Goal: Task Accomplishment & Management: Manage account settings

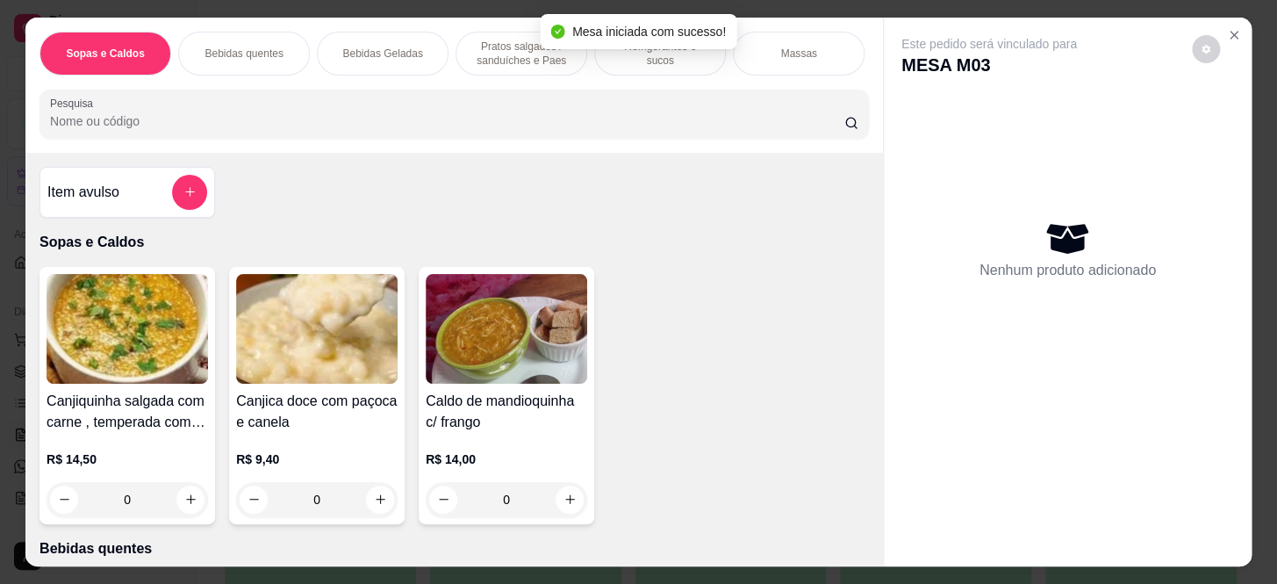
click at [301, 149] on div "Sopas e Caldos Bebidas quentes Bebidas Geladas Pratos salgados / sanduíches e P…" at bounding box center [453, 85] width 857 height 135
click at [302, 148] on div "Sopas e Caldos Bebidas quentes Bebidas Geladas Pratos salgados / sanduíches e P…" at bounding box center [453, 85] width 857 height 135
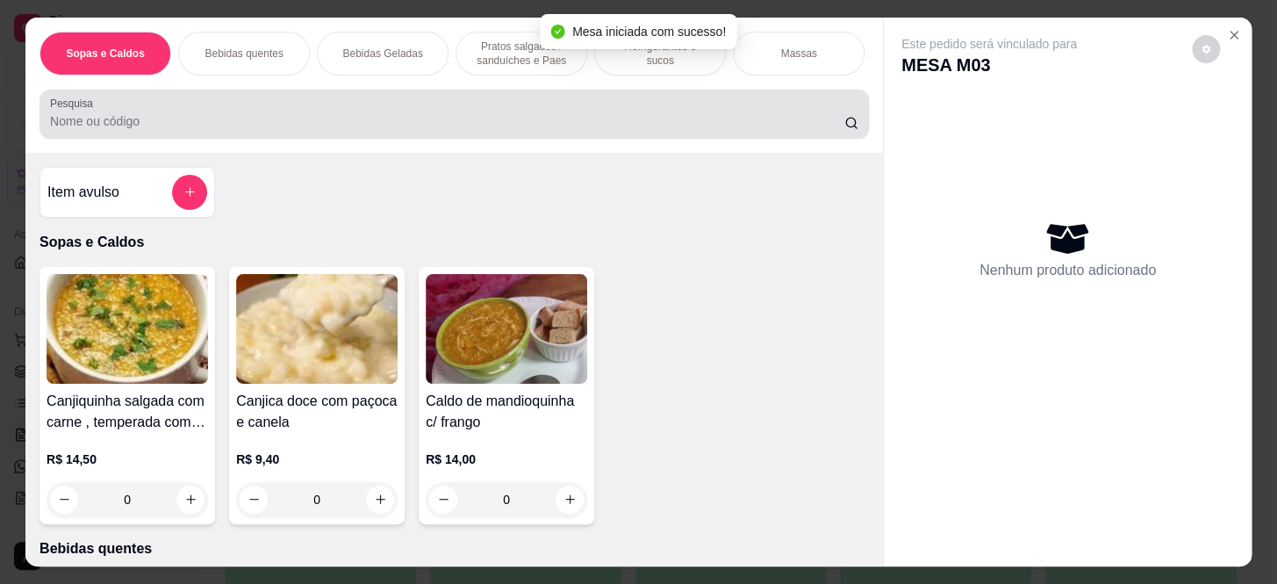
click at [311, 139] on div "Pesquisa" at bounding box center [453, 114] width 829 height 49
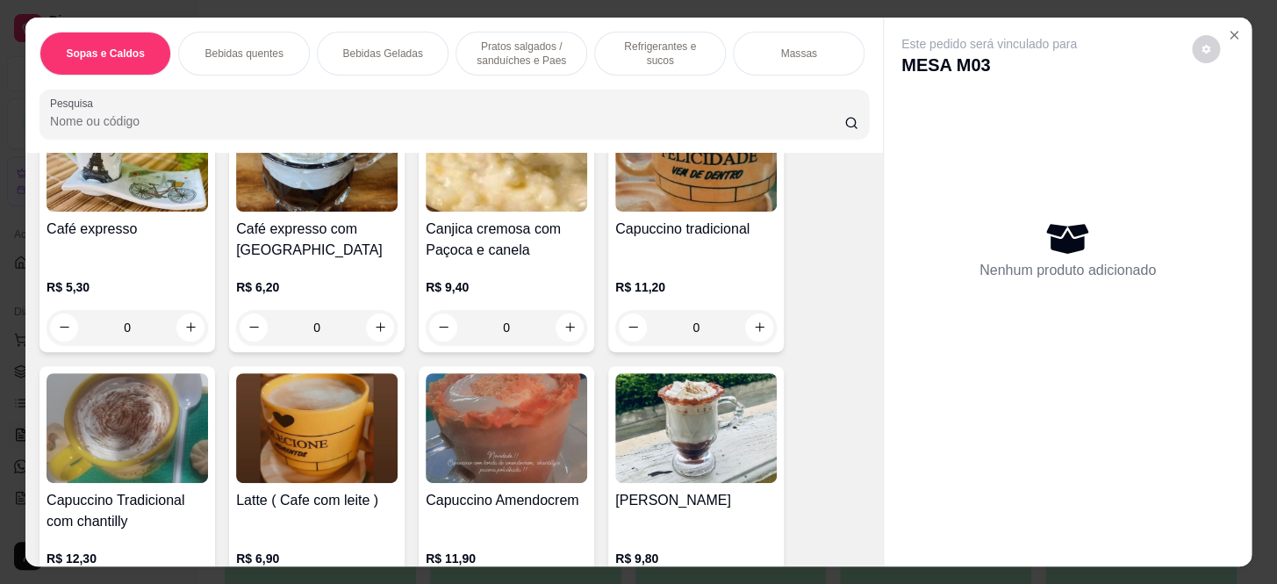
scroll to position [638, 0]
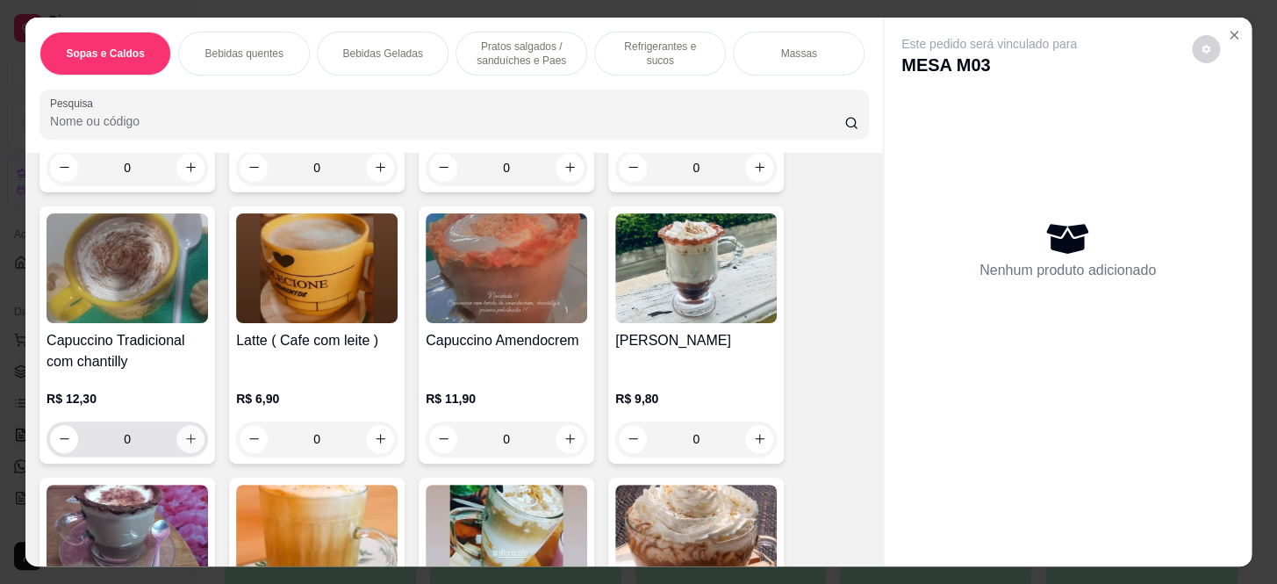
click at [184, 451] on button "increase-product-quantity" at bounding box center [190, 439] width 28 height 28
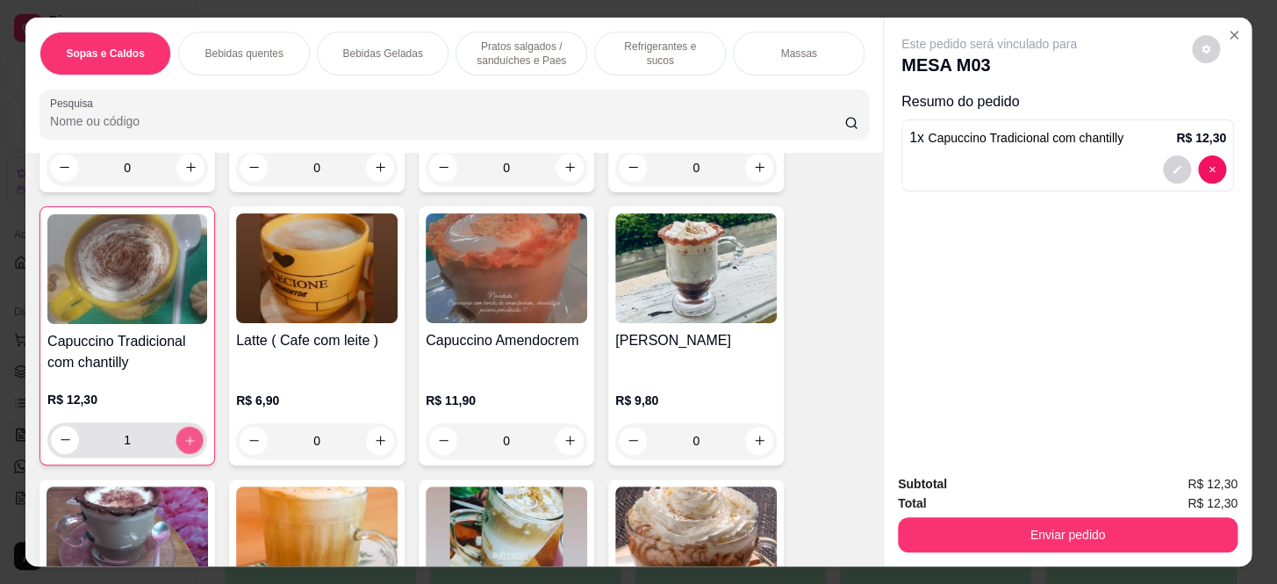
click at [183, 447] on icon "increase-product-quantity" at bounding box center [189, 440] width 13 height 13
type input "2"
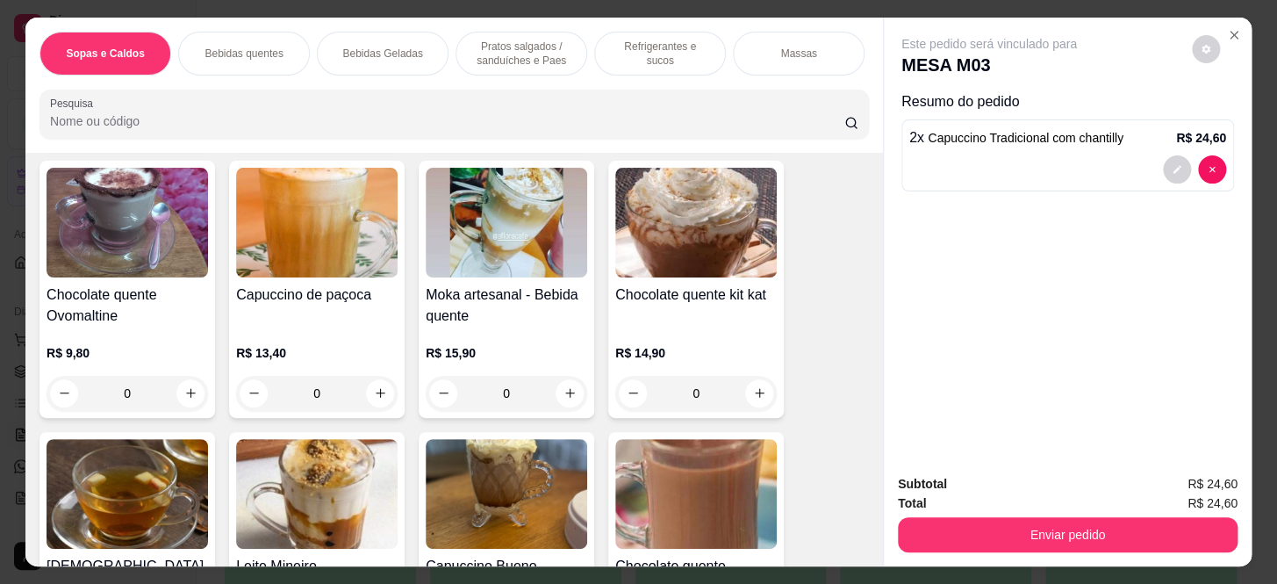
scroll to position [1116, 0]
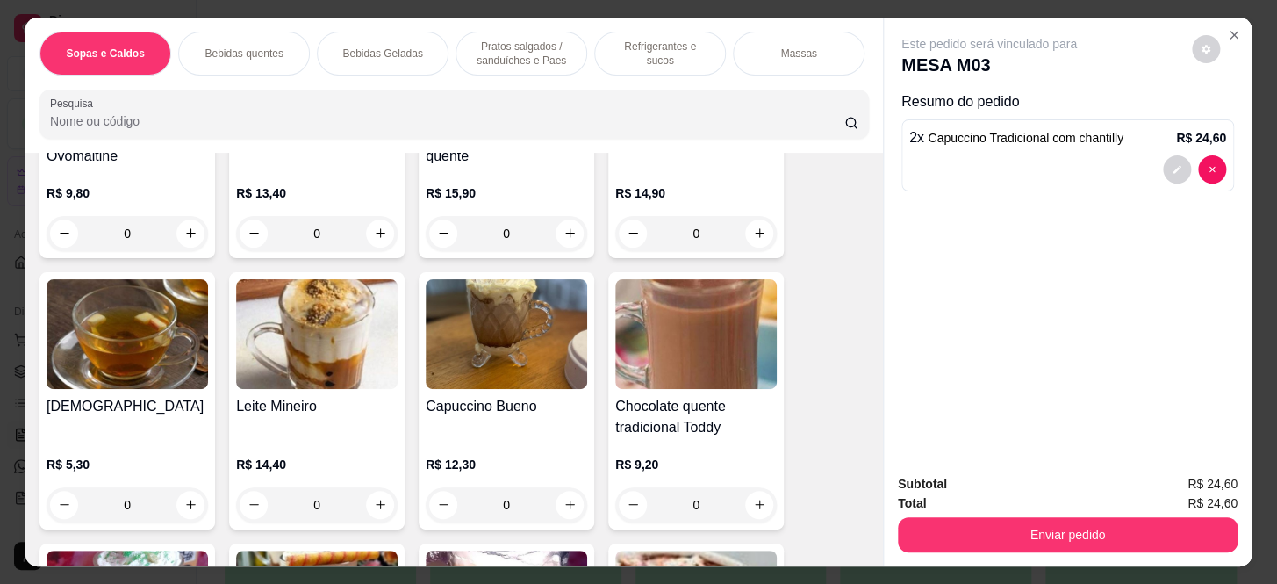
click at [521, 55] on p "Pratos salgados / sanduíches e Paes" at bounding box center [521, 53] width 102 height 28
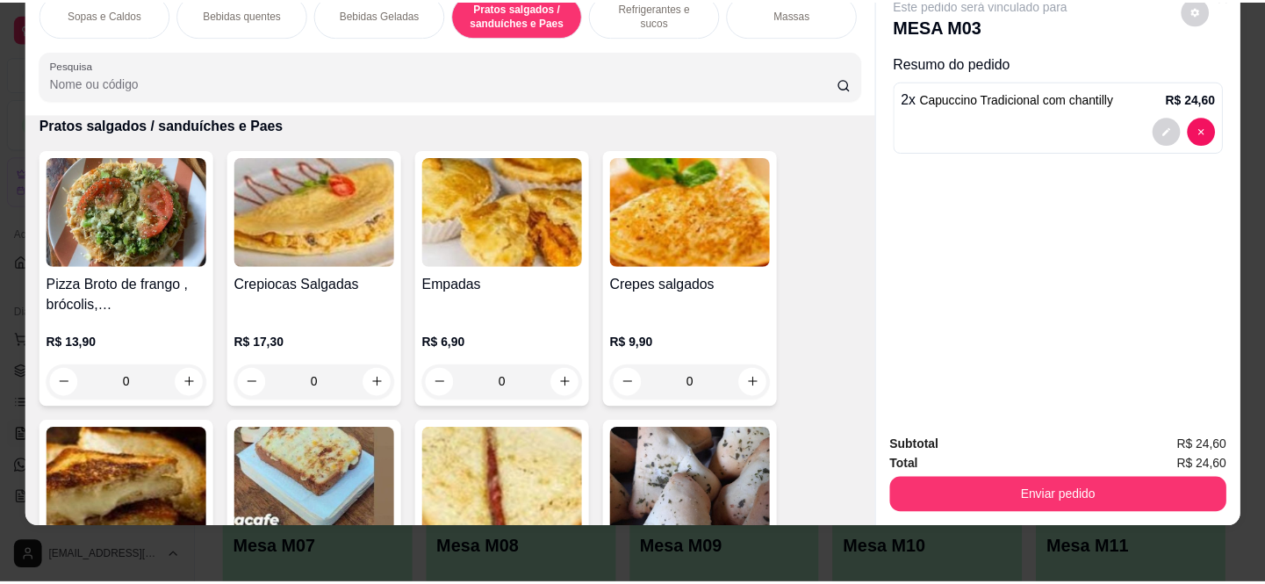
scroll to position [4642, 0]
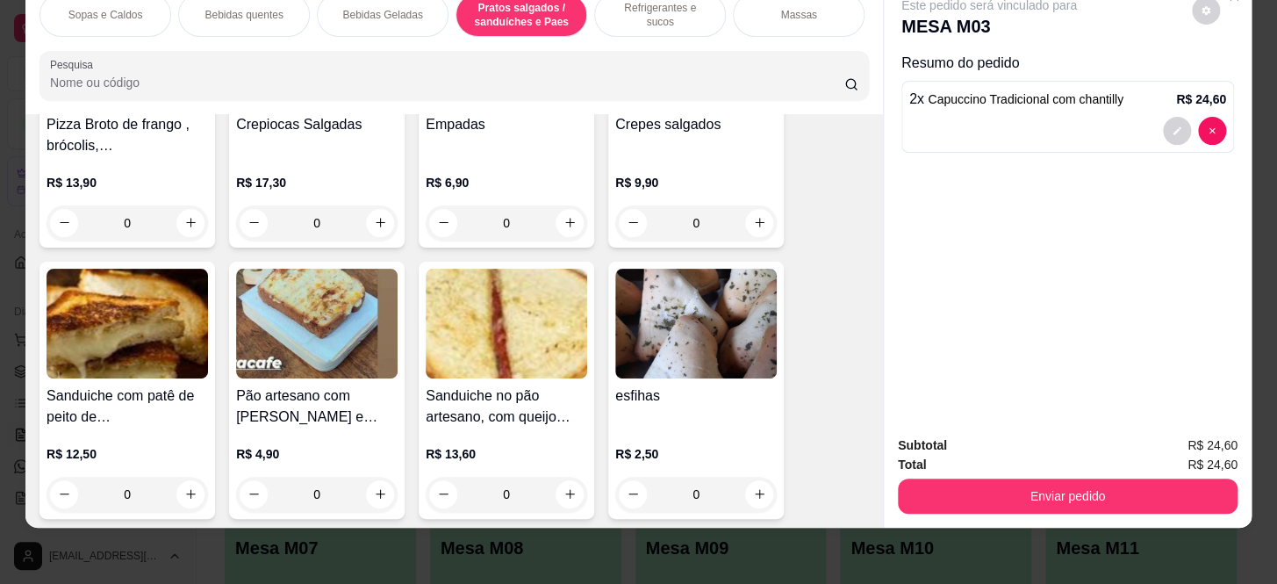
click at [755, 499] on div "0" at bounding box center [695, 494] width 161 height 35
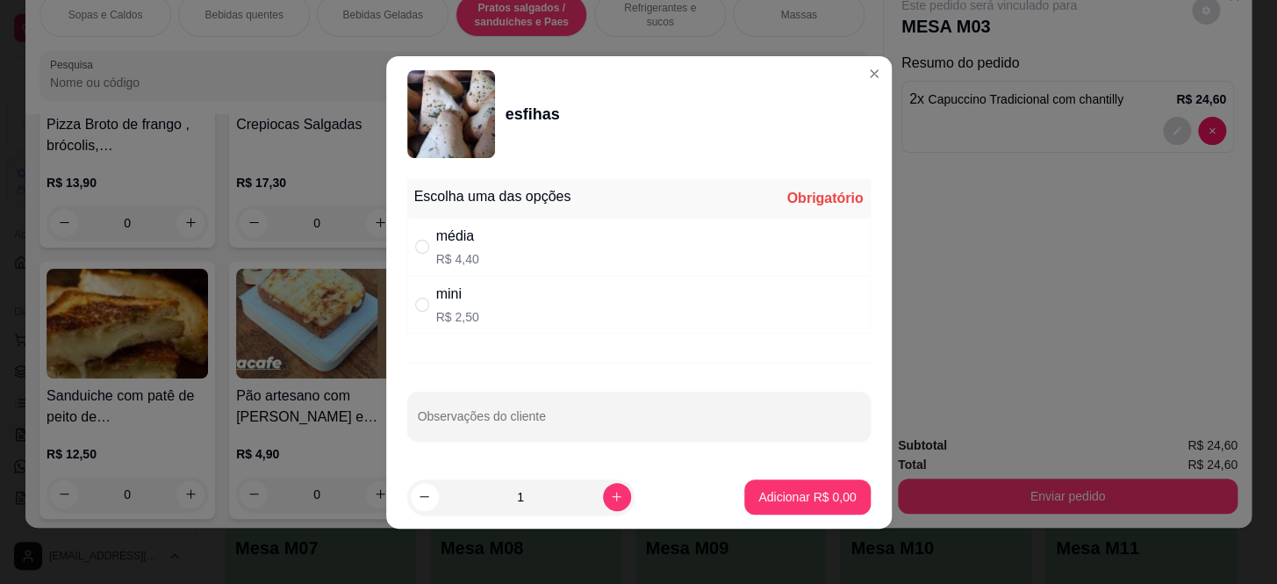
click at [615, 257] on div "média R$ 4,40" at bounding box center [638, 247] width 463 height 58
radio input "true"
click at [612, 493] on button "increase-product-quantity" at bounding box center [616, 496] width 27 height 27
type input "2"
click at [809, 498] on p "Adicionar R$ 8,80" at bounding box center [806, 497] width 97 height 18
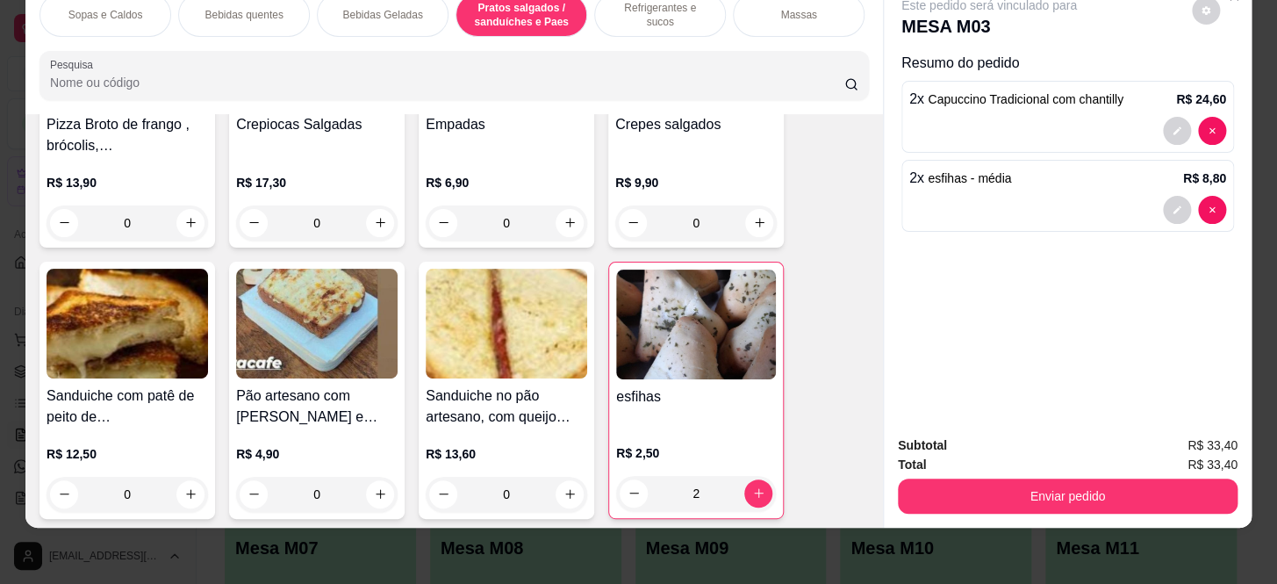
type input "2"
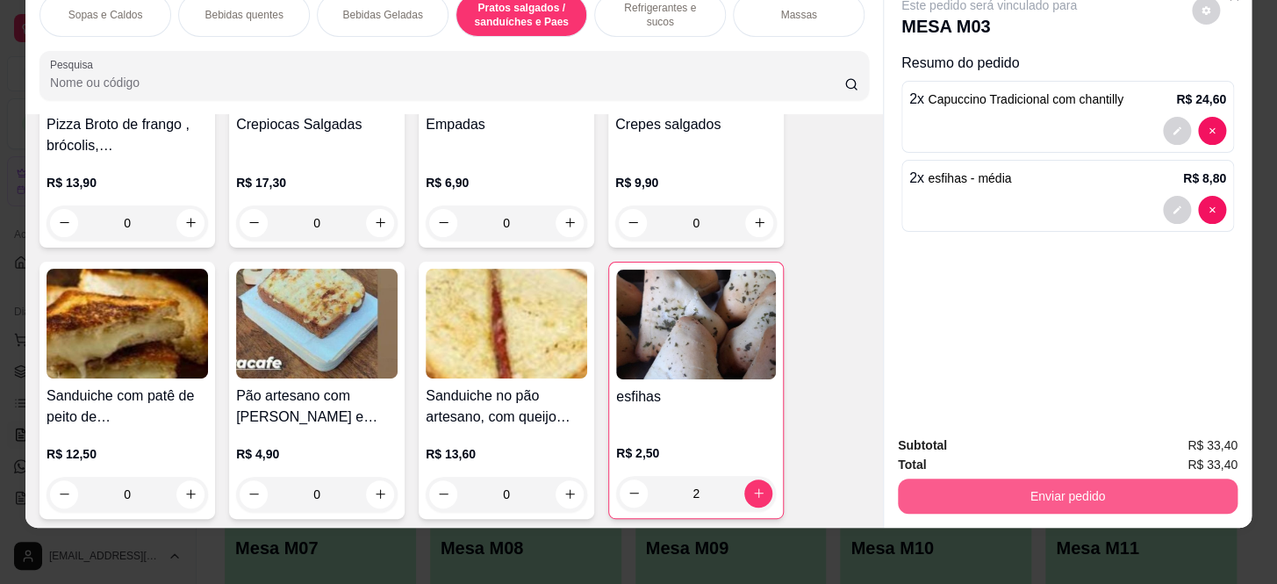
click at [1029, 490] on button "Enviar pedido" at bounding box center [1068, 495] width 340 height 35
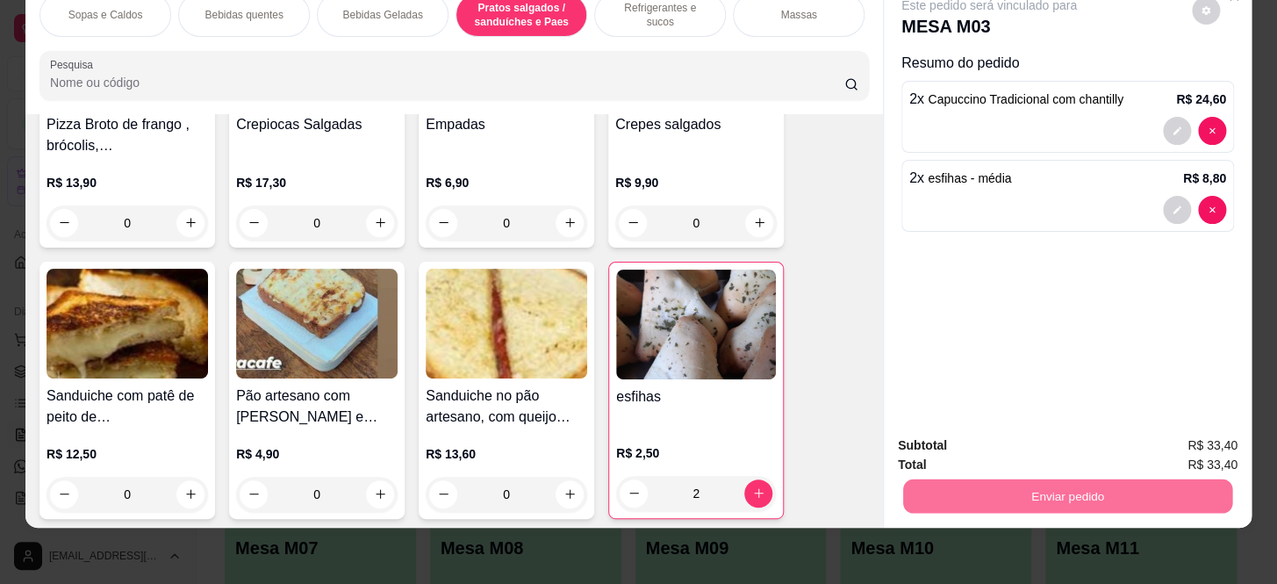
click at [1046, 438] on button "Não registrar e enviar pedido" at bounding box center [1009, 440] width 183 height 33
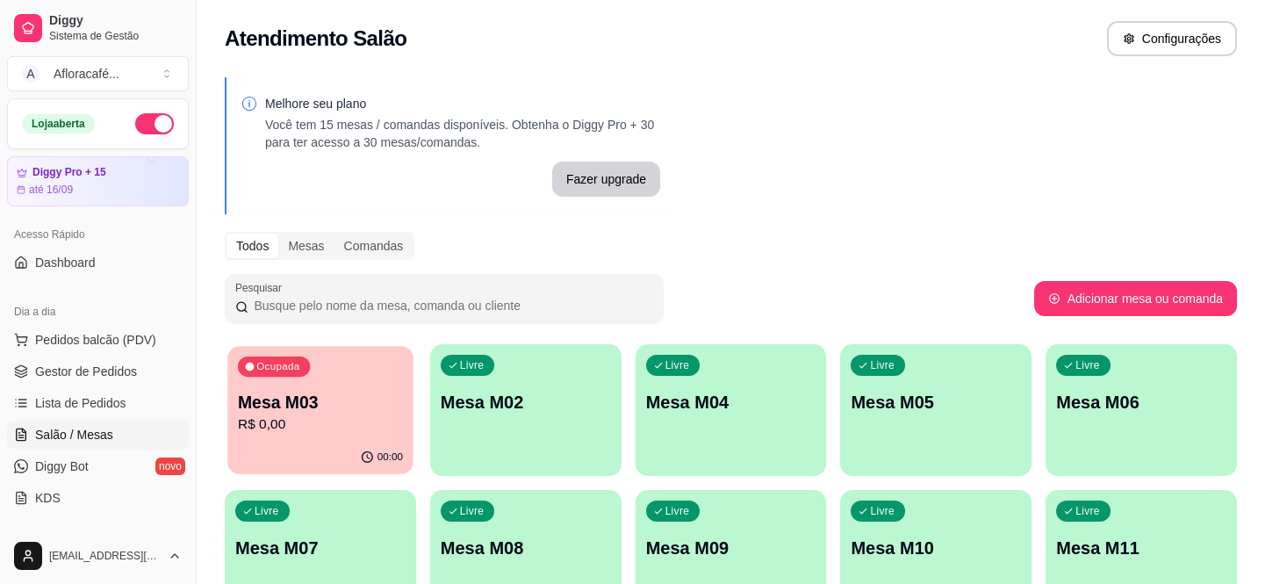
click at [349, 377] on div "Ocupada Mesa M03 R$ 0,00" at bounding box center [319, 393] width 185 height 95
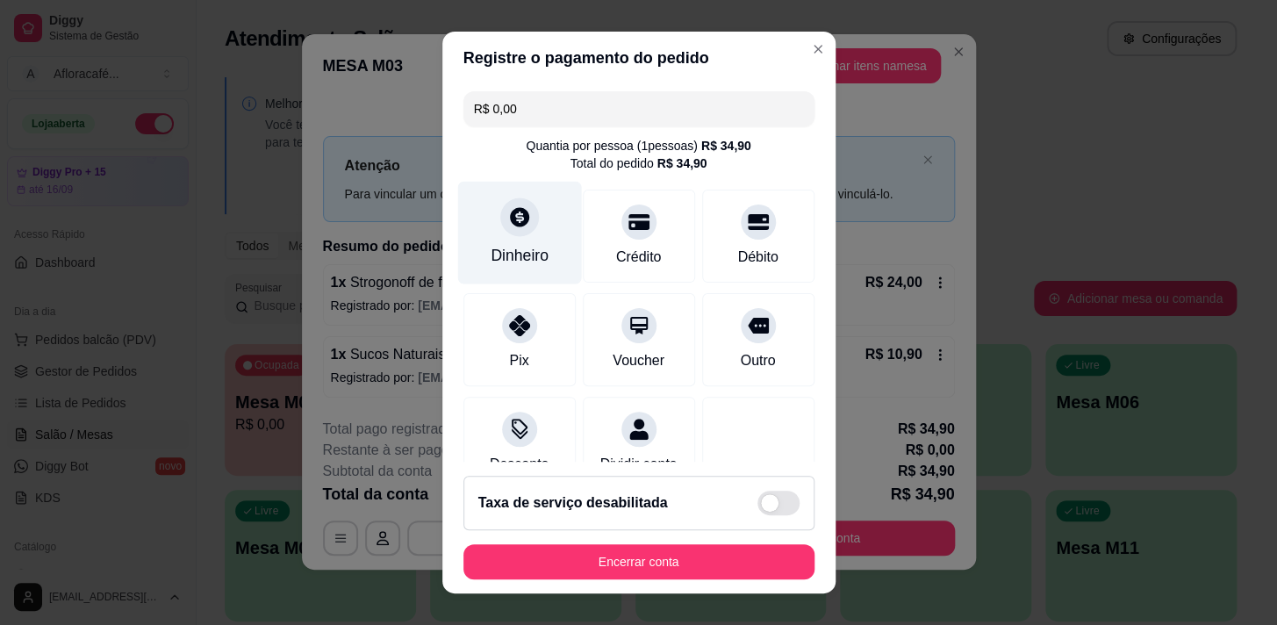
click at [513, 248] on div "Dinheiro" at bounding box center [520, 255] width 58 height 23
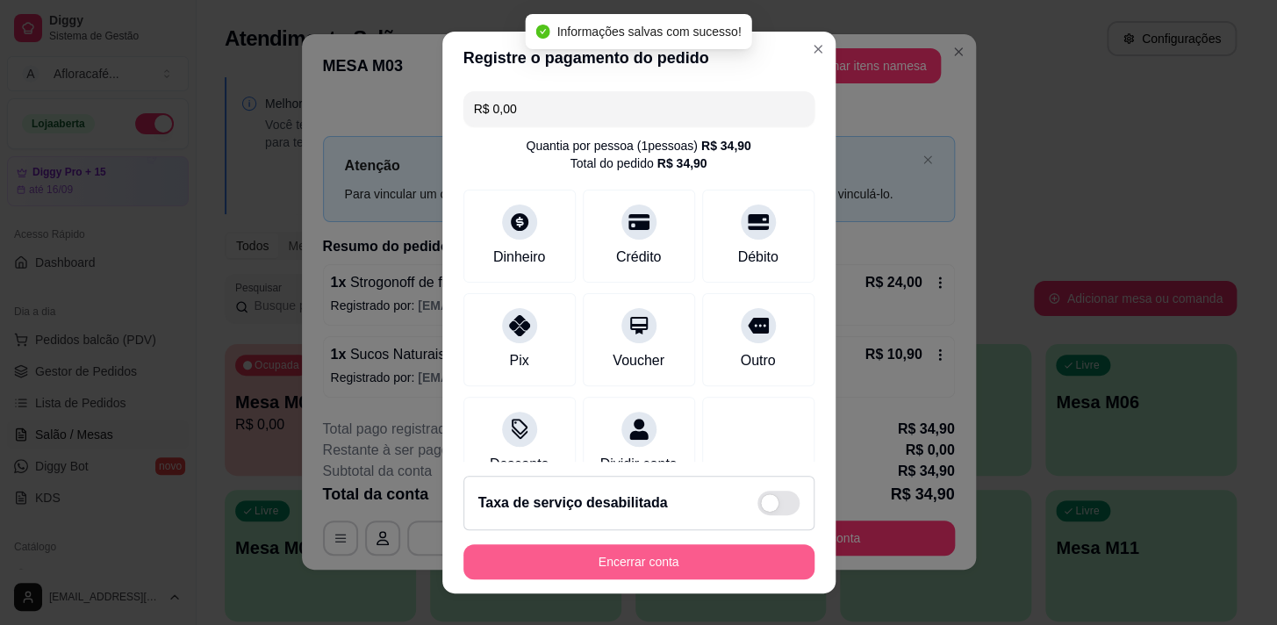
click at [678, 563] on button "Encerrar conta" at bounding box center [638, 561] width 351 height 35
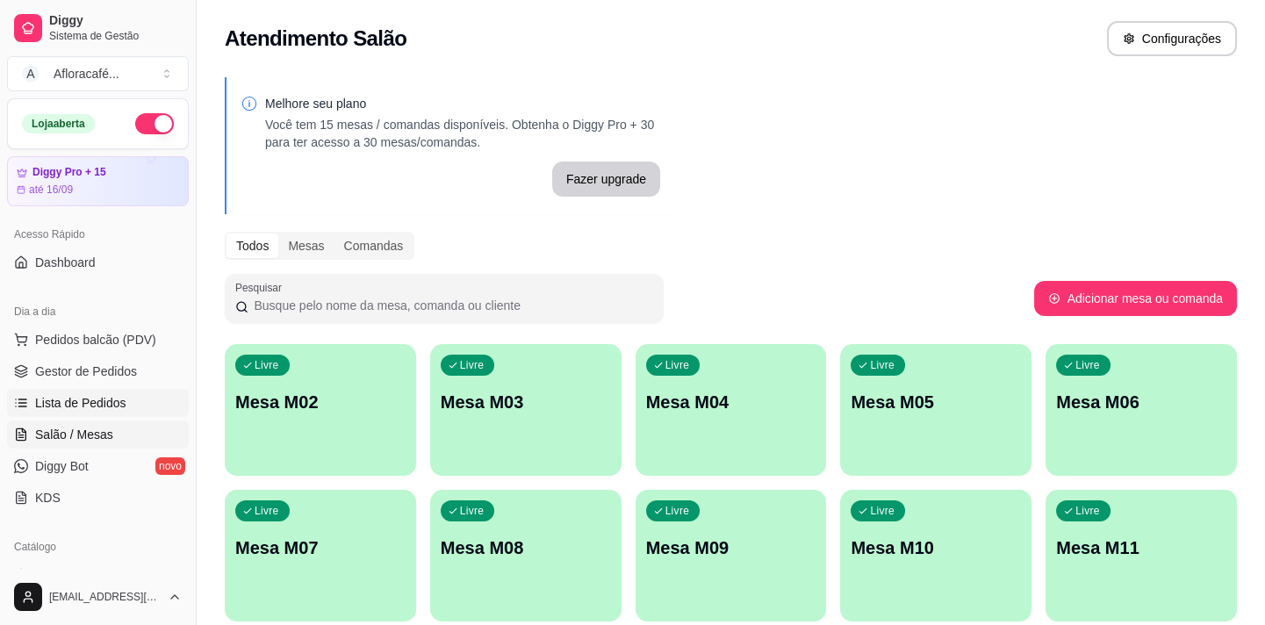
click at [63, 394] on span "Lista de Pedidos" at bounding box center [80, 403] width 91 height 18
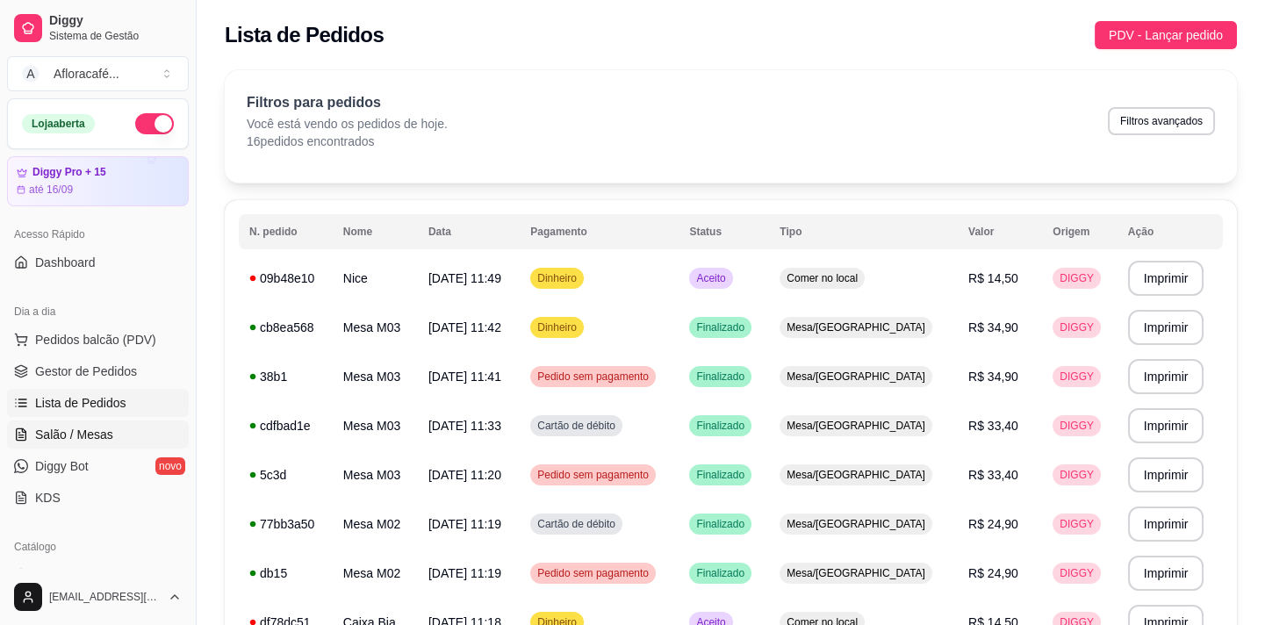
click at [70, 426] on span "Salão / Mesas" at bounding box center [74, 435] width 78 height 18
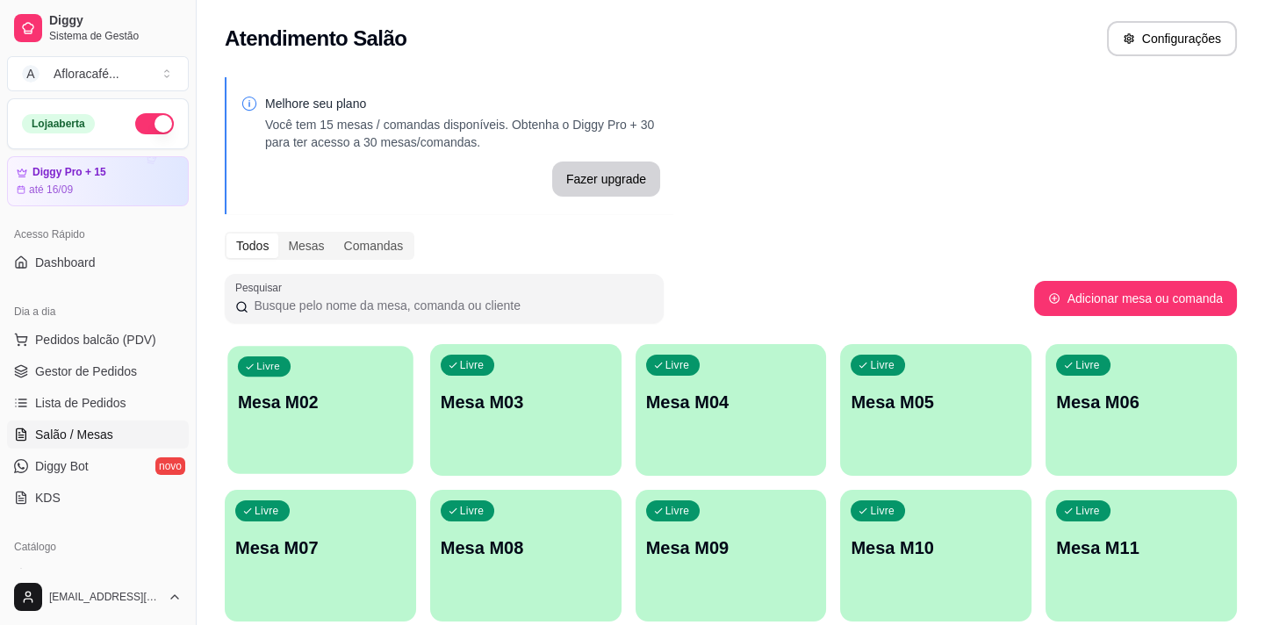
click at [225, 430] on div "Livre Mesa M02 Livre Mesa M03 Livre Mesa M04 Livre Mesa M05 Livre Mesa M06 Livr…" at bounding box center [731, 555] width 1012 height 423
click at [362, 532] on div "Livre Mesa M07" at bounding box center [320, 545] width 191 height 111
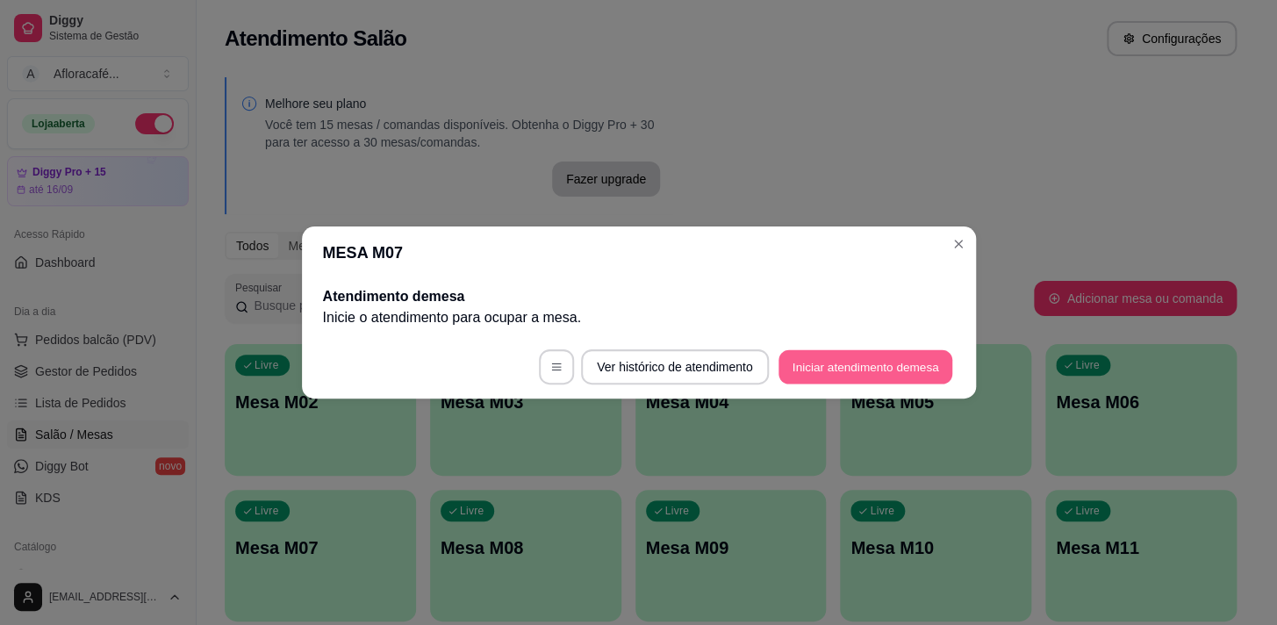
click at [798, 368] on button "Iniciar atendimento de mesa" at bounding box center [865, 367] width 174 height 34
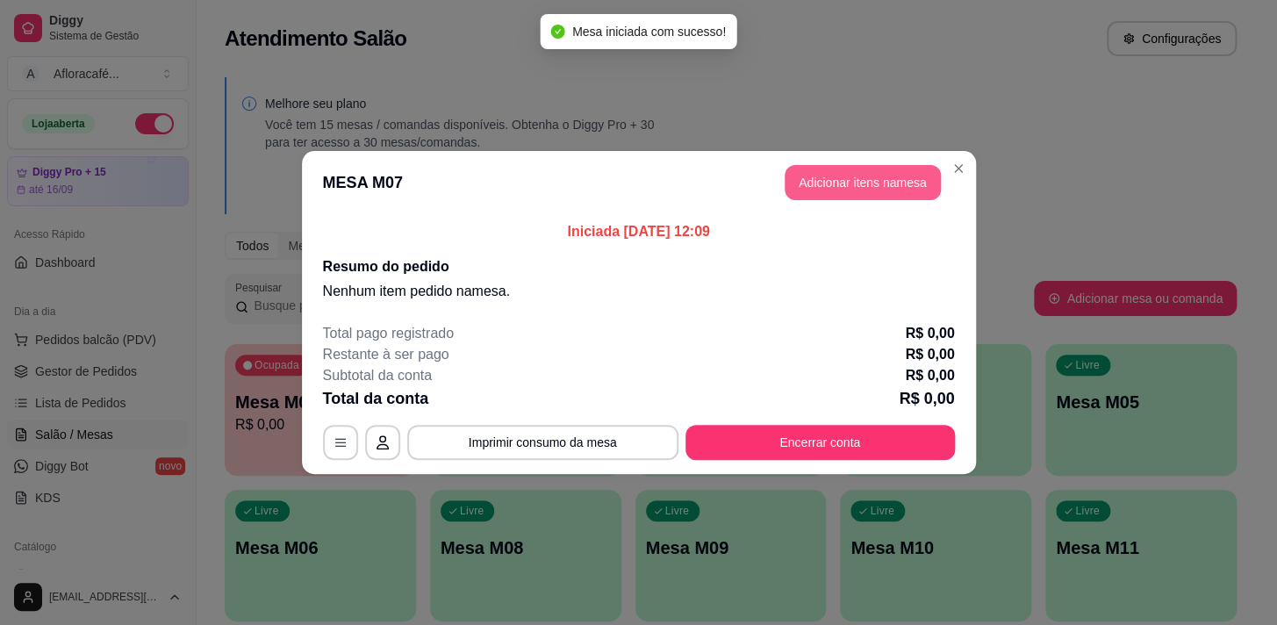
click at [929, 176] on button "Adicionar itens na mesa" at bounding box center [863, 182] width 156 height 35
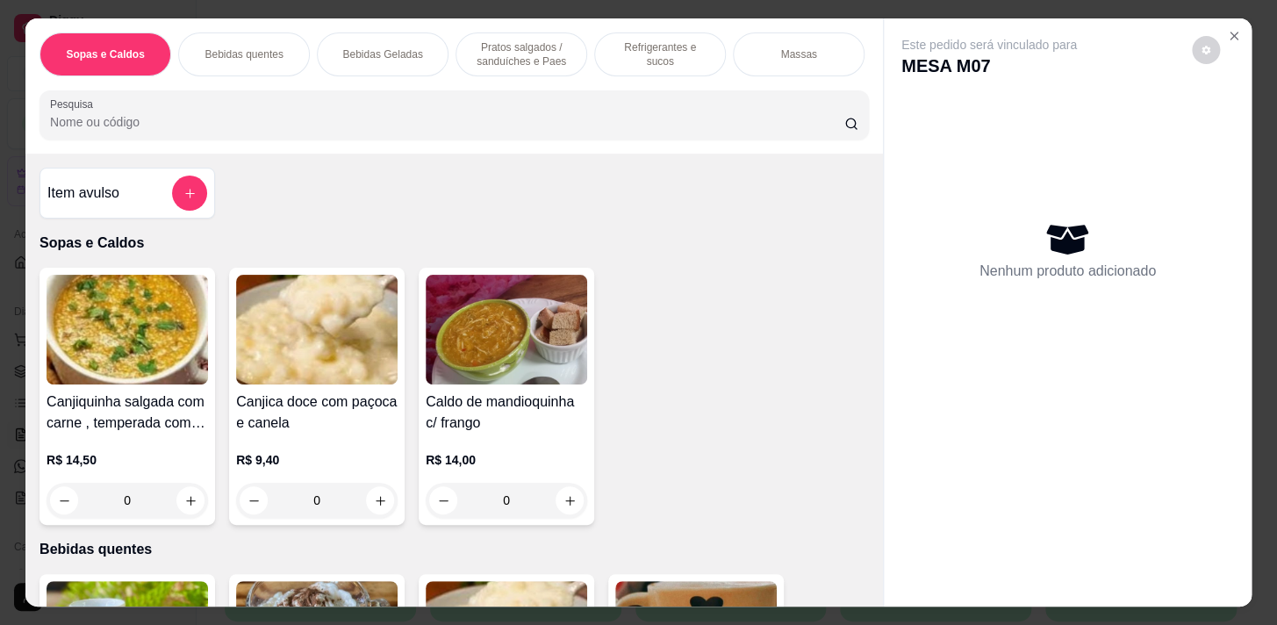
click at [663, 35] on div "Refrigerantes e sucos" at bounding box center [660, 54] width 132 height 44
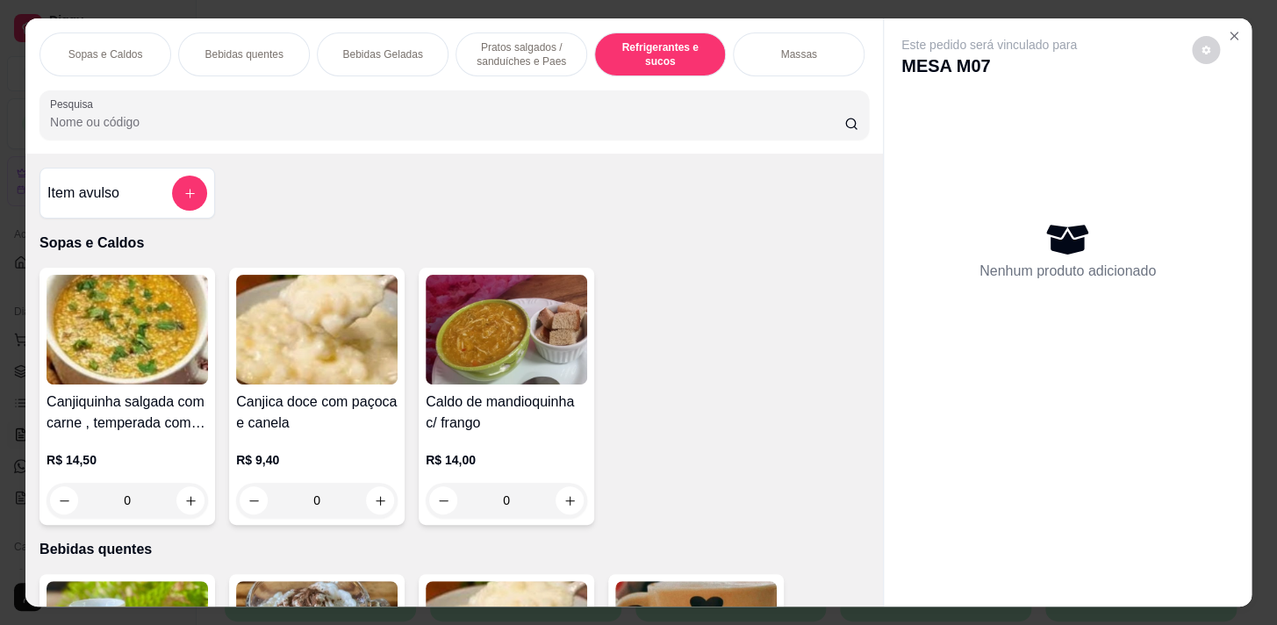
scroll to position [43, 0]
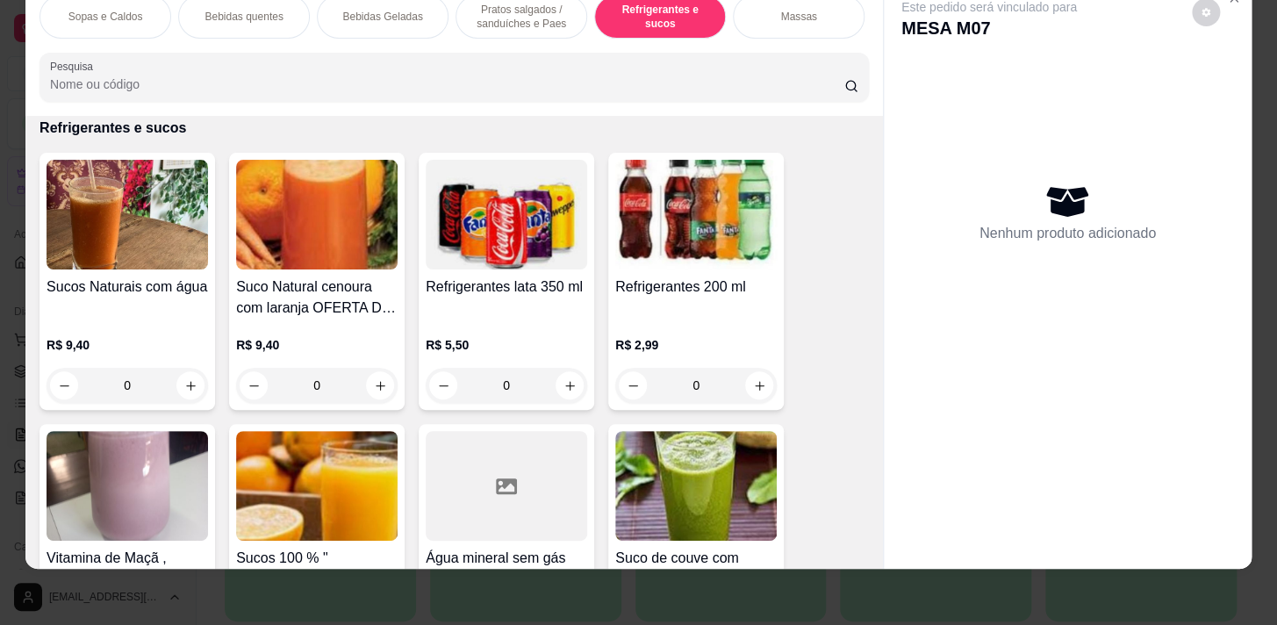
click at [176, 387] on div "0" at bounding box center [127, 385] width 161 height 35
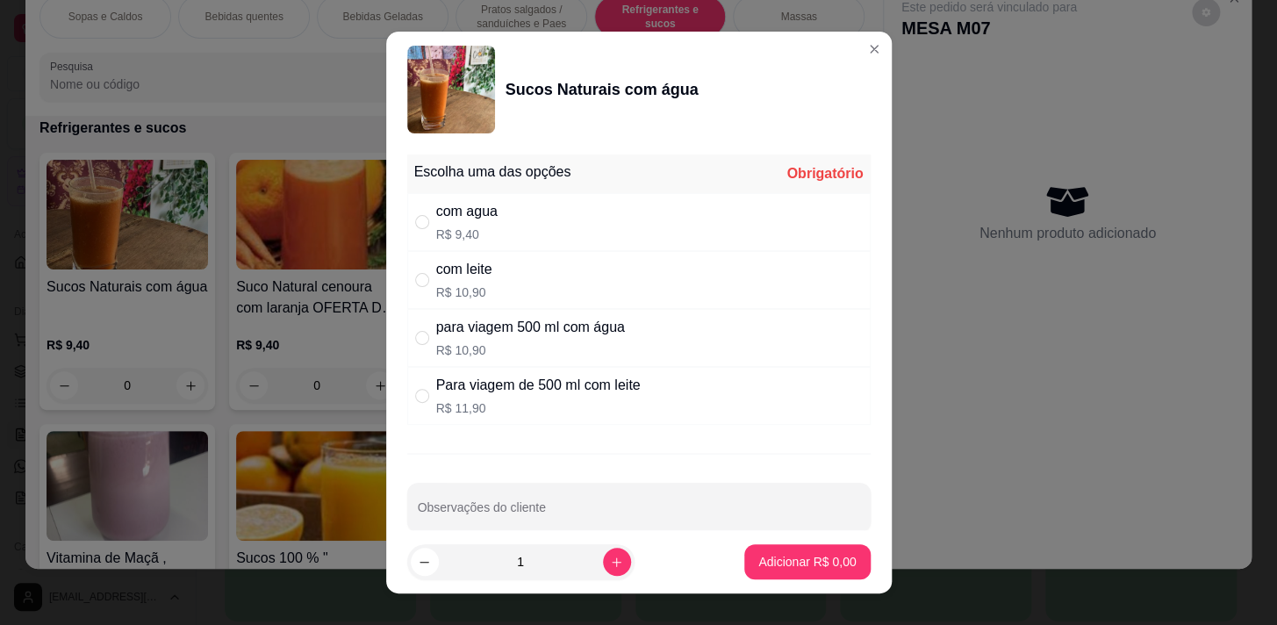
click at [447, 221] on div "com agua R$ 9,40" at bounding box center [466, 222] width 61 height 42
radio input "true"
click at [762, 554] on p "Adicionar R$ 9,40" at bounding box center [806, 562] width 97 height 18
type input "1"
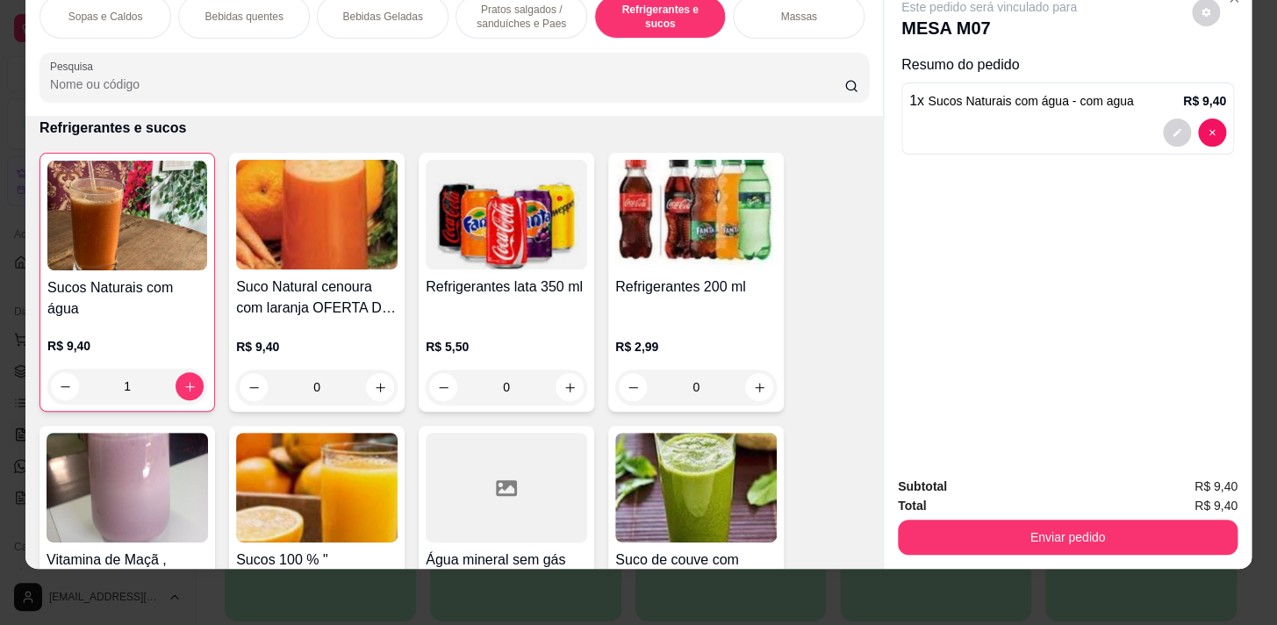
click at [772, 11] on div "Massas" at bounding box center [799, 17] width 132 height 44
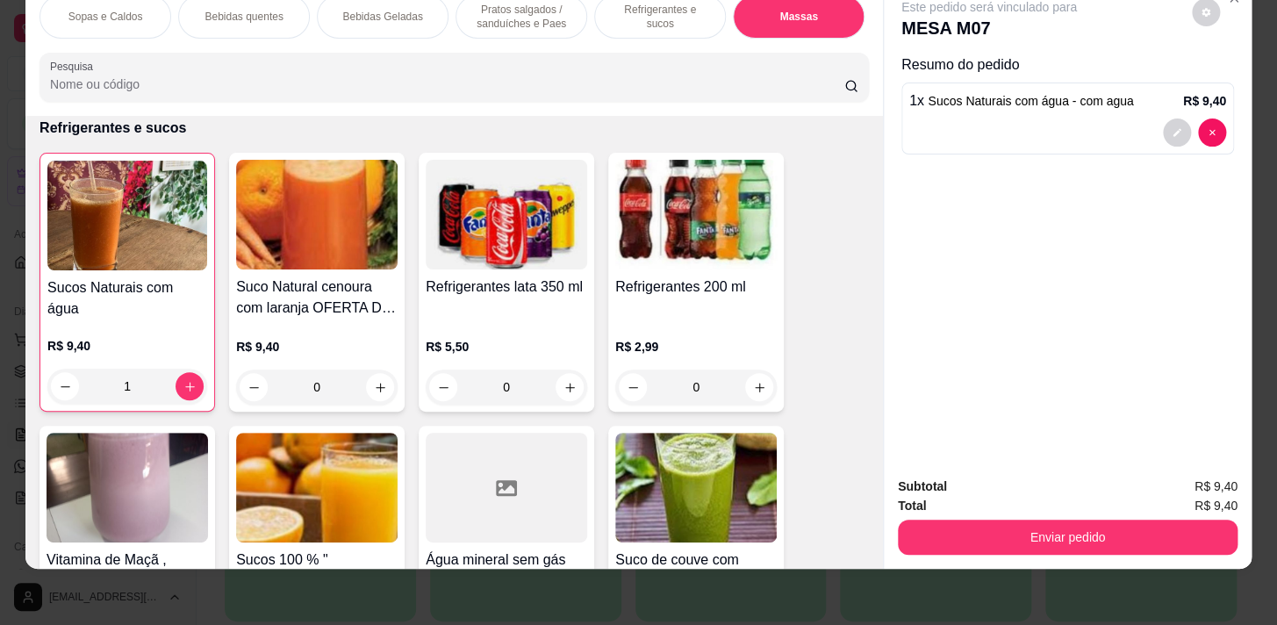
scroll to position [8869, 0]
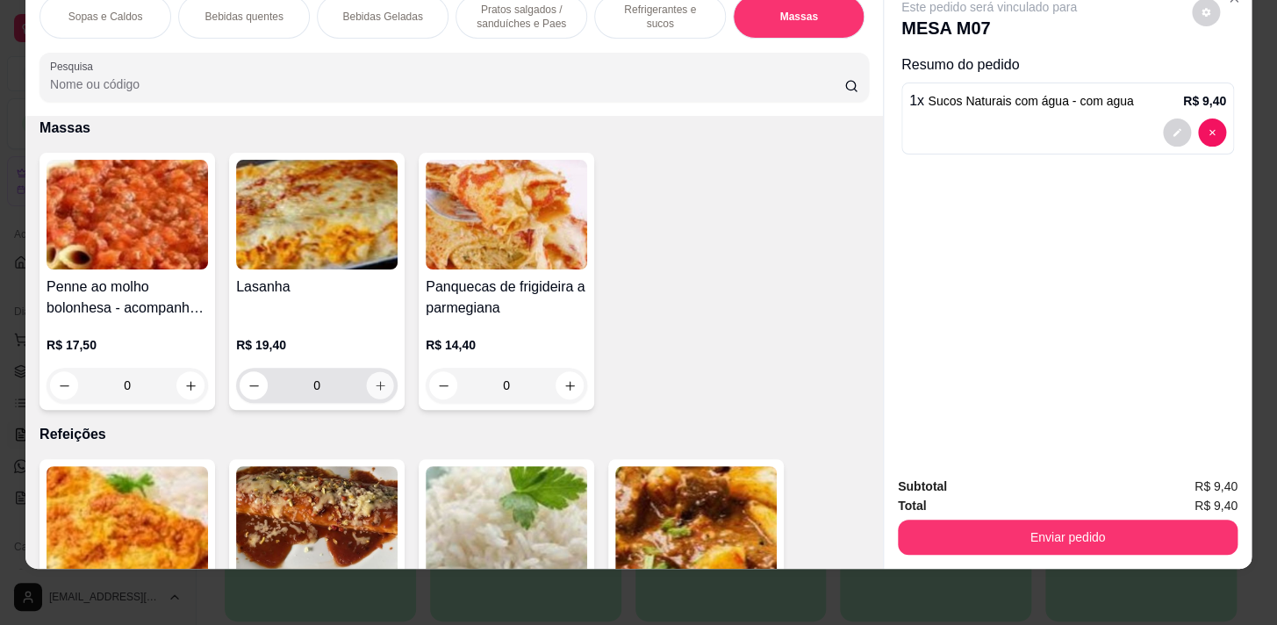
click at [372, 377] on button "increase-product-quantity" at bounding box center [380, 385] width 27 height 27
type input "1"
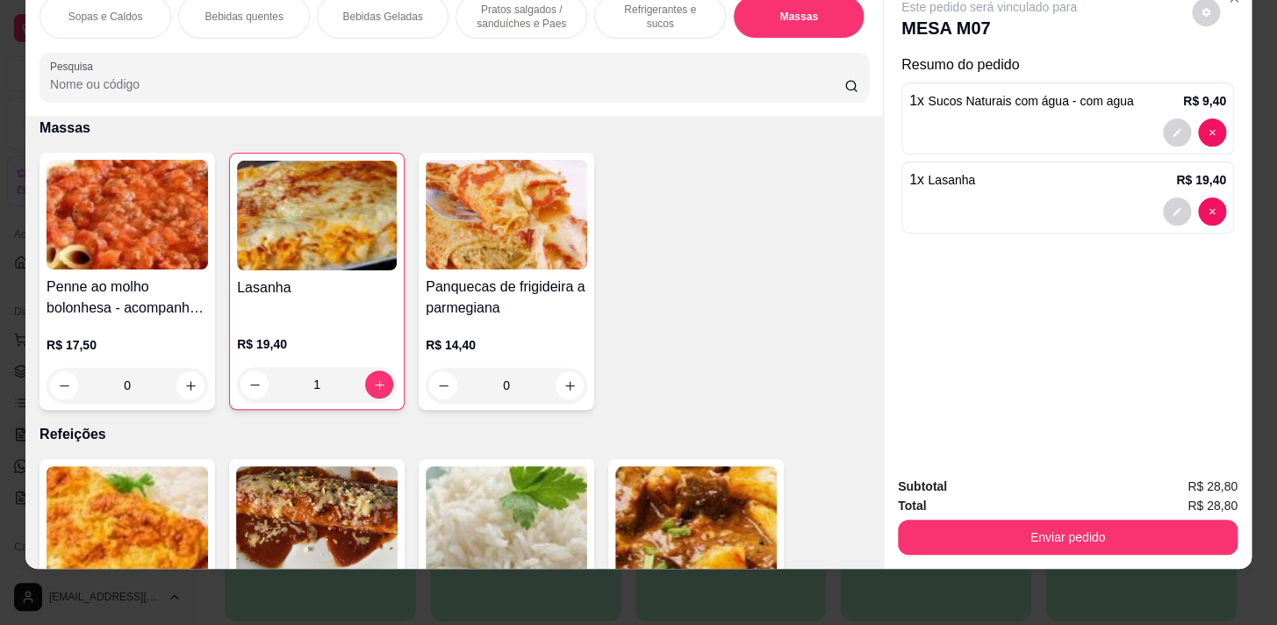
drag, startPoint x: 979, startPoint y: 504, endPoint x: 993, endPoint y: 525, distance: 25.3
click at [984, 515] on div "Enviar pedido" at bounding box center [1068, 534] width 340 height 39
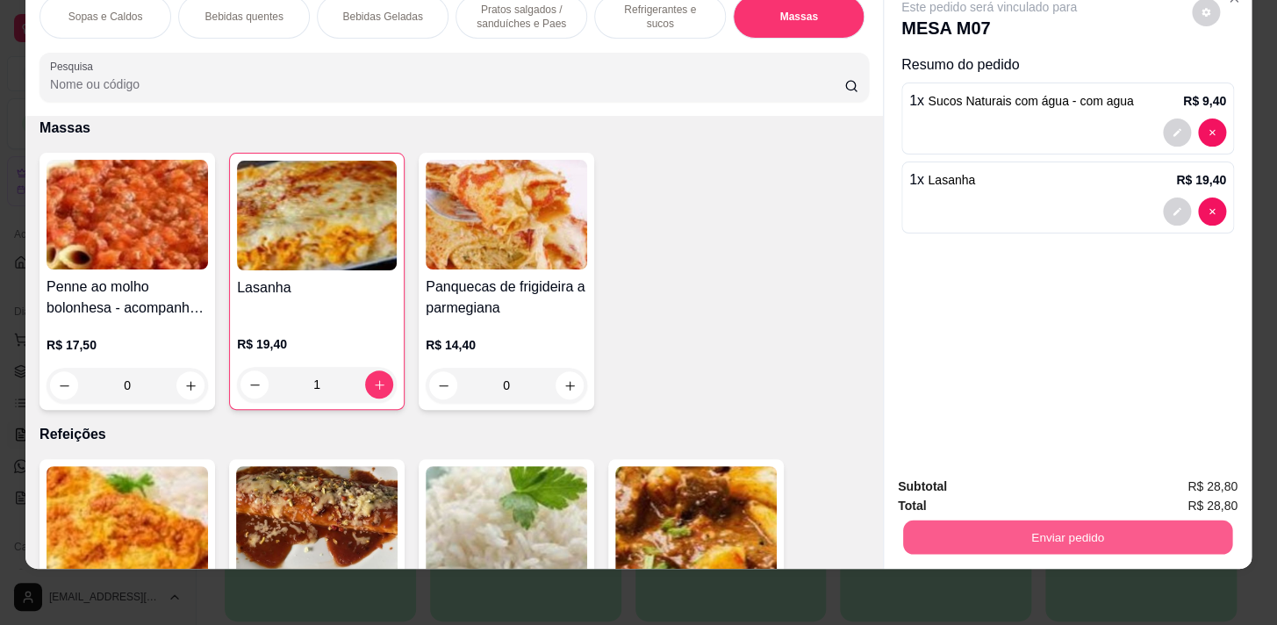
click at [993, 525] on button "Enviar pedido" at bounding box center [1067, 537] width 329 height 34
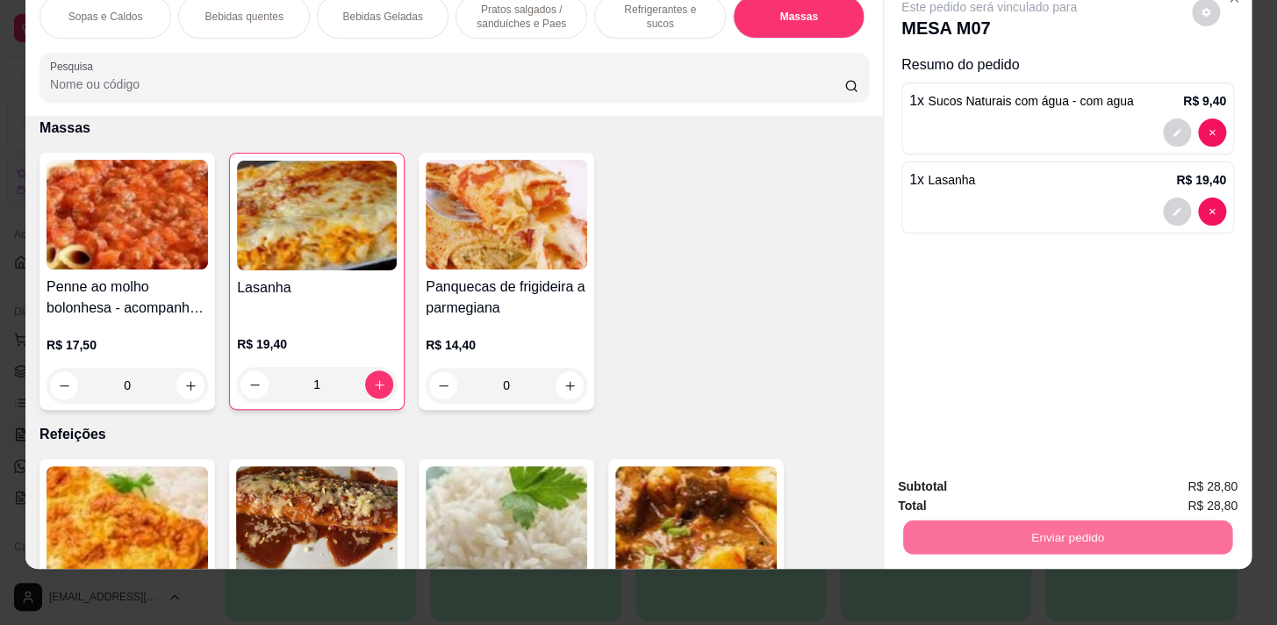
click at [1137, 473] on button "Sim, quero registrar" at bounding box center [1176, 482] width 126 height 32
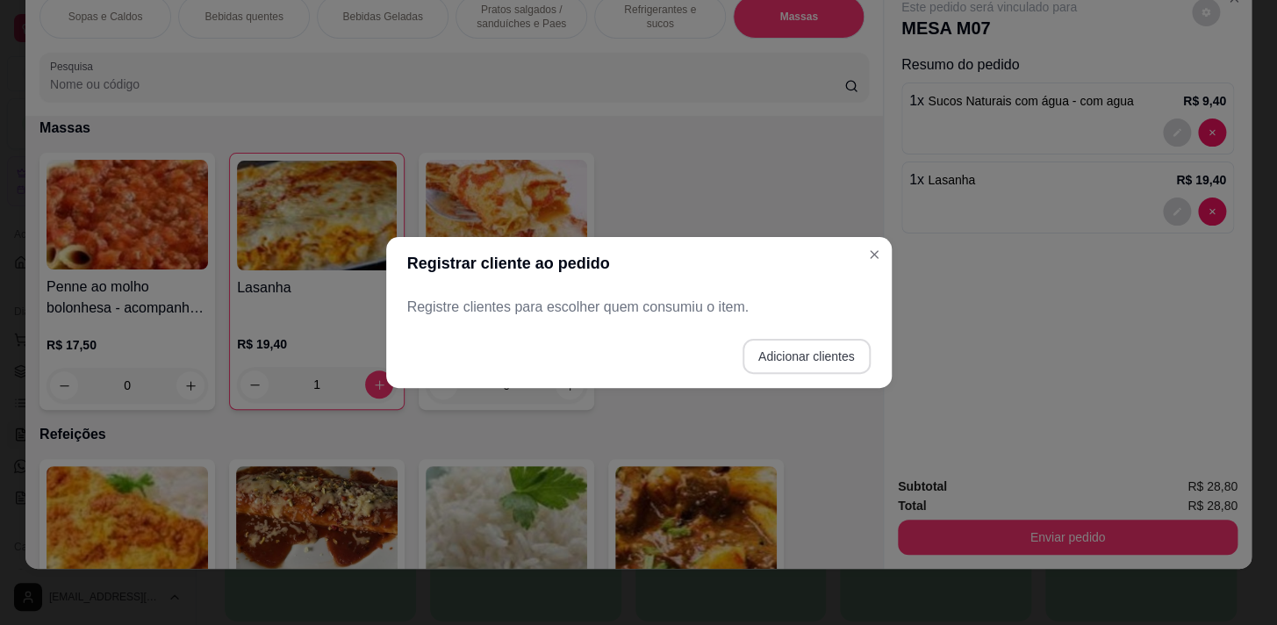
click at [825, 348] on button "Adicionar clientes" at bounding box center [806, 356] width 128 height 35
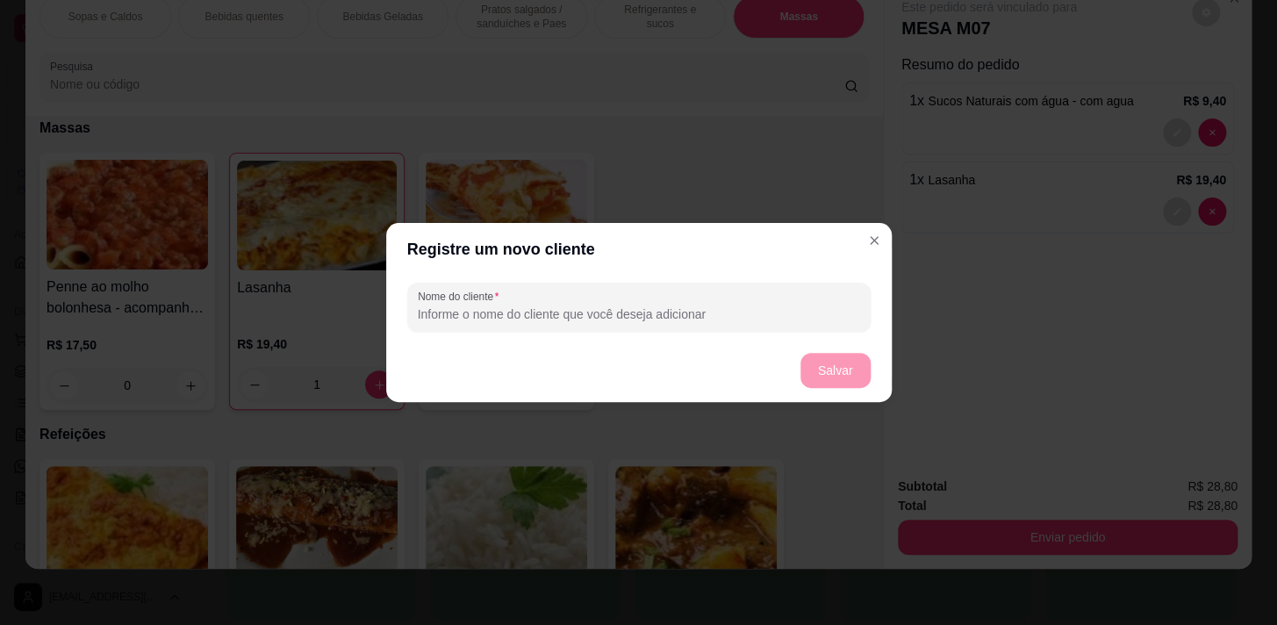
click at [809, 316] on input "Nome do cliente" at bounding box center [639, 314] width 442 height 18
type input "1"
click at [844, 385] on button "Salvar" at bounding box center [835, 371] width 68 height 34
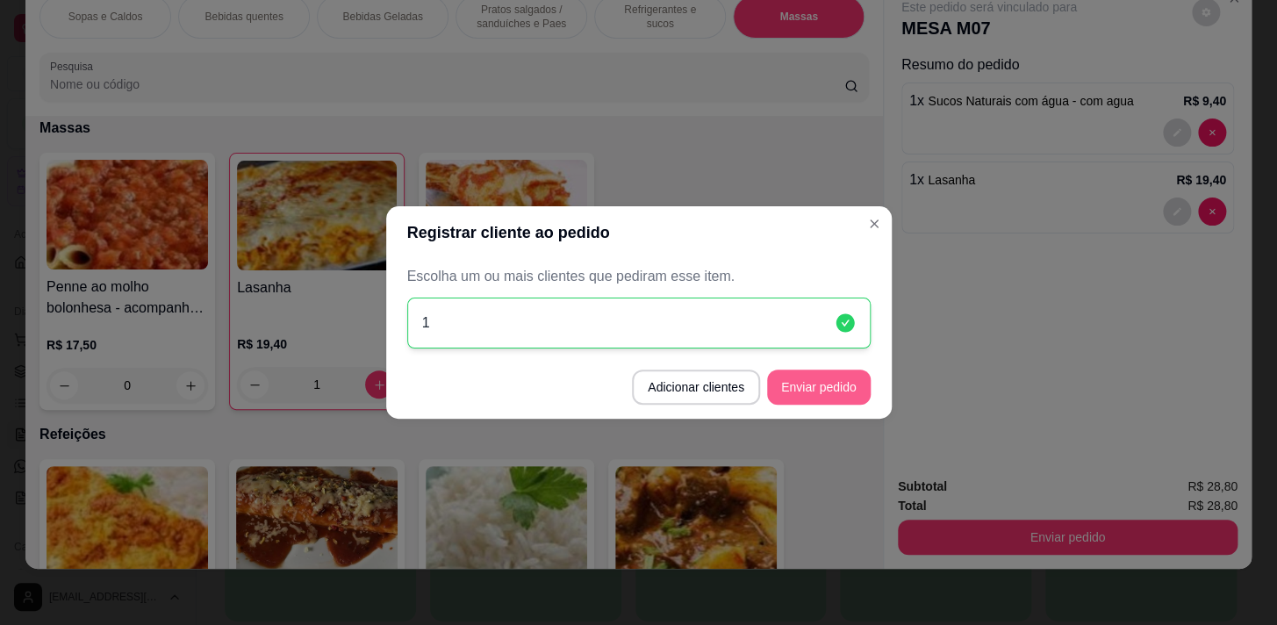
click at [789, 396] on button "Enviar pedido" at bounding box center [819, 386] width 104 height 35
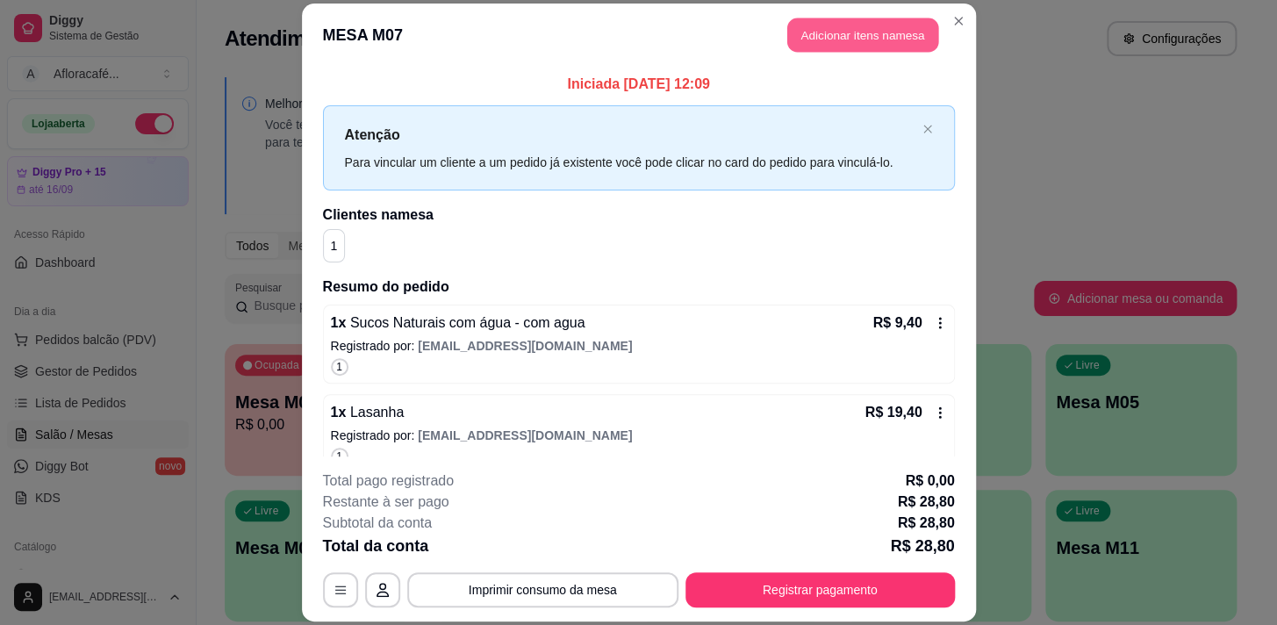
click at [859, 35] on button "Adicionar itens na mesa" at bounding box center [862, 35] width 151 height 34
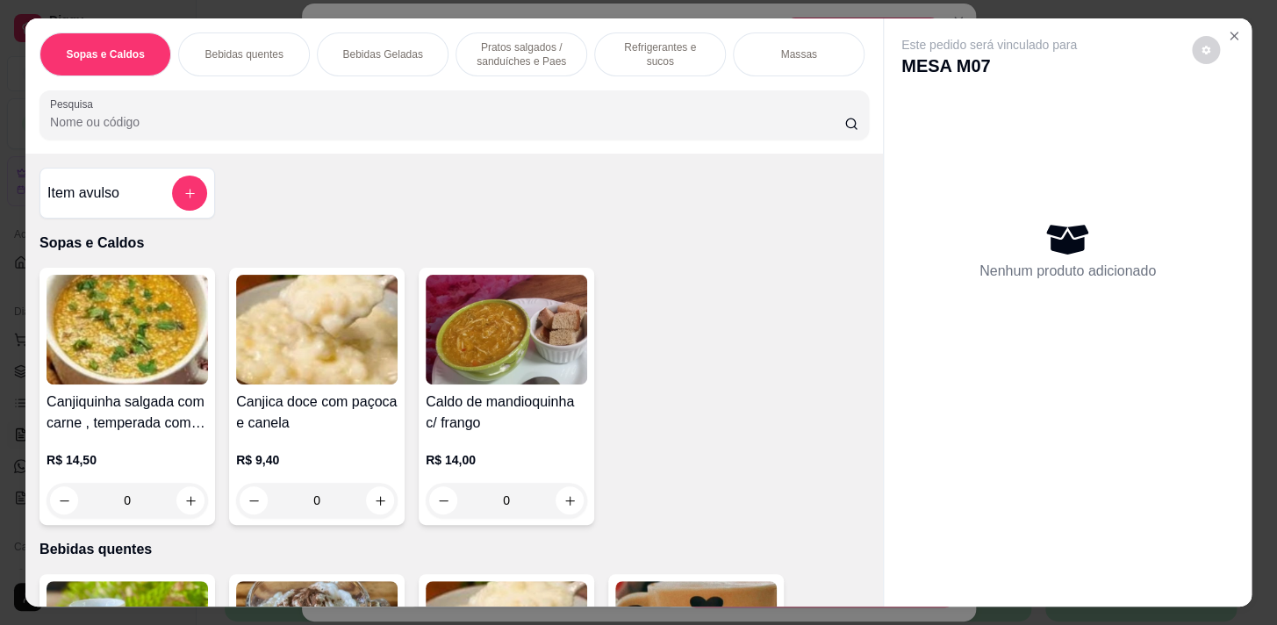
click at [657, 48] on p "Refrigerantes e sucos" at bounding box center [660, 54] width 102 height 28
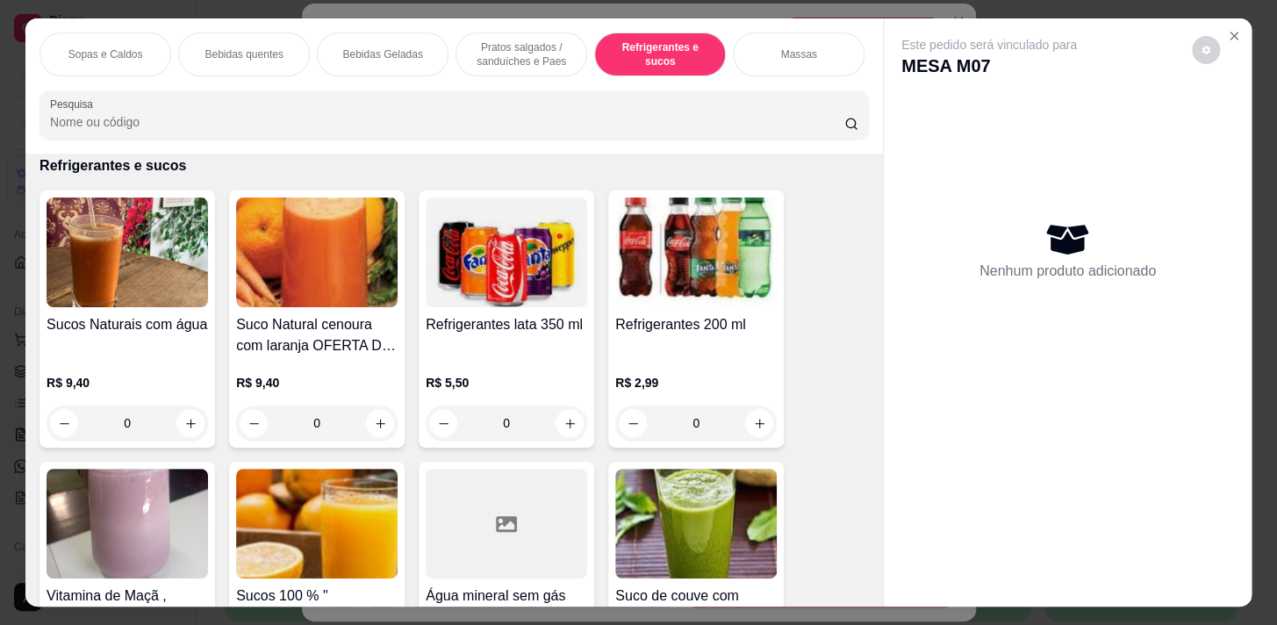
scroll to position [43, 0]
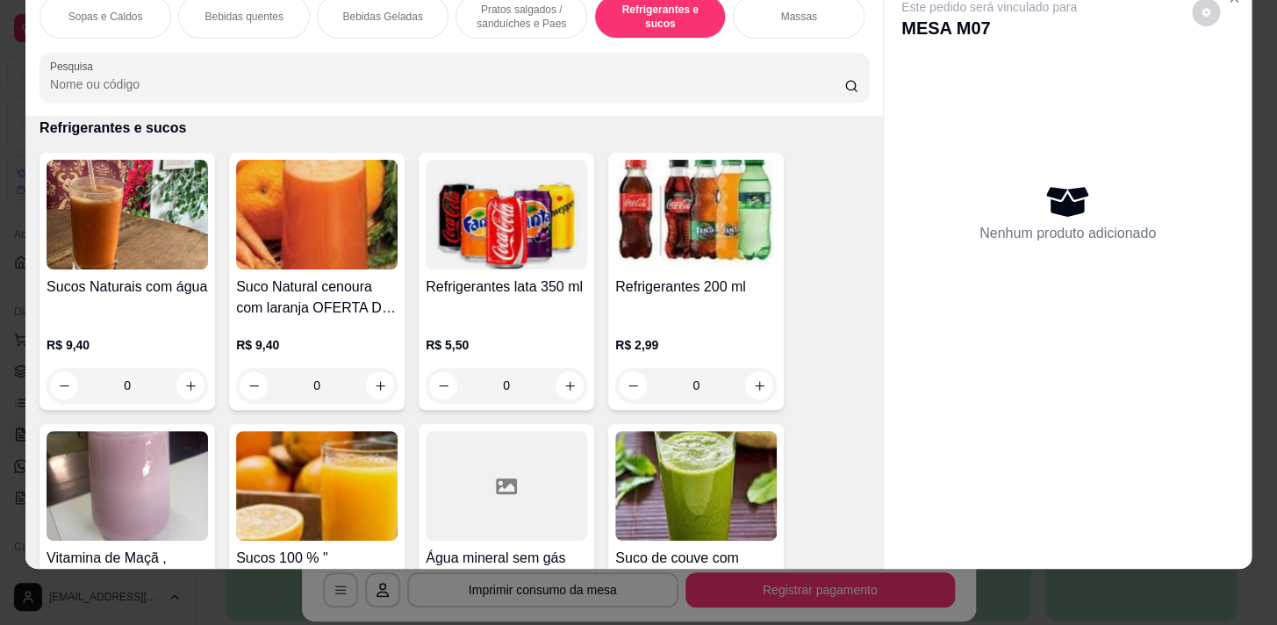
click at [178, 376] on div "0" at bounding box center [127, 385] width 161 height 35
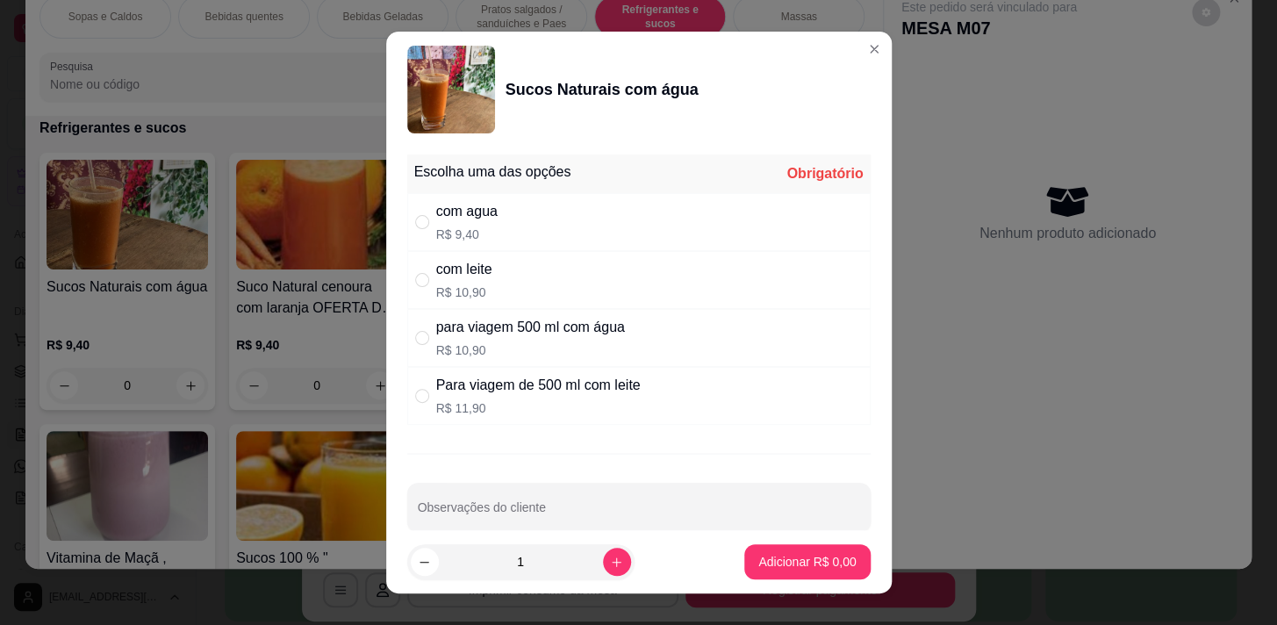
click at [526, 201] on div "com agua R$ 9,40" at bounding box center [638, 222] width 463 height 58
radio input "true"
click at [798, 575] on button "Adicionar R$ 9,40" at bounding box center [807, 562] width 122 height 34
type input "1"
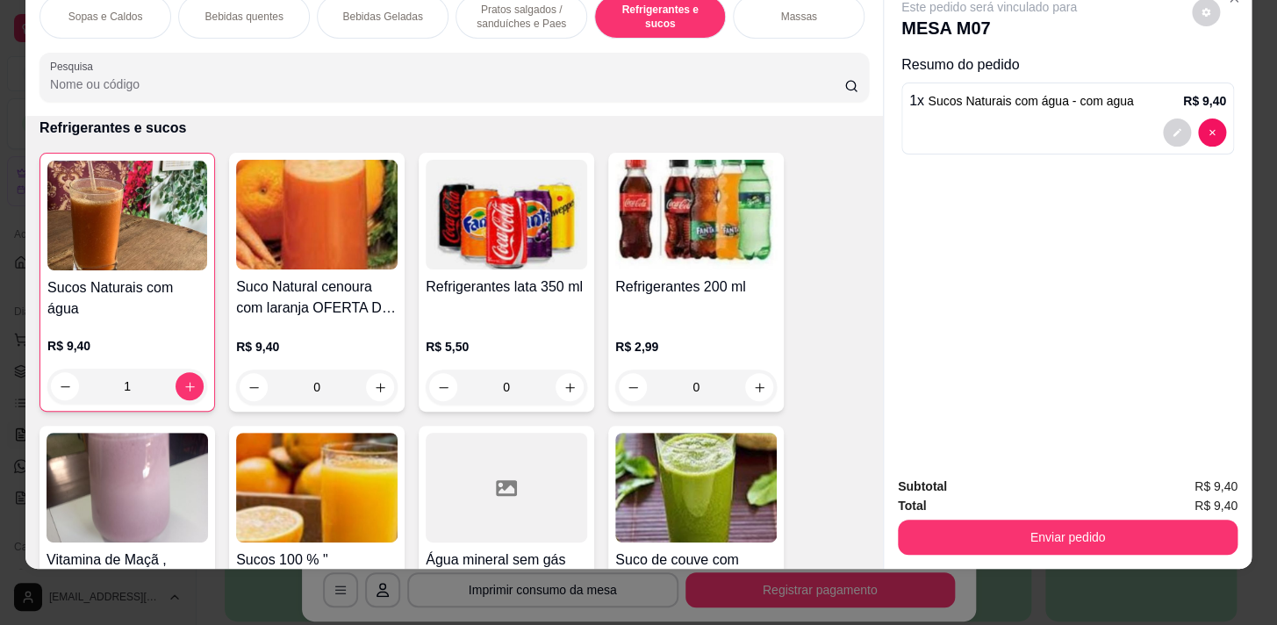
click at [524, 11] on p "Pratos salgados / sanduíches e Paes" at bounding box center [521, 17] width 102 height 28
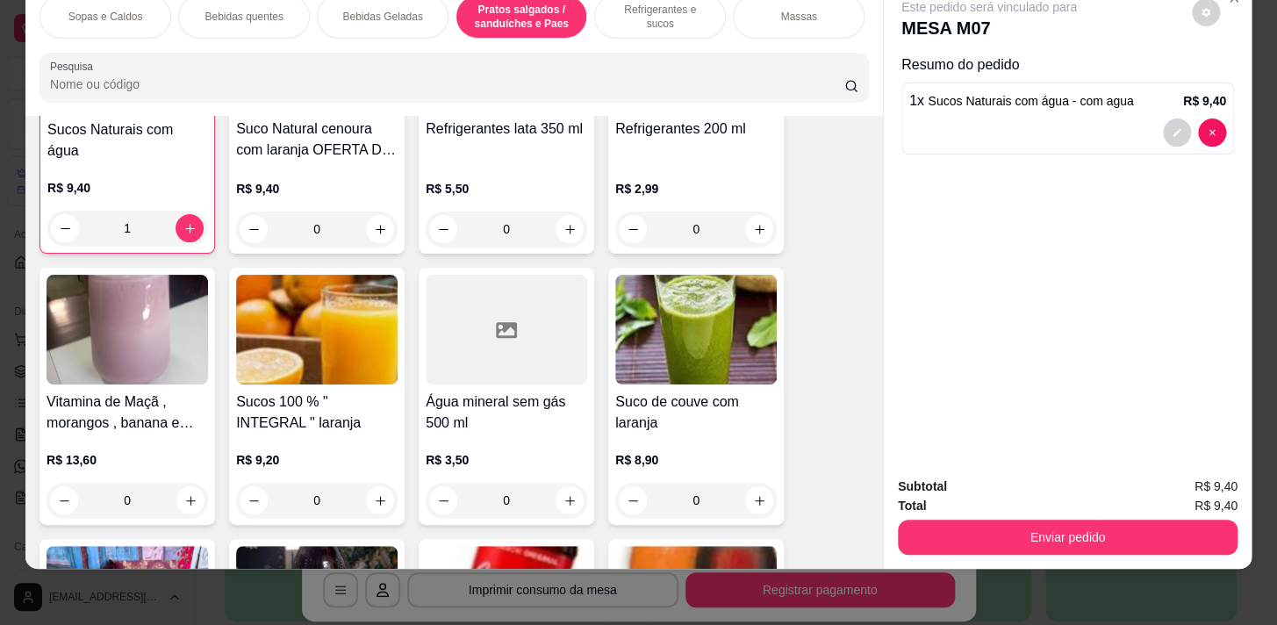
scroll to position [6874, 0]
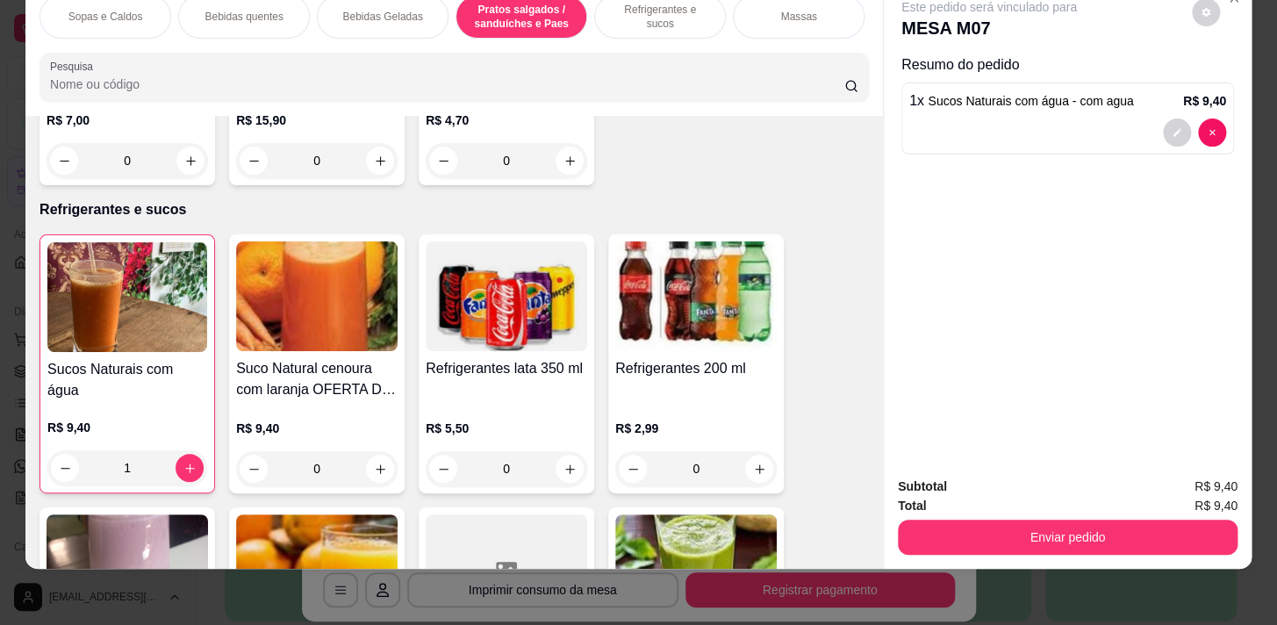
click at [498, 39] on div "Sopas e Caldos Bebidas quentes Bebidas Geladas Pratos salgados / sanduíches e P…" at bounding box center [453, 48] width 857 height 135
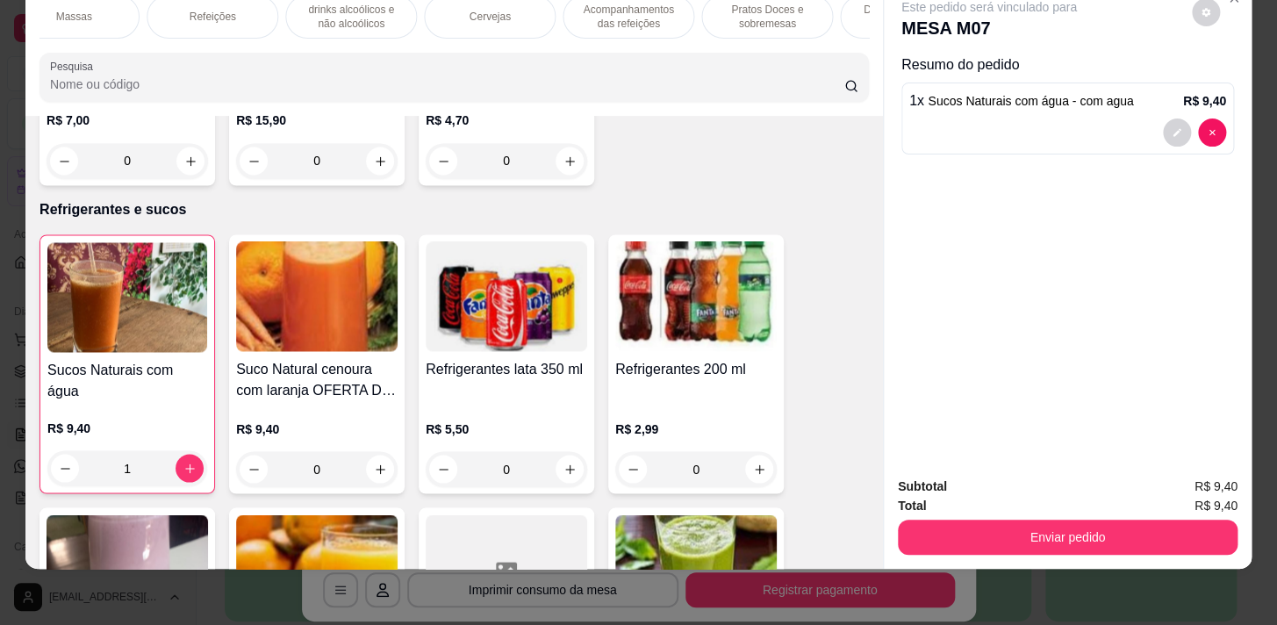
click at [203, 10] on p "Refeições" at bounding box center [212, 17] width 47 height 14
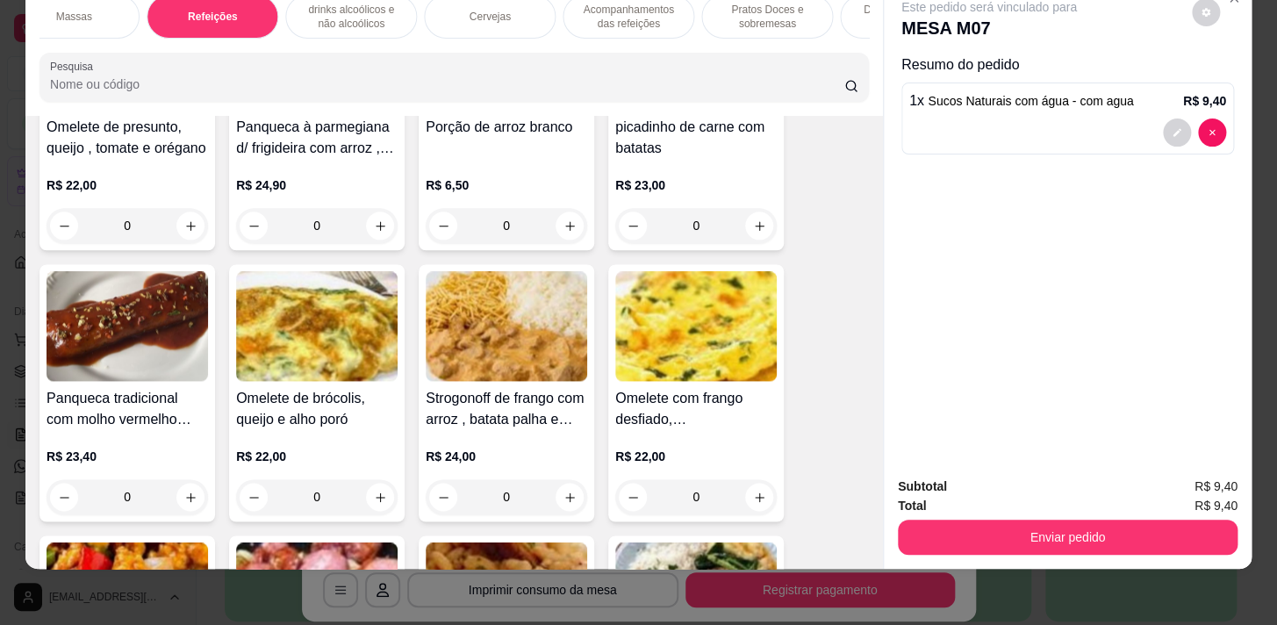
scroll to position [9495, 0]
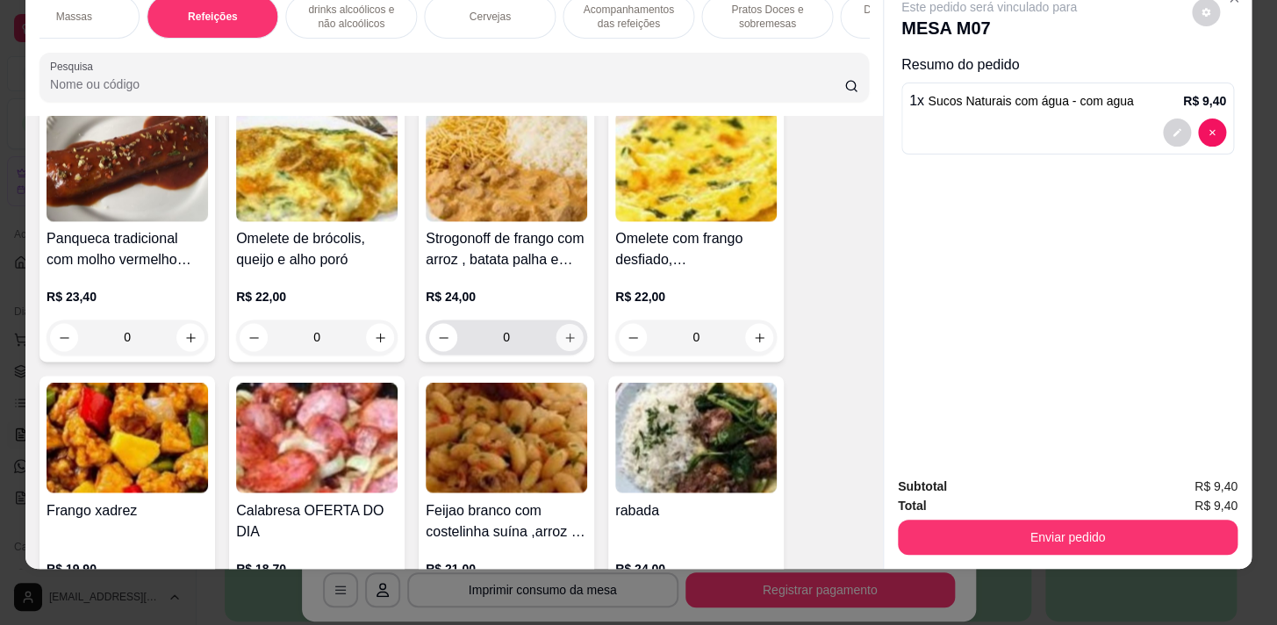
click at [556, 344] on button "increase-product-quantity" at bounding box center [569, 337] width 27 height 27
type input "1"
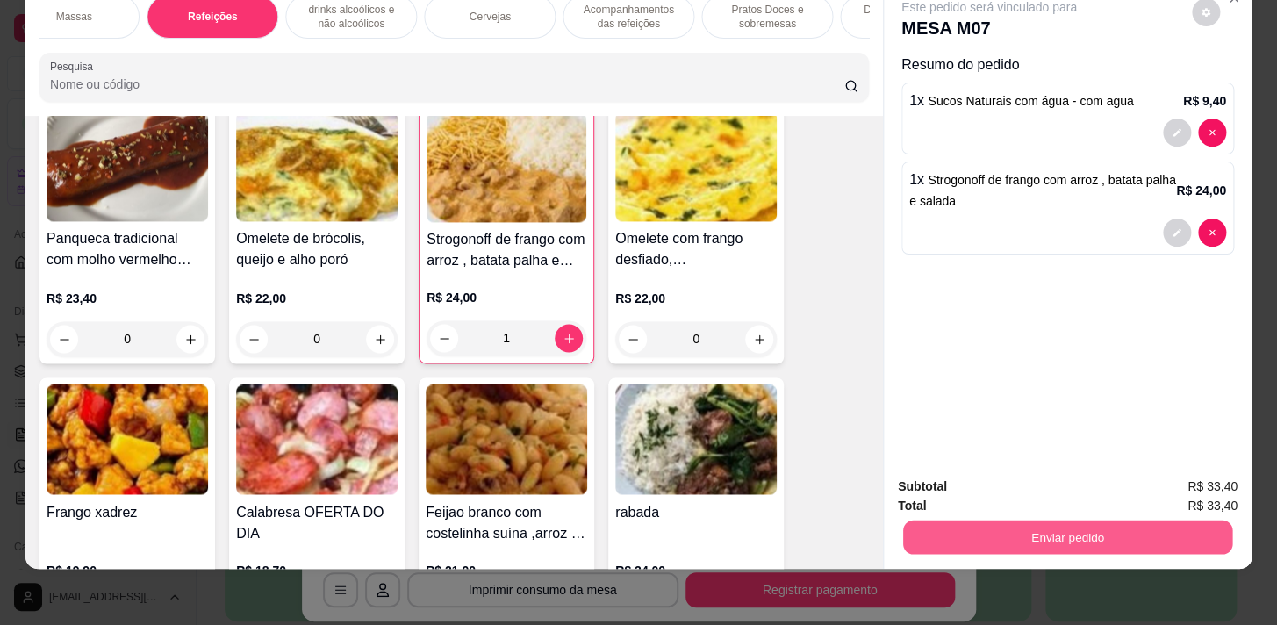
click at [1136, 538] on button "Enviar pedido" at bounding box center [1067, 537] width 329 height 34
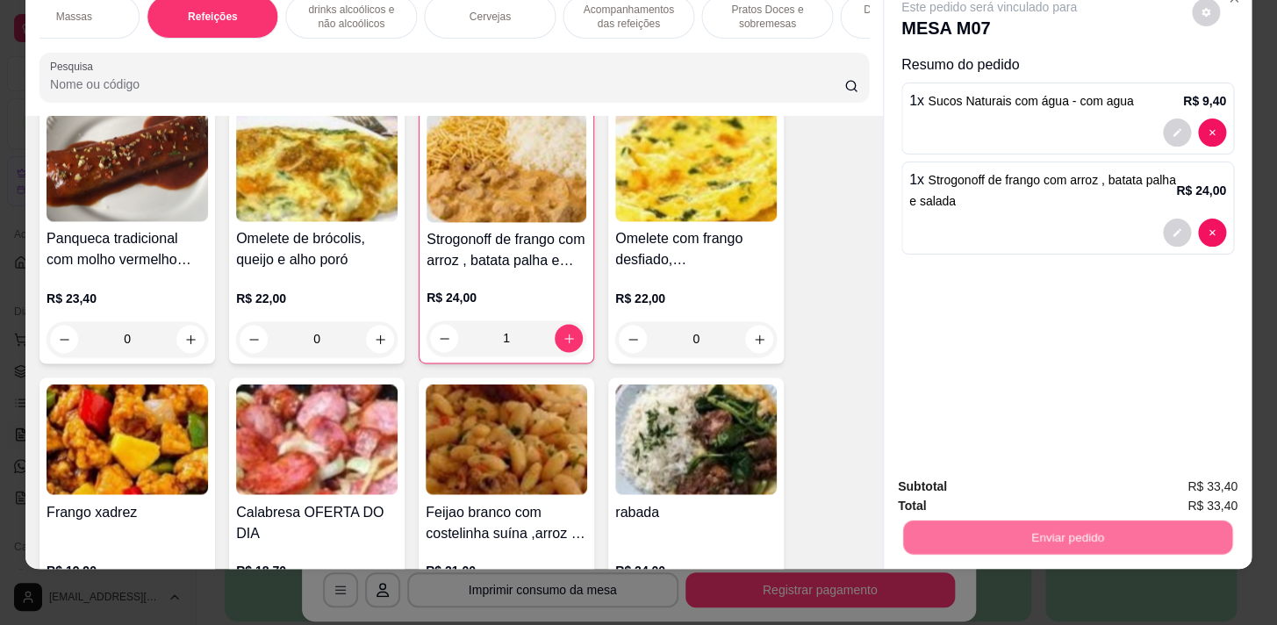
click at [1180, 476] on button "Sim, quero registrar" at bounding box center [1176, 482] width 126 height 32
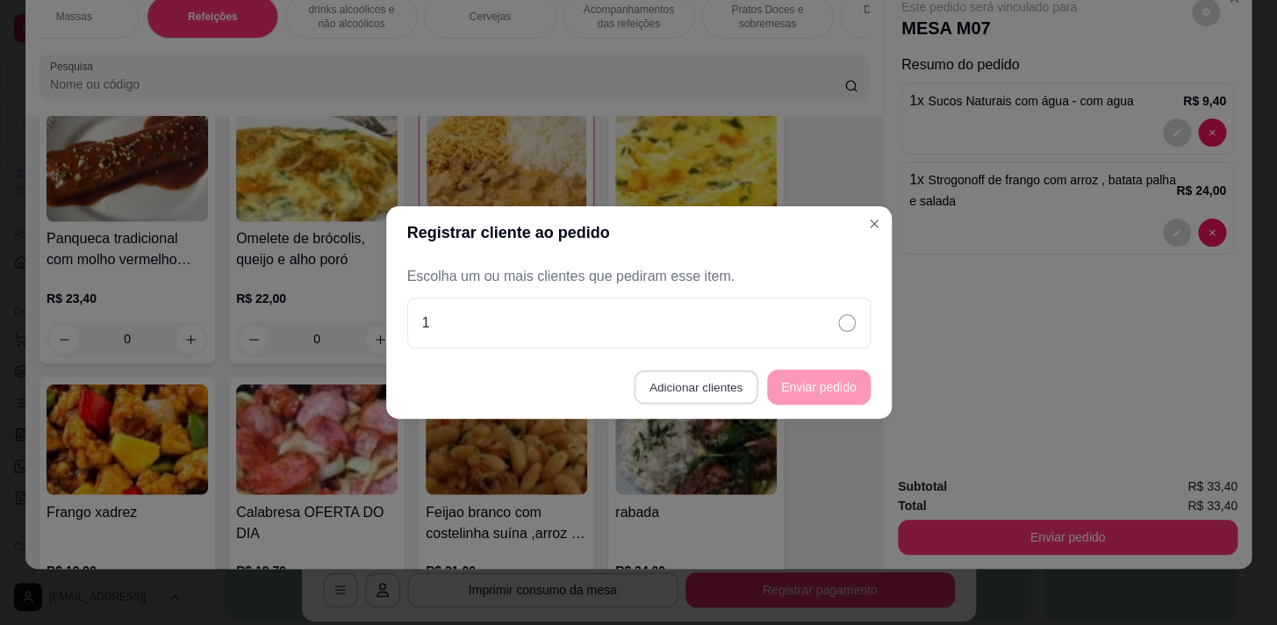
click at [721, 394] on button "Adicionar clientes" at bounding box center [696, 387] width 124 height 34
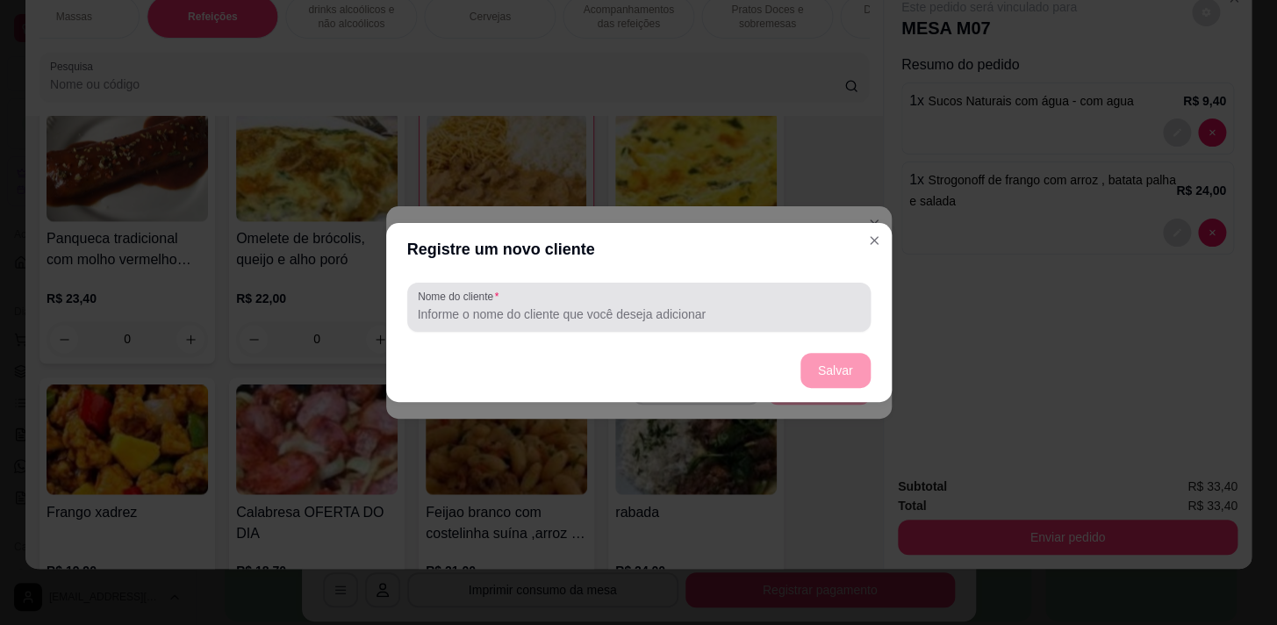
click at [806, 326] on div "Nome do cliente" at bounding box center [638, 307] width 463 height 49
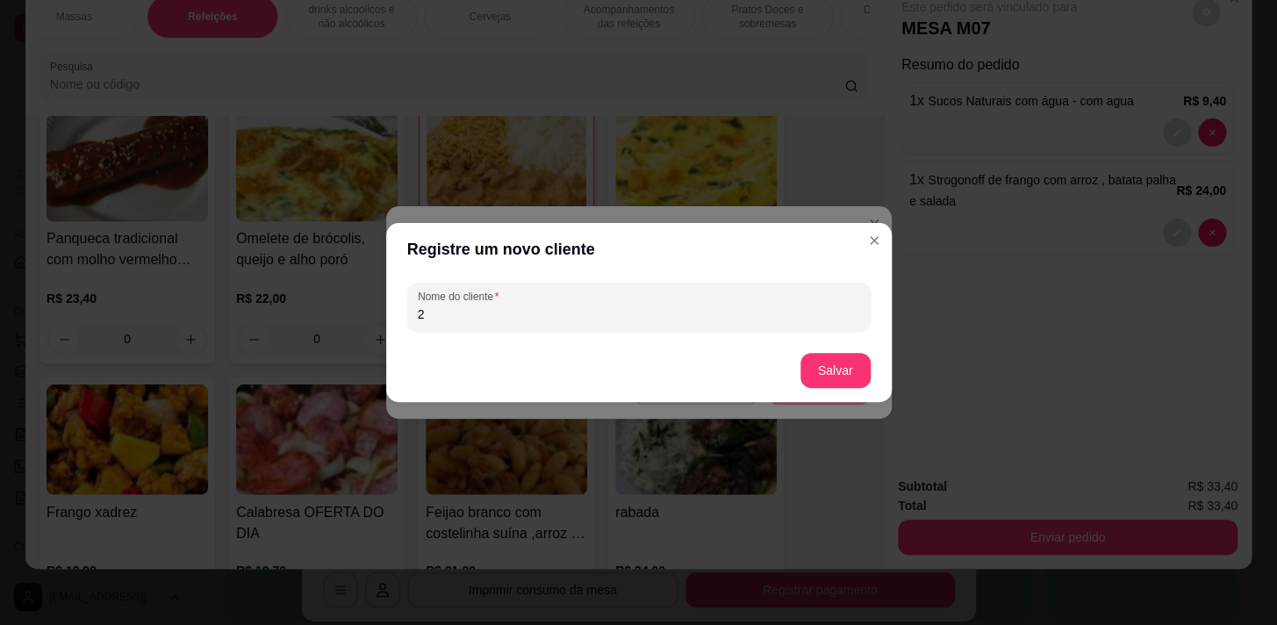
type input "2"
click at [867, 369] on button "Salvar" at bounding box center [835, 371] width 68 height 34
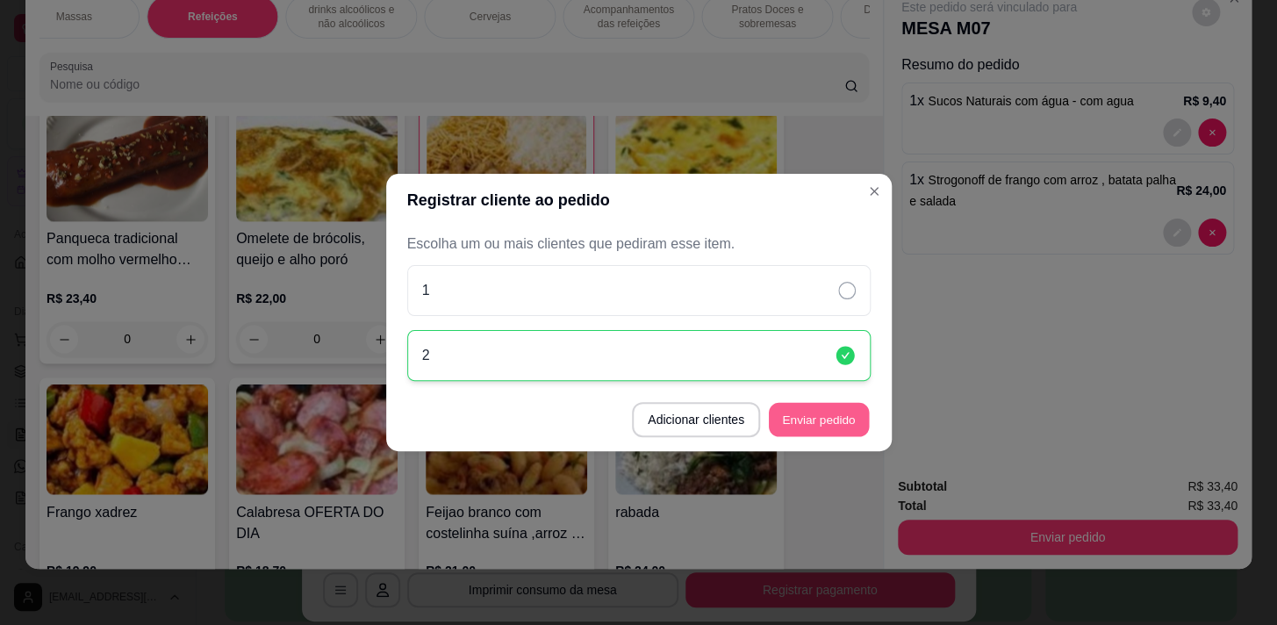
click at [808, 418] on button "Enviar pedido" at bounding box center [819, 420] width 100 height 34
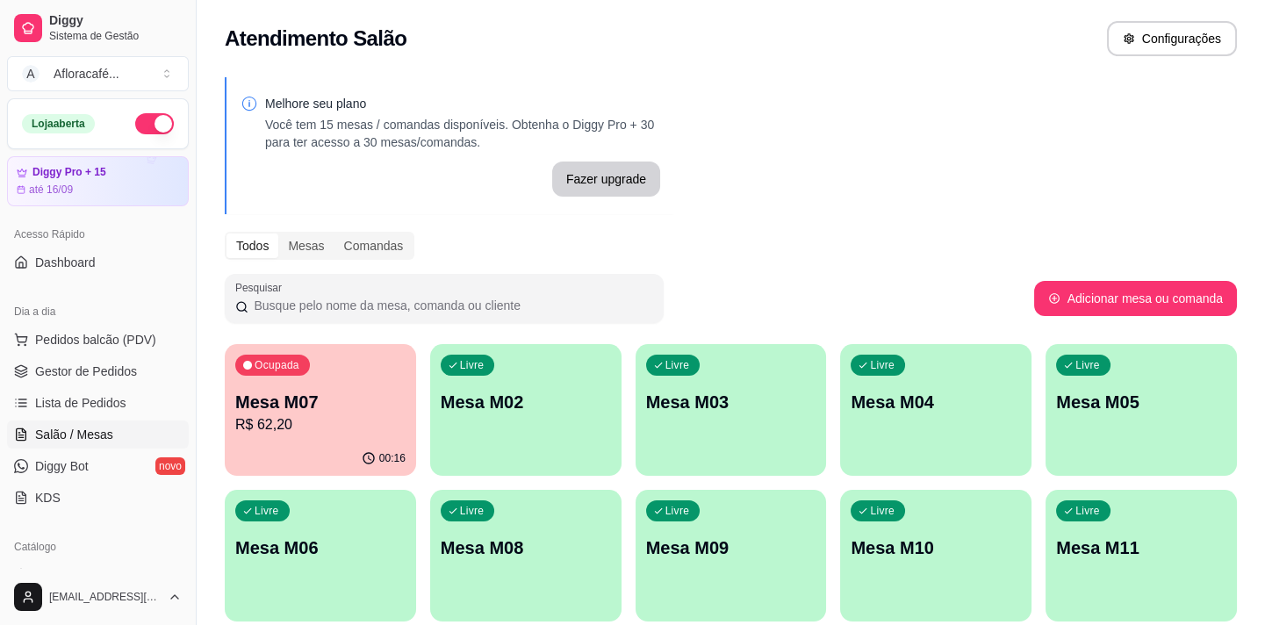
click at [778, 171] on div "Melhore seu plano Você tem 15 mesas / comandas disponíveis. Obtenha o Diggy Pro…" at bounding box center [731, 427] width 1068 height 721
click at [305, 442] on div "00:16" at bounding box center [320, 458] width 191 height 34
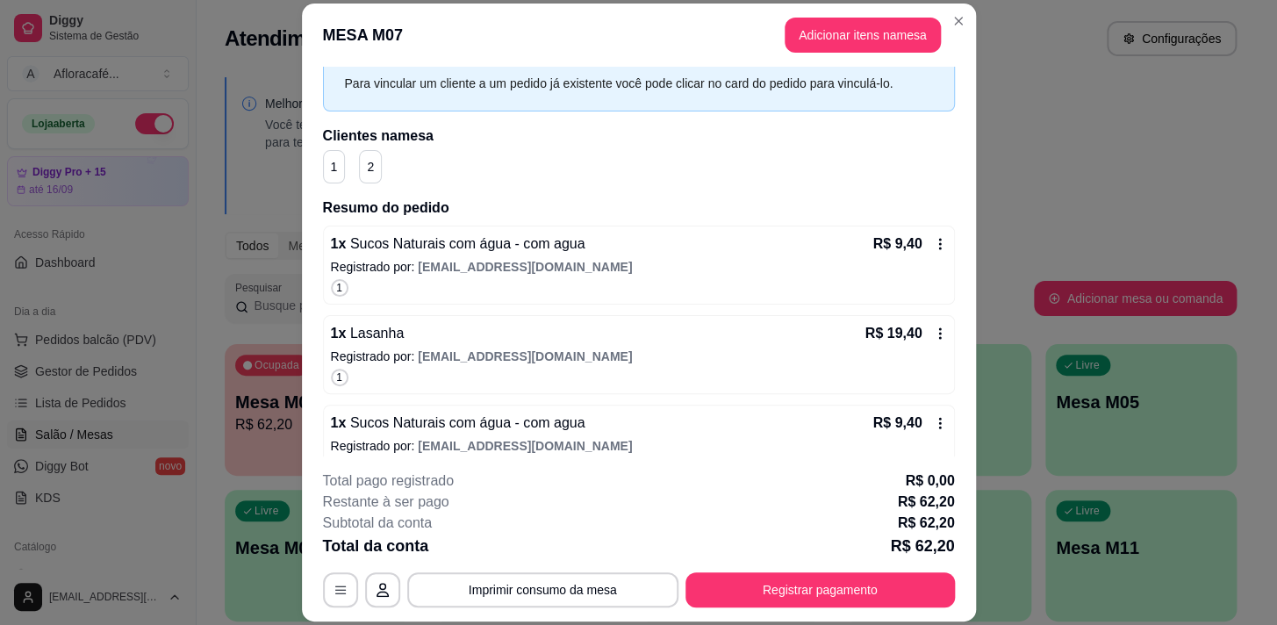
scroll to position [201, 0]
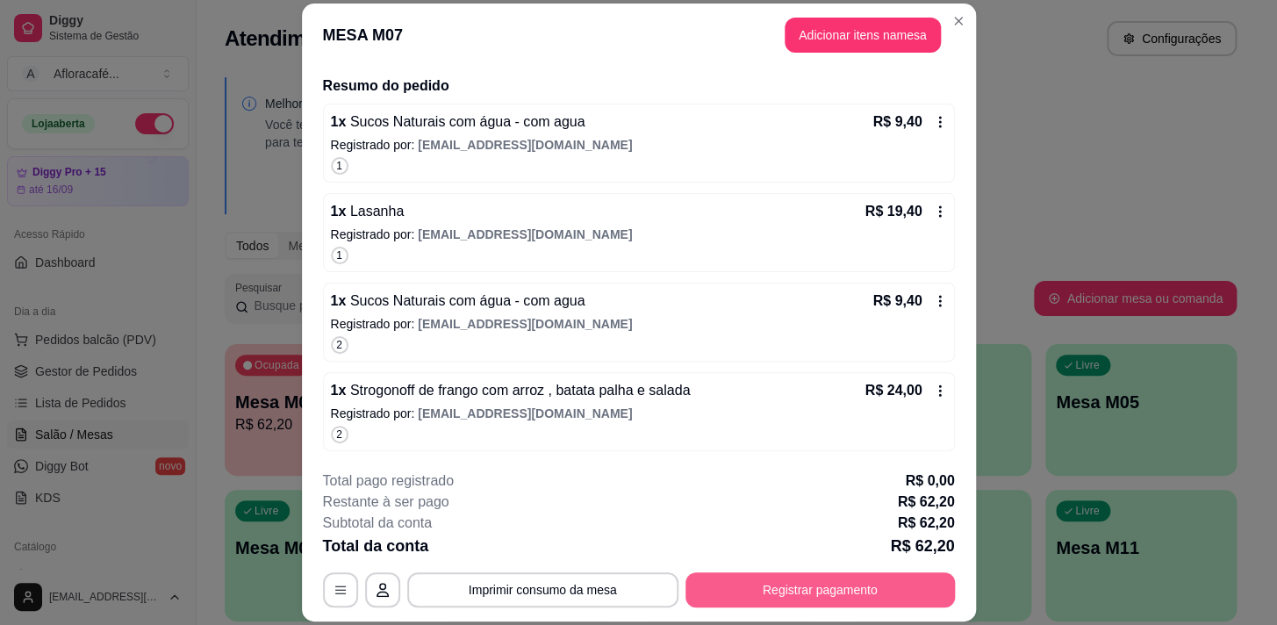
click at [840, 591] on button "Registrar pagamento" at bounding box center [819, 589] width 269 height 35
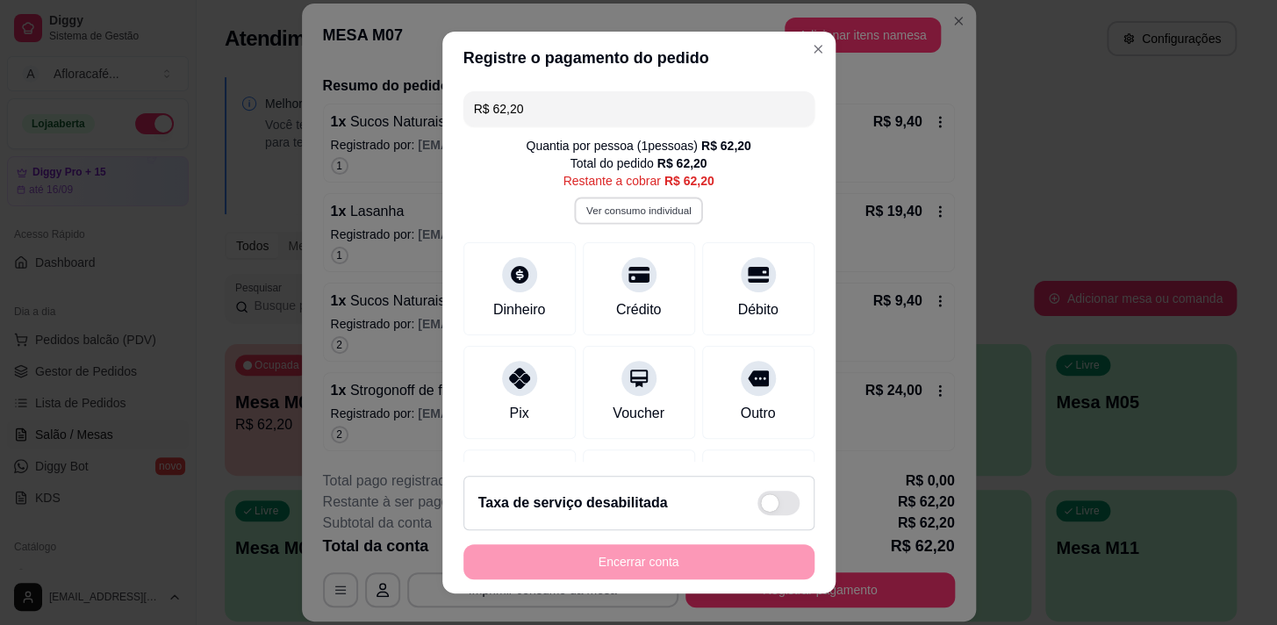
click at [640, 210] on button "Ver consumo individual" at bounding box center [638, 210] width 129 height 27
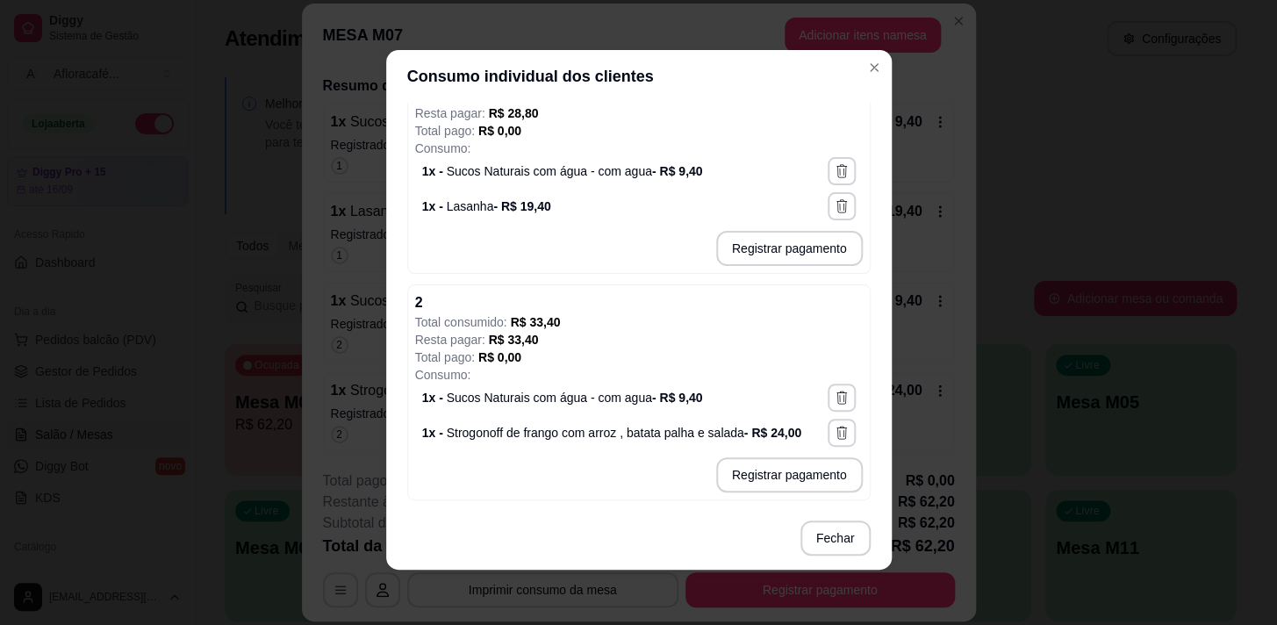
scroll to position [19, 0]
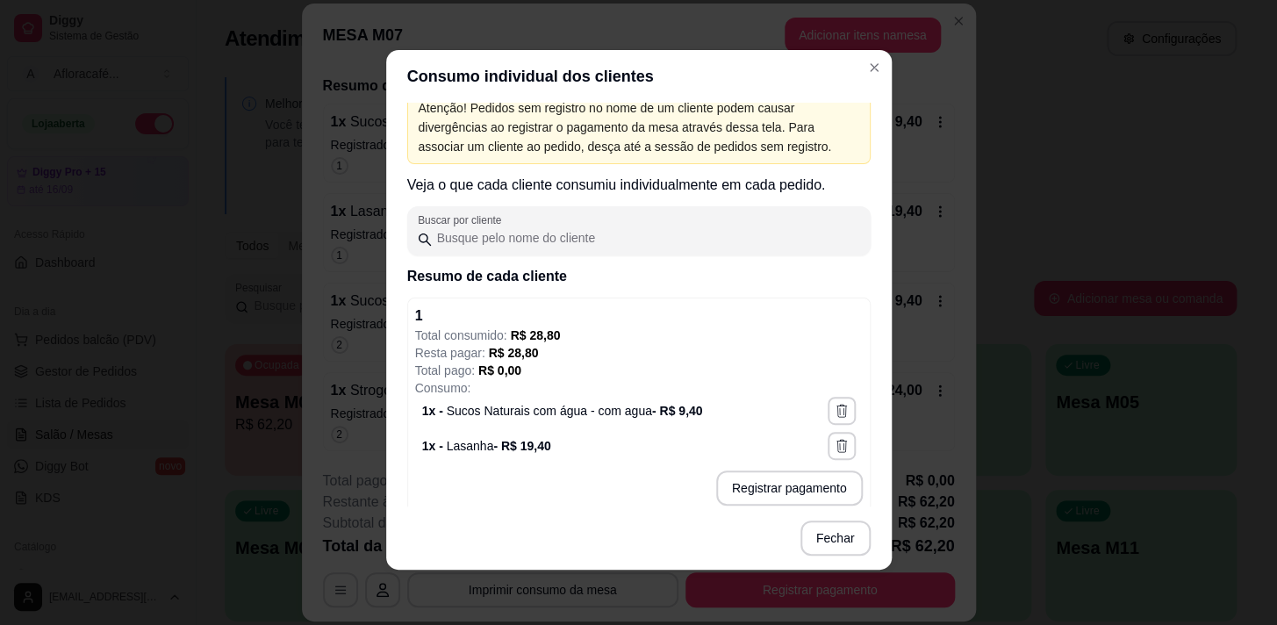
click at [787, 511] on footer "Fechar" at bounding box center [639, 537] width 506 height 63
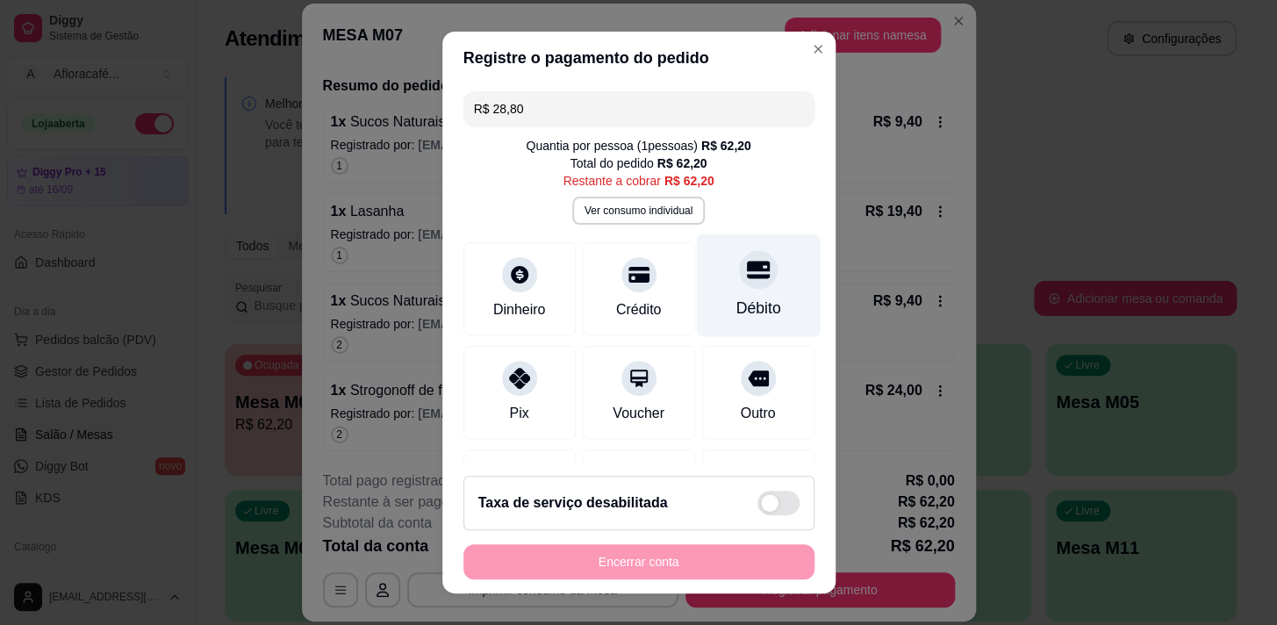
click at [754, 287] on div "Débito" at bounding box center [758, 284] width 124 height 103
click at [748, 285] on div "Débito" at bounding box center [758, 284] width 124 height 103
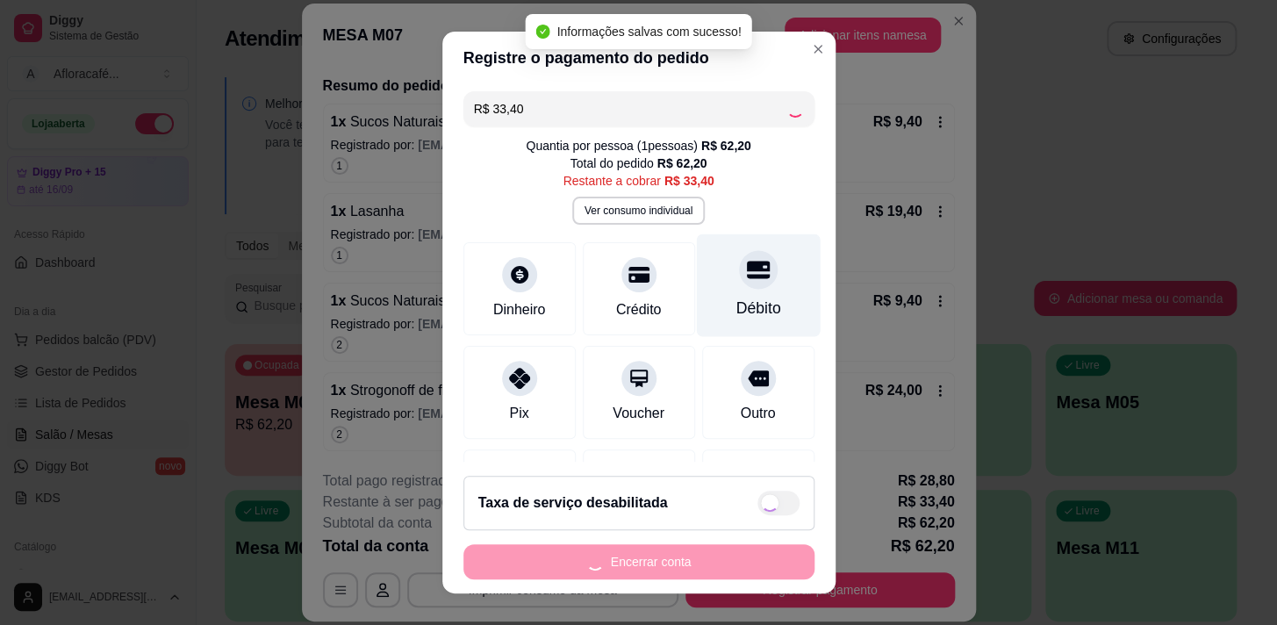
type input "R$ 0,00"
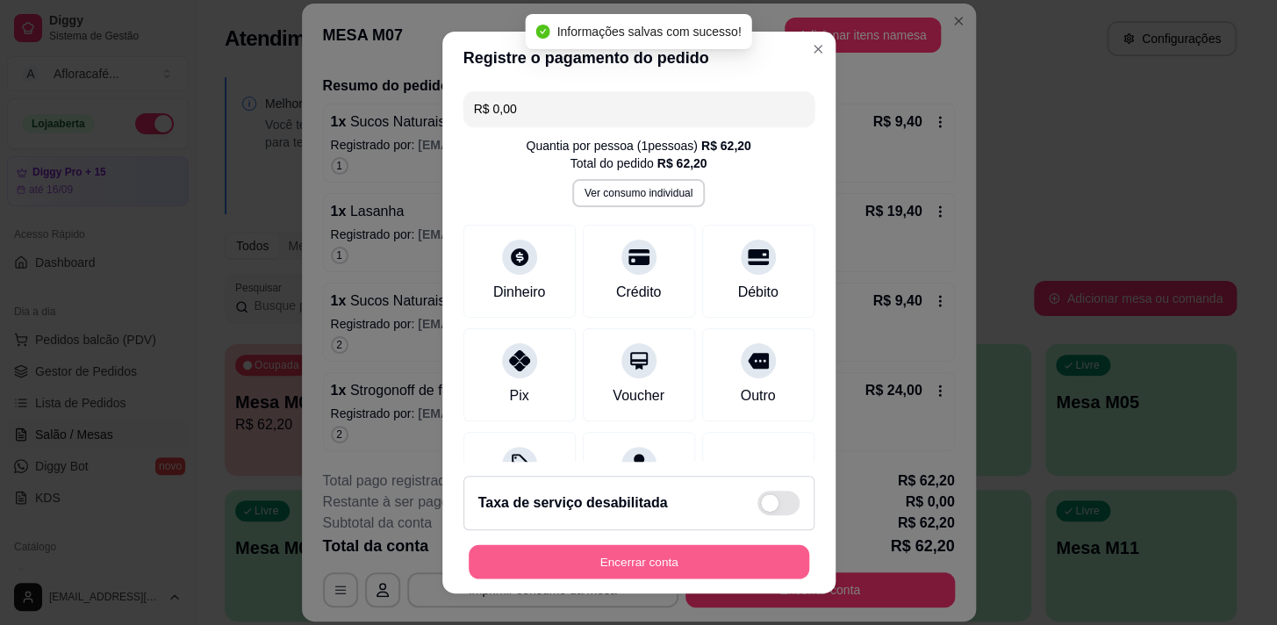
click at [766, 553] on button "Encerrar conta" at bounding box center [639, 562] width 341 height 34
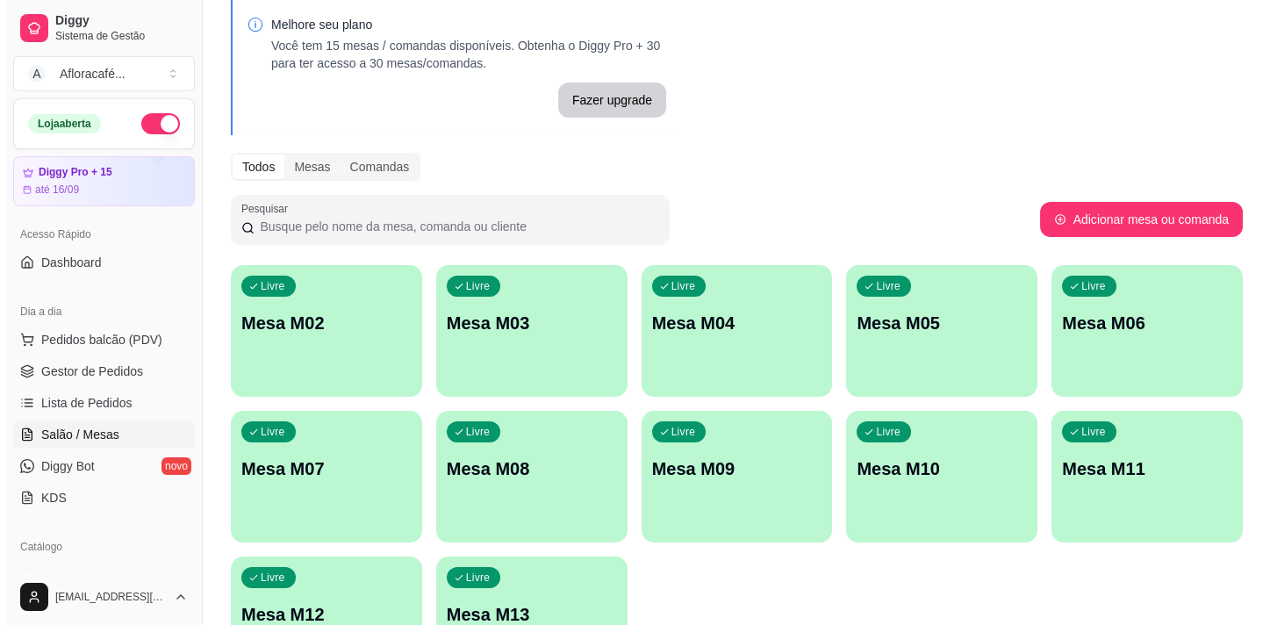
scroll to position [0, 0]
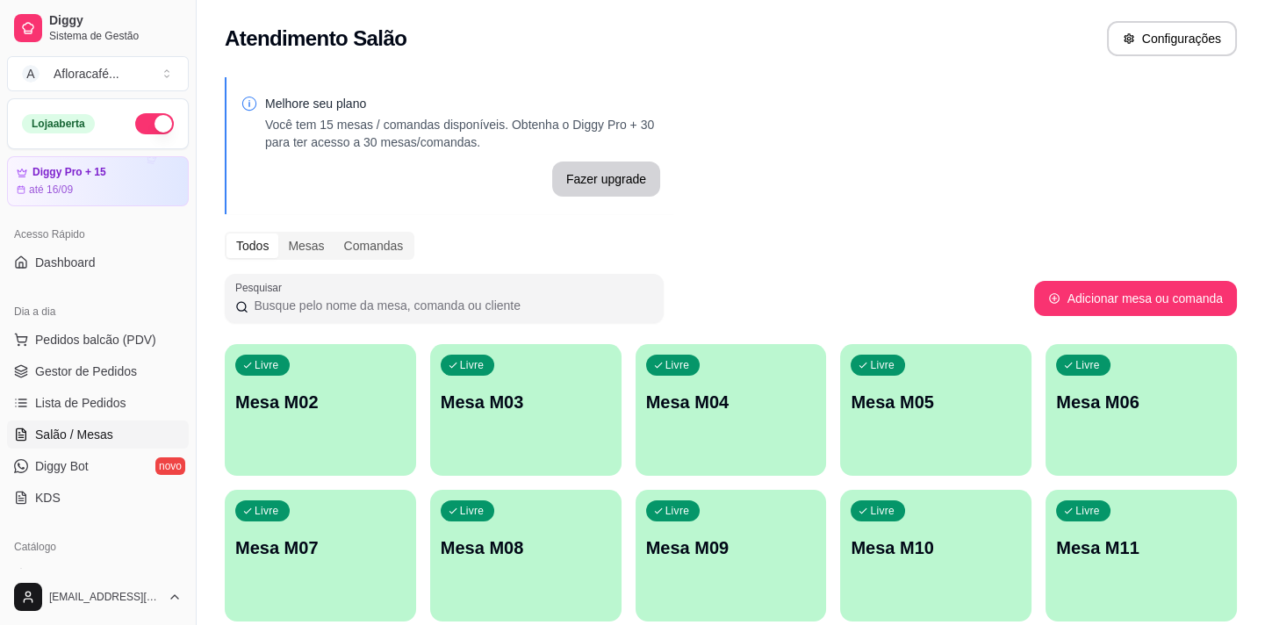
click at [337, 419] on div "Livre Mesa M02" at bounding box center [320, 399] width 191 height 111
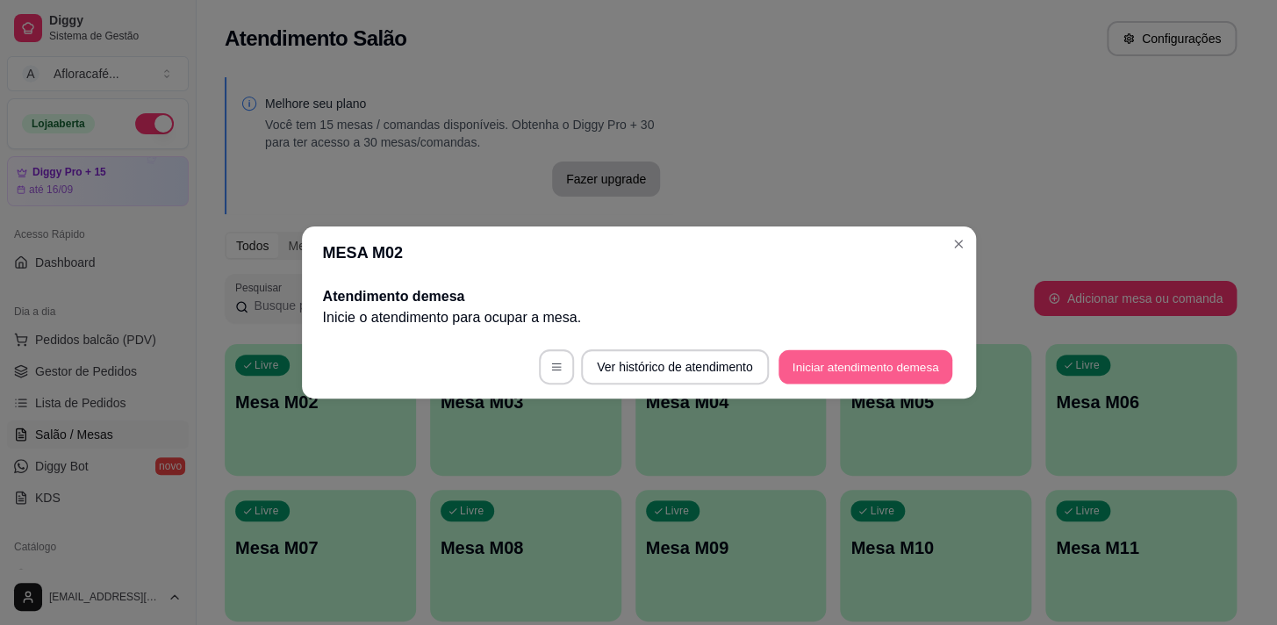
click at [836, 376] on button "Iniciar atendimento de mesa" at bounding box center [865, 367] width 174 height 34
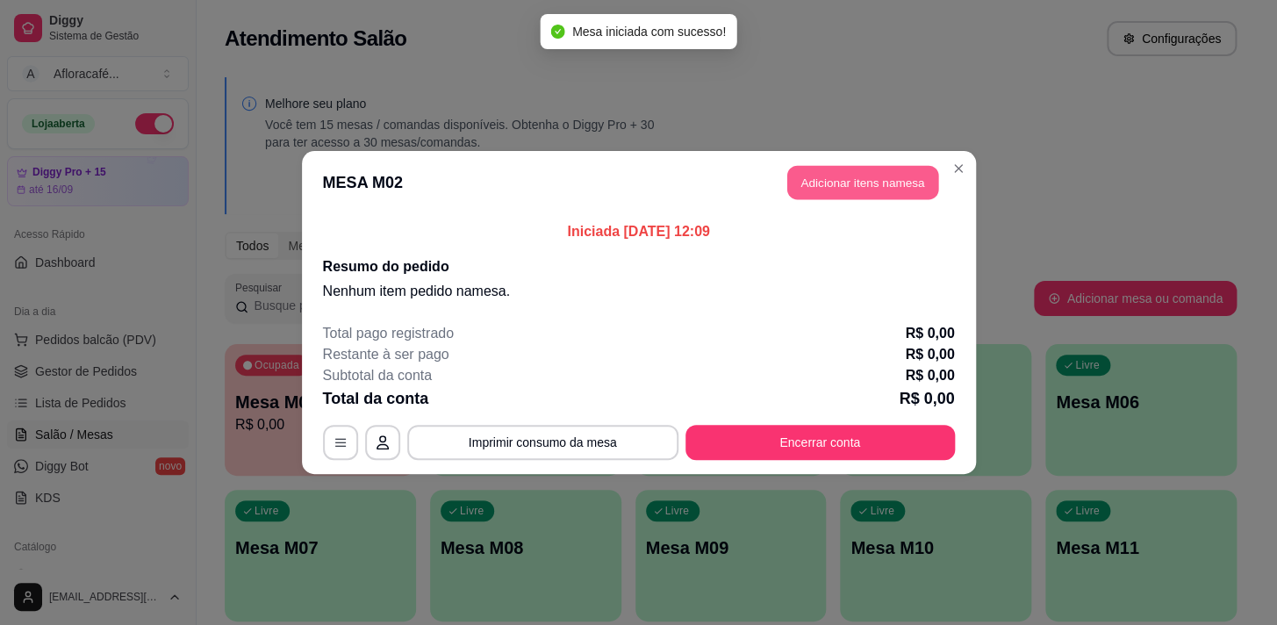
click at [833, 177] on button "Adicionar itens na mesa" at bounding box center [862, 183] width 151 height 34
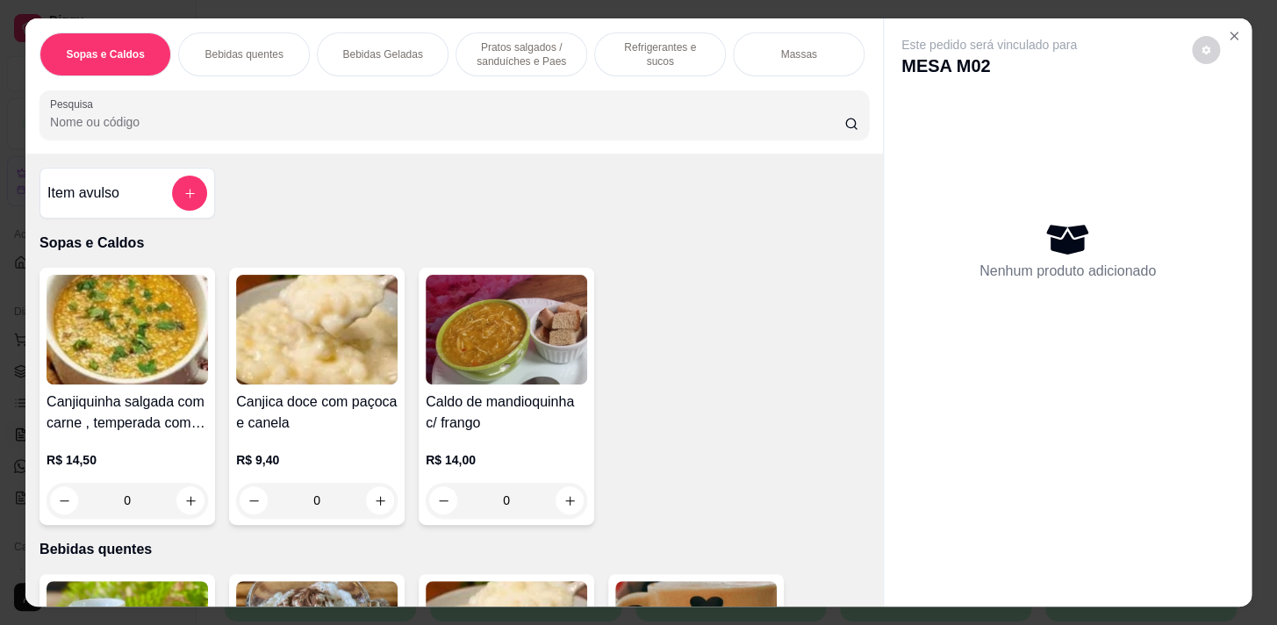
click at [188, 120] on input "Pesquisa" at bounding box center [447, 122] width 794 height 18
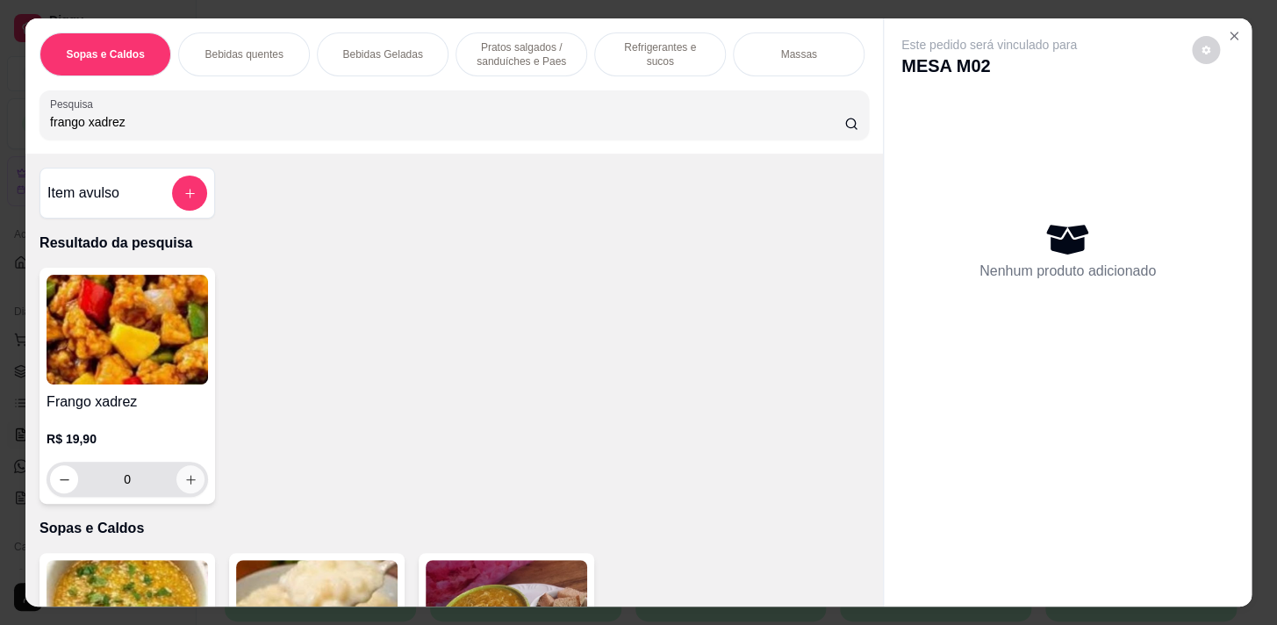
type input "frango xadrez"
click at [185, 486] on icon "increase-product-quantity" at bounding box center [190, 479] width 13 height 13
type input "1"
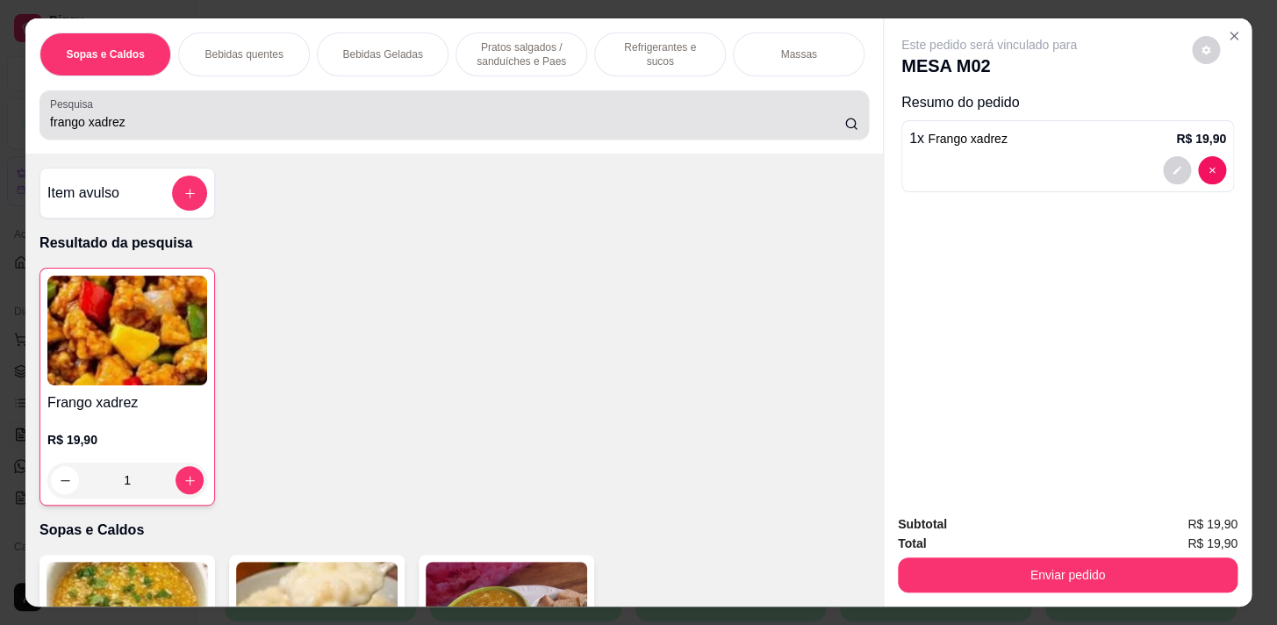
click at [821, 131] on input "frango xadrez" at bounding box center [447, 122] width 794 height 18
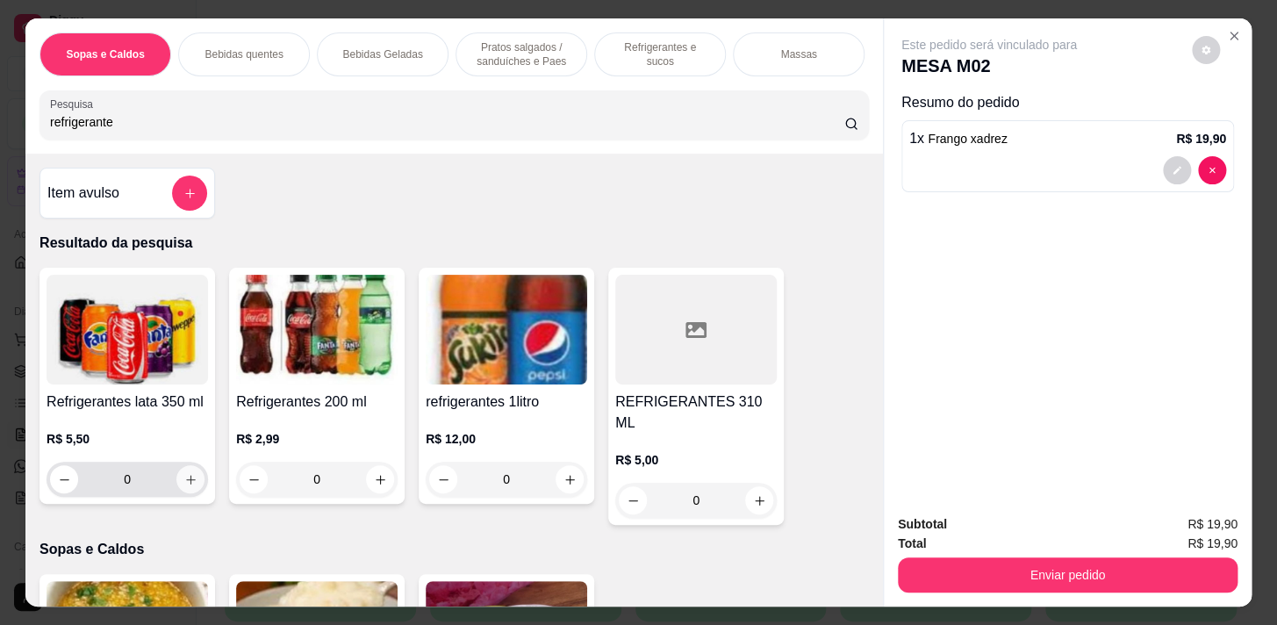
type input "refrigerante"
click at [184, 486] on icon "increase-product-quantity" at bounding box center [190, 479] width 13 height 13
type input "1"
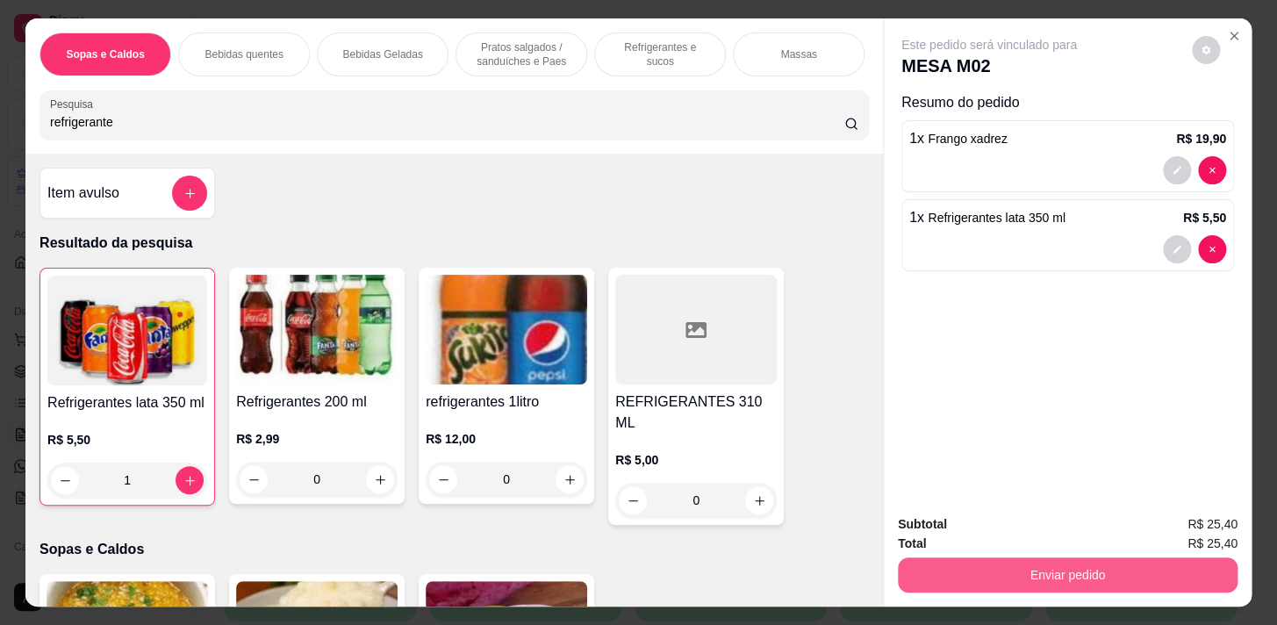
click at [1040, 570] on button "Enviar pedido" at bounding box center [1068, 574] width 340 height 35
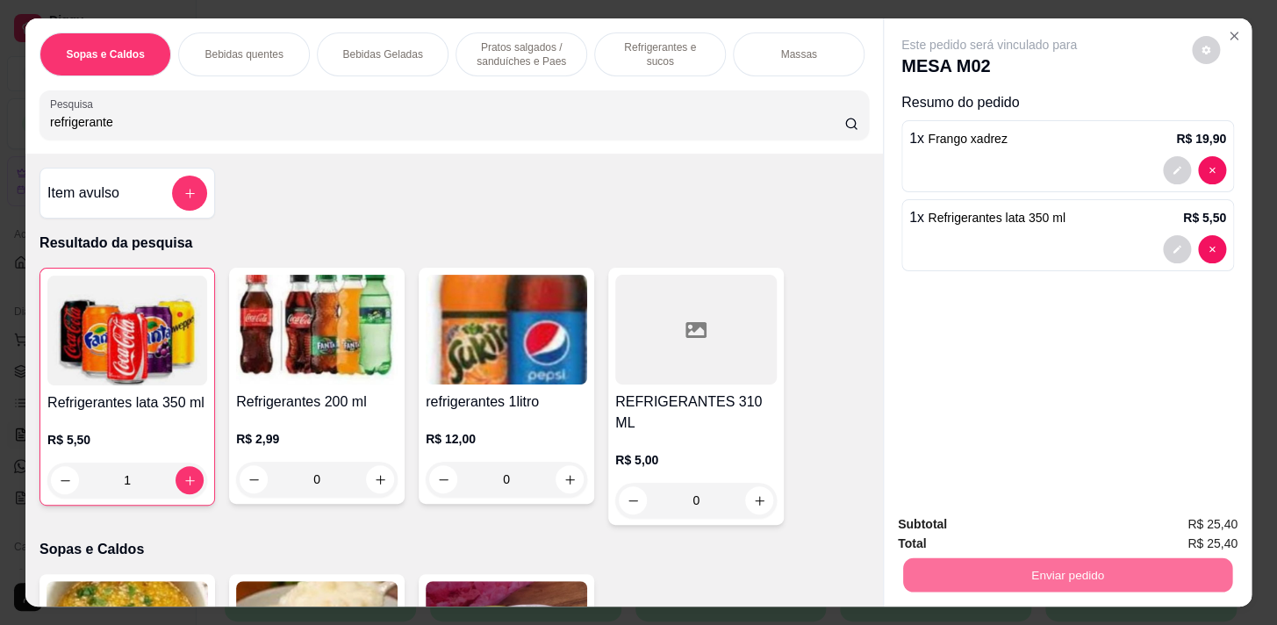
click at [1020, 533] on button "Não registrar e enviar pedido" at bounding box center [1009, 525] width 177 height 32
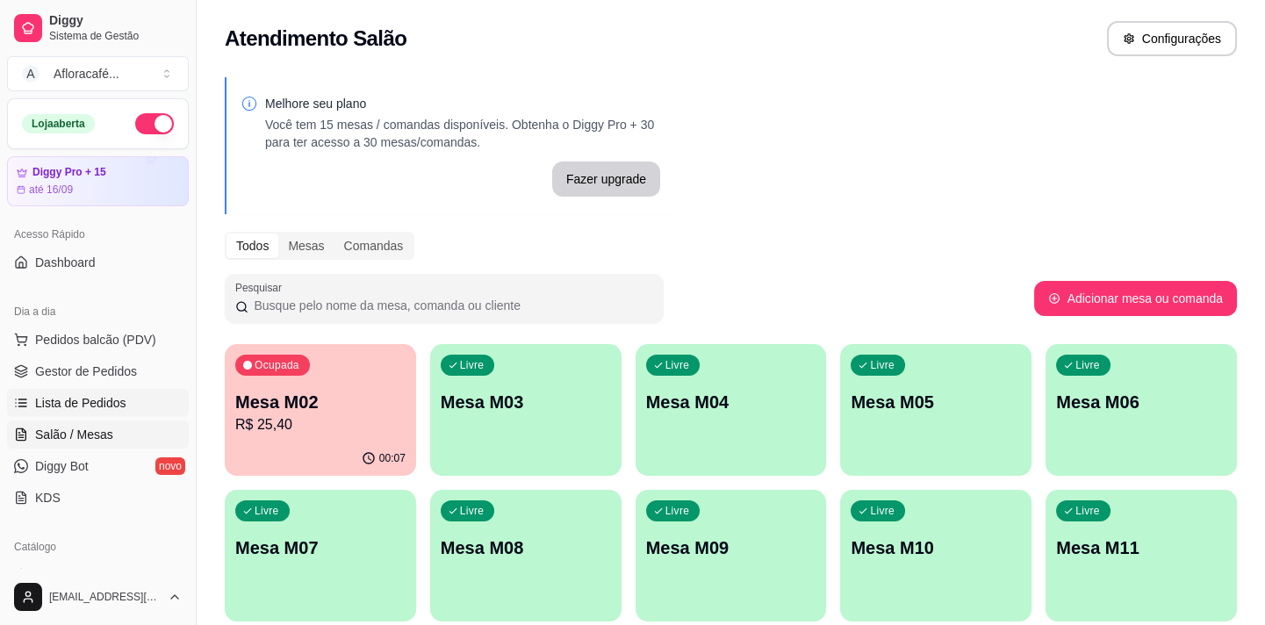
click at [99, 407] on span "Lista de Pedidos" at bounding box center [80, 403] width 91 height 18
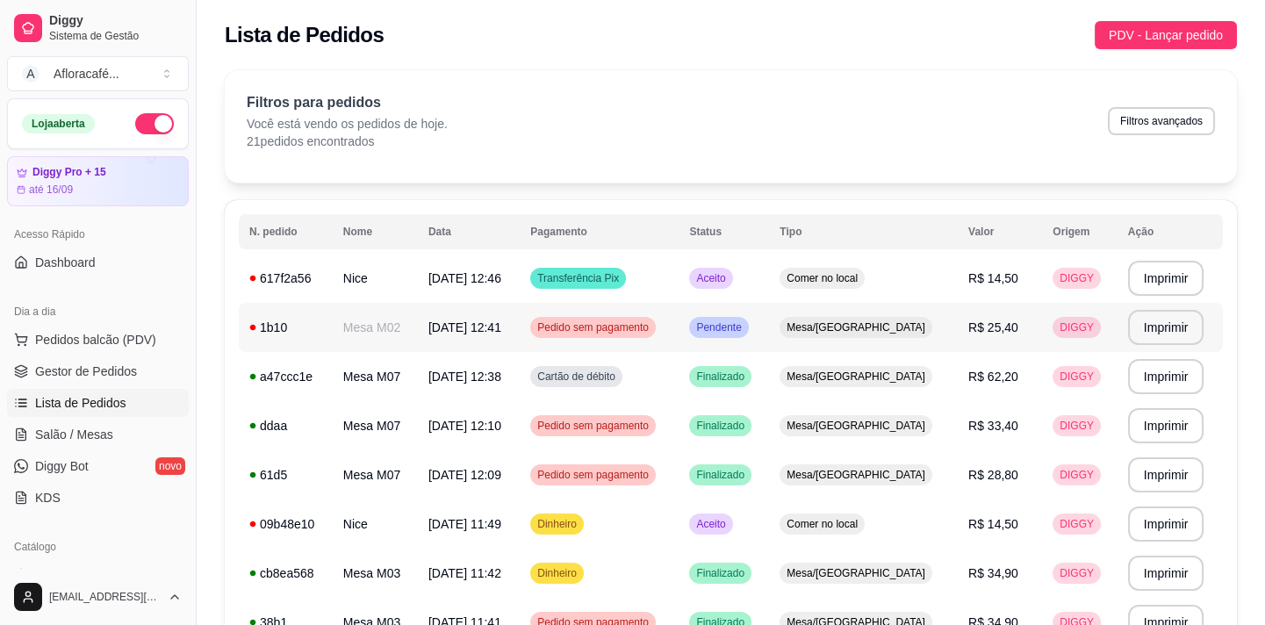
click at [389, 329] on td "Mesa M02" at bounding box center [375, 327] width 85 height 49
click at [111, 434] on link "Salão / Mesas" at bounding box center [98, 434] width 182 height 28
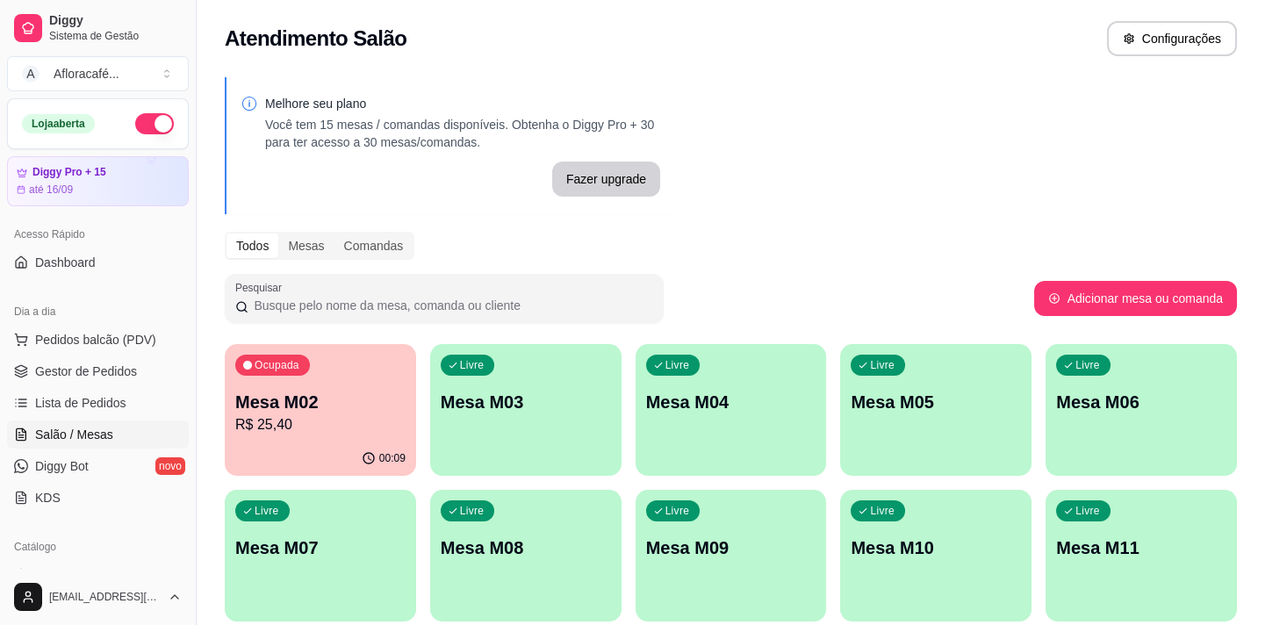
click at [341, 425] on p "R$ 25,40" at bounding box center [320, 424] width 170 height 21
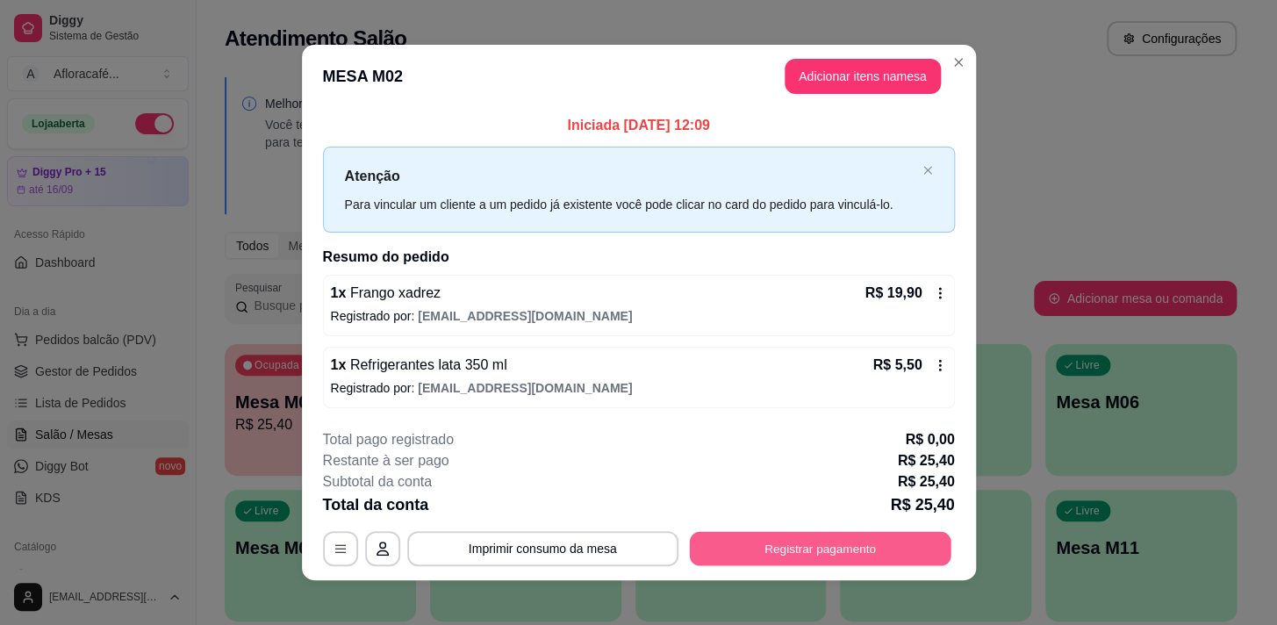
click at [784, 553] on button "Registrar pagamento" at bounding box center [820, 548] width 262 height 34
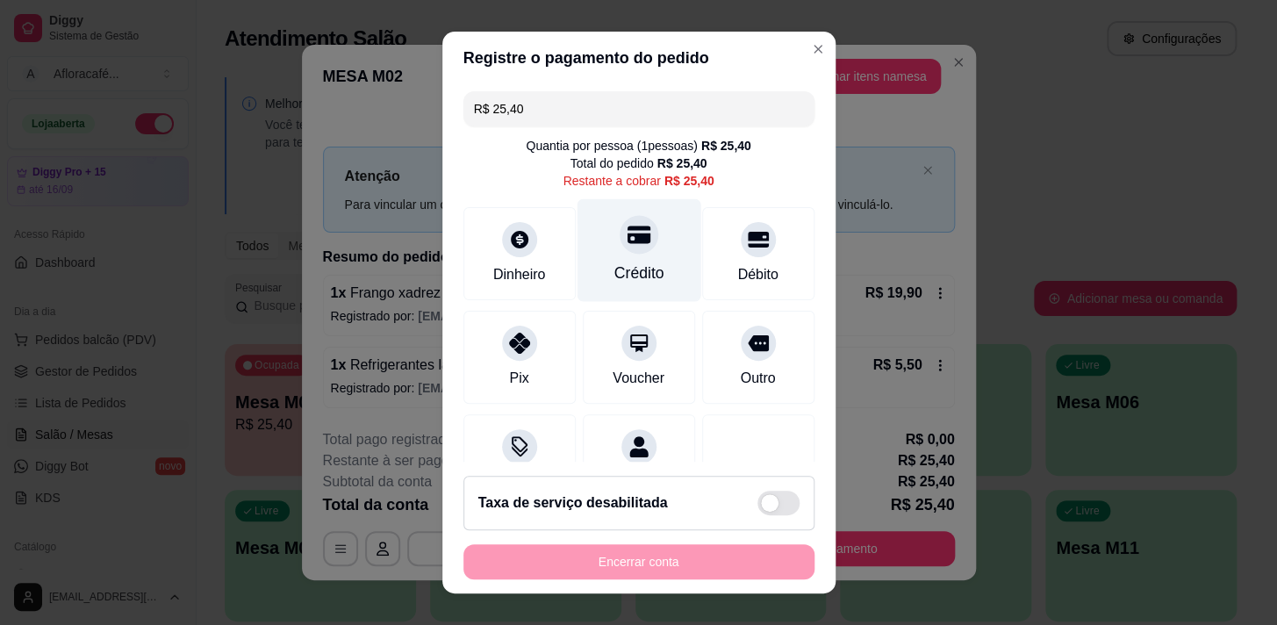
click at [623, 254] on div "Crédito" at bounding box center [639, 249] width 124 height 103
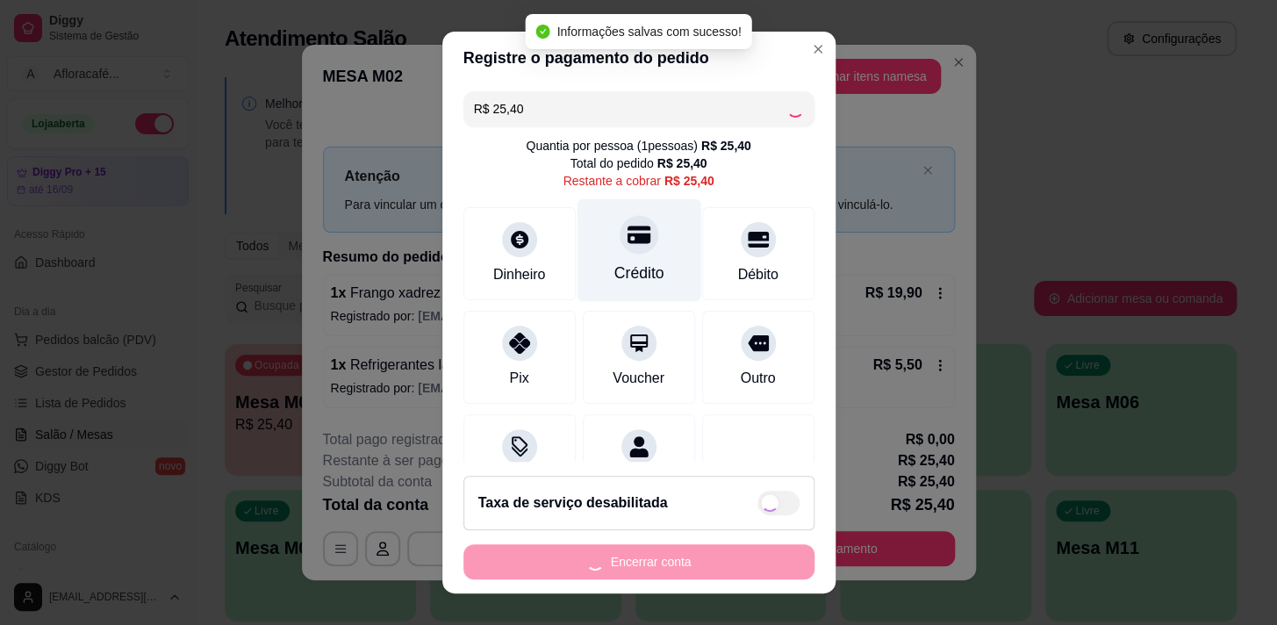
type input "R$ 0,00"
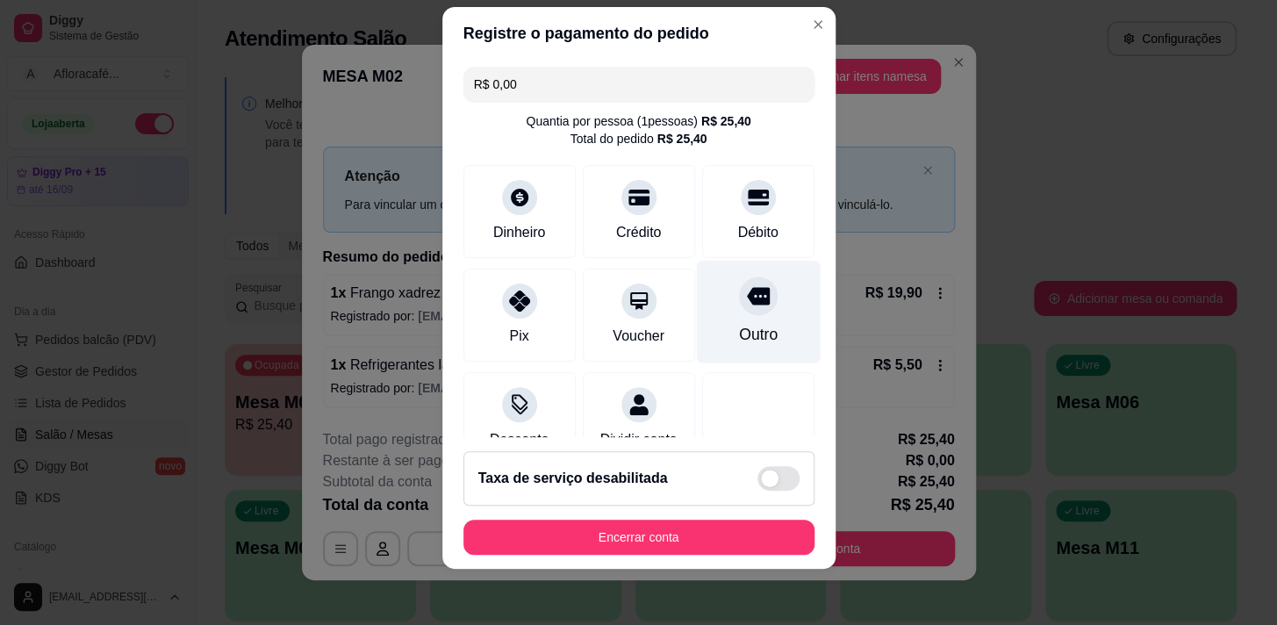
scroll to position [146, 0]
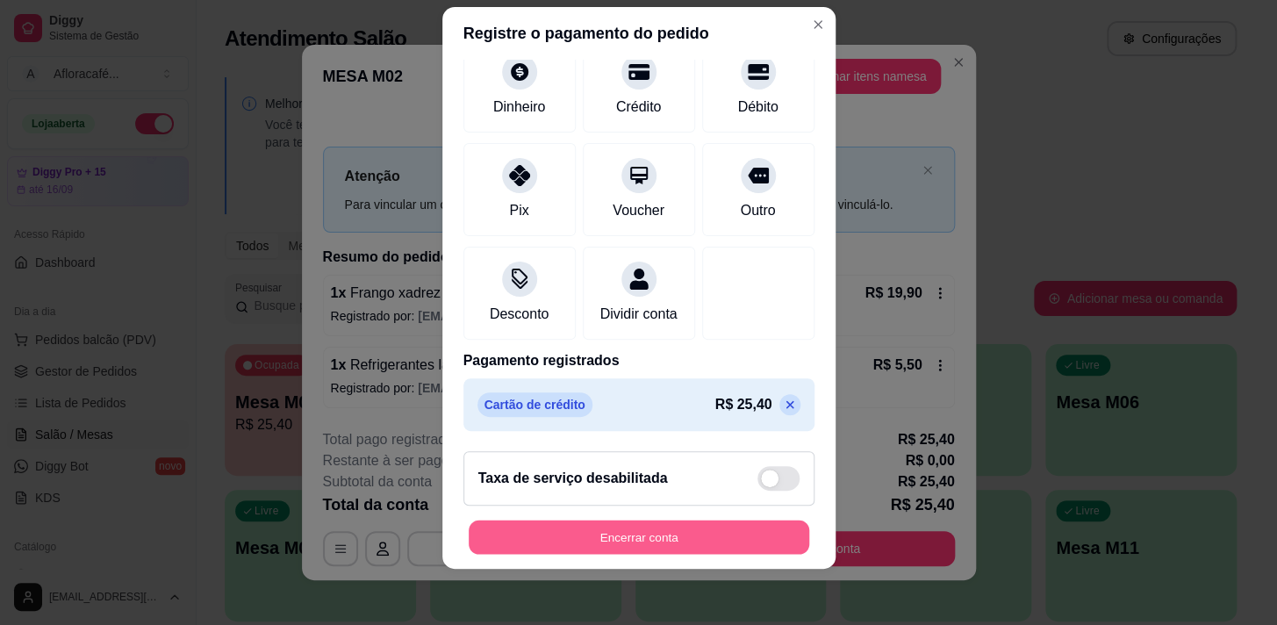
click at [631, 541] on button "Encerrar conta" at bounding box center [639, 537] width 341 height 34
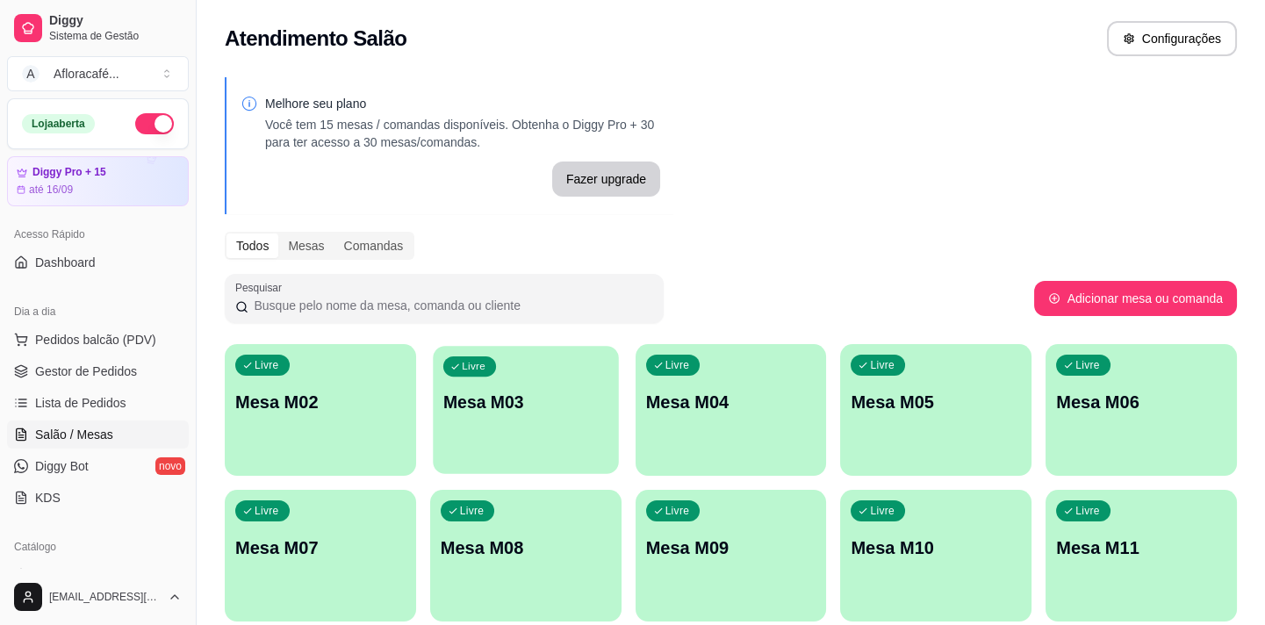
click at [564, 449] on div "Livre Mesa M03" at bounding box center [525, 399] width 185 height 107
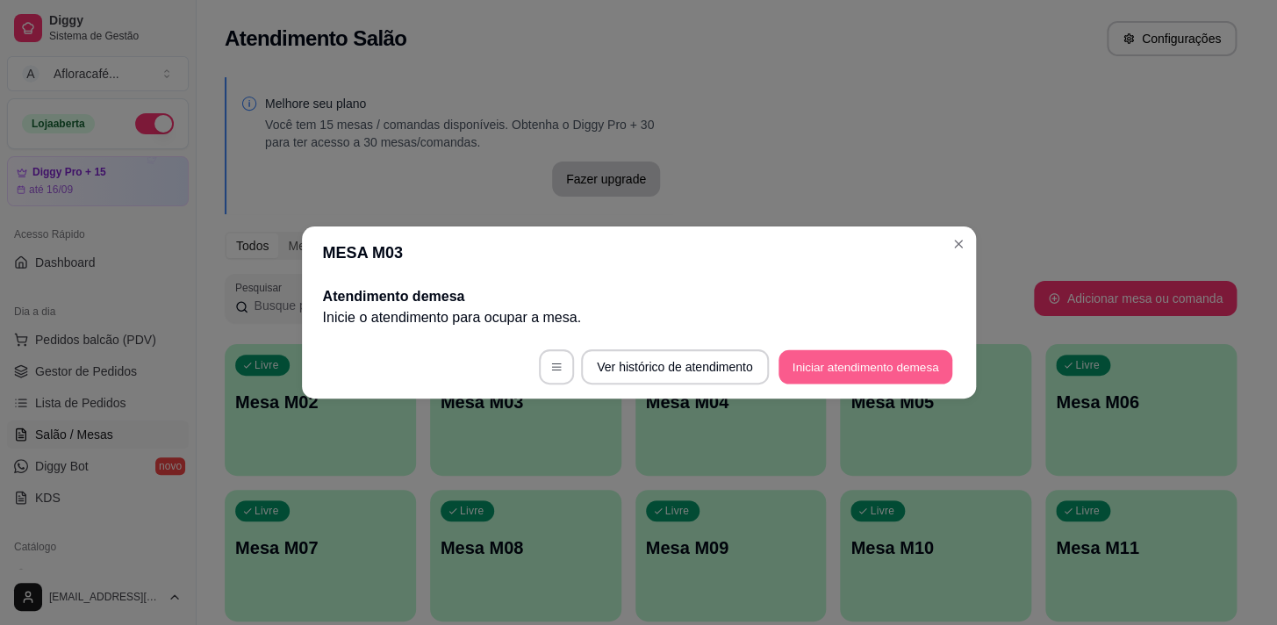
click at [883, 366] on button "Iniciar atendimento de mesa" at bounding box center [865, 367] width 174 height 34
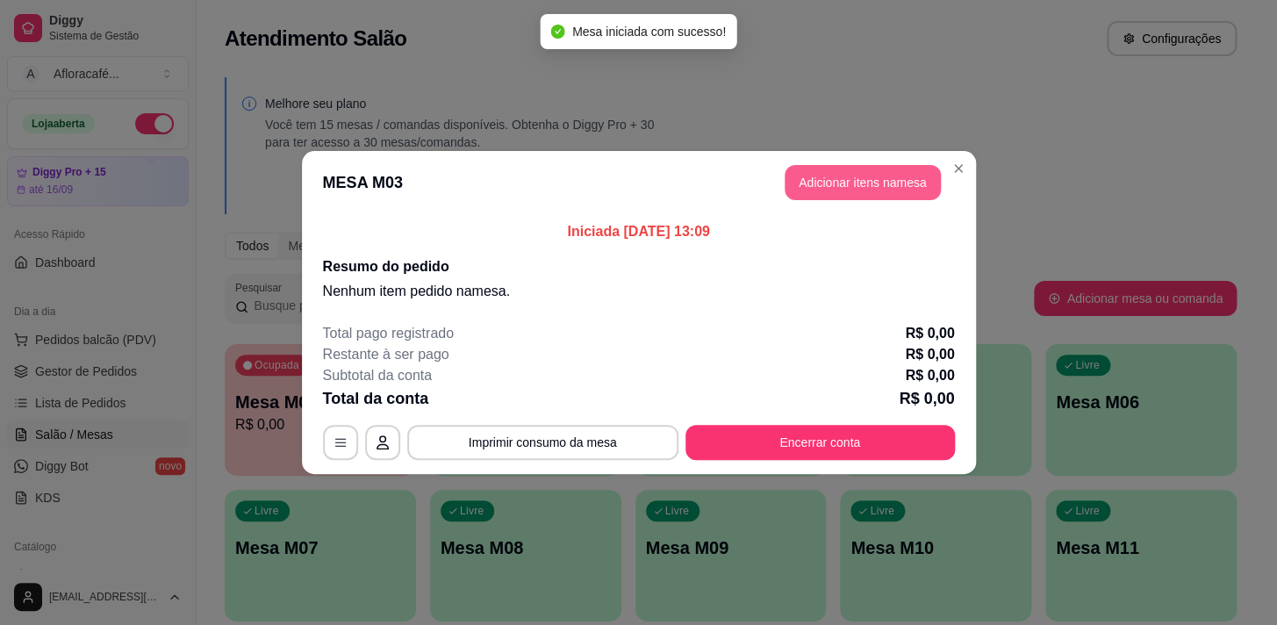
click at [895, 183] on button "Adicionar itens na mesa" at bounding box center [863, 182] width 156 height 35
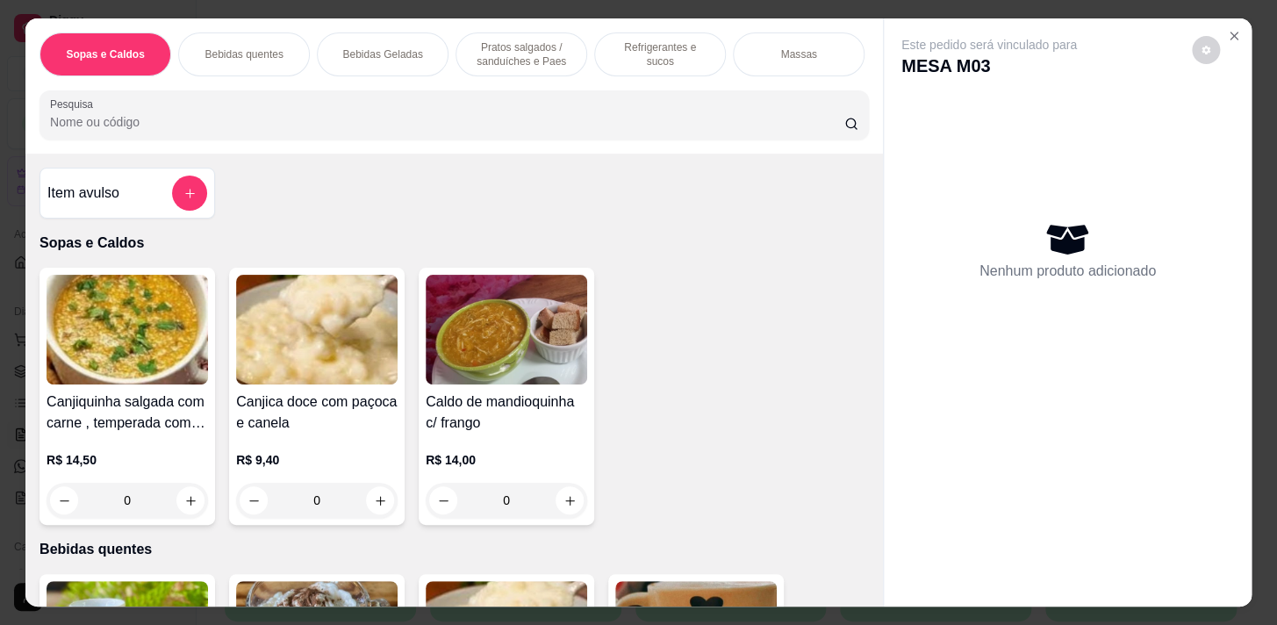
scroll to position [0, 725]
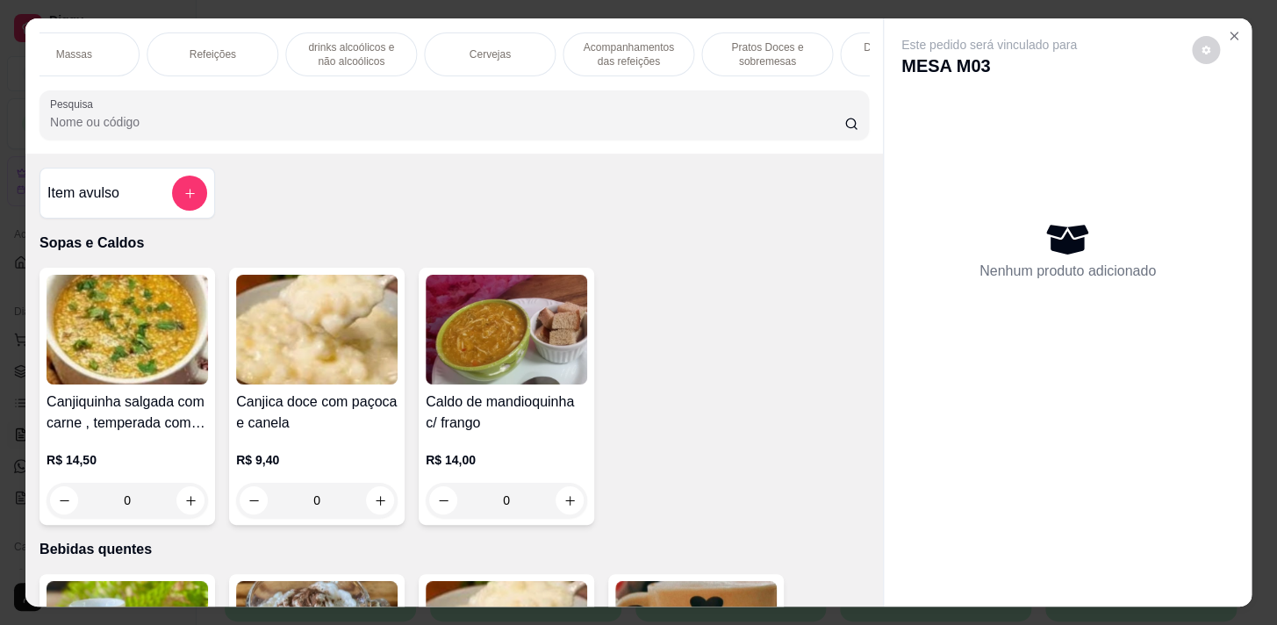
click at [240, 47] on div "Refeições" at bounding box center [213, 54] width 132 height 44
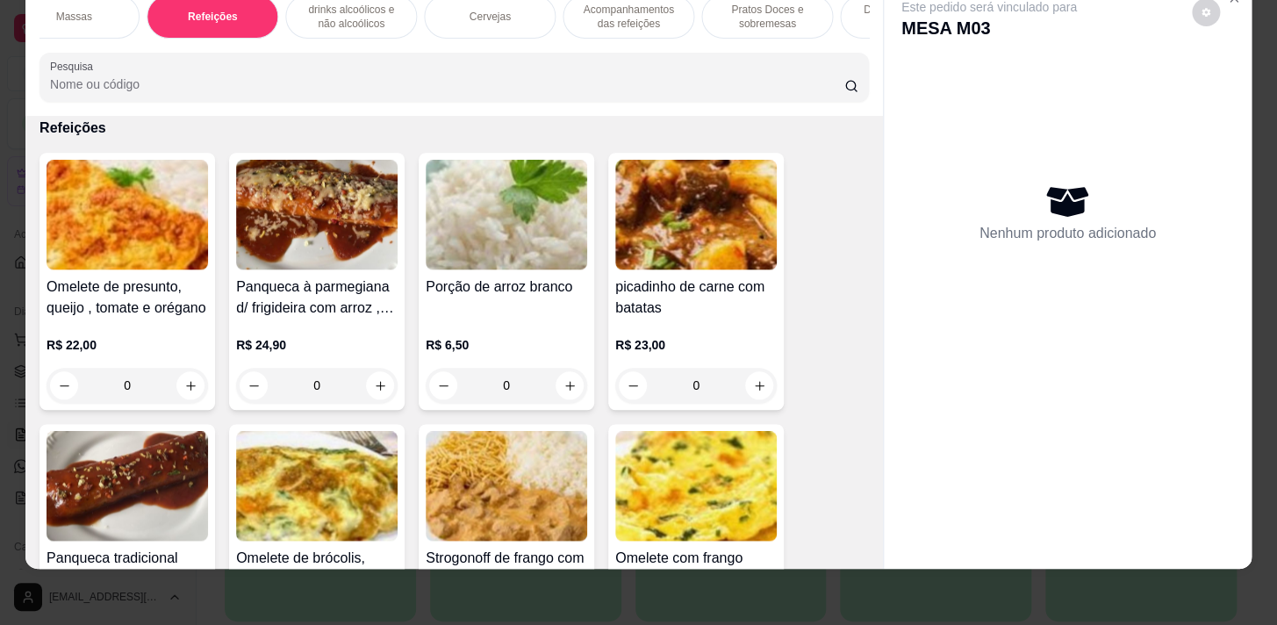
scroll to position [9334, 0]
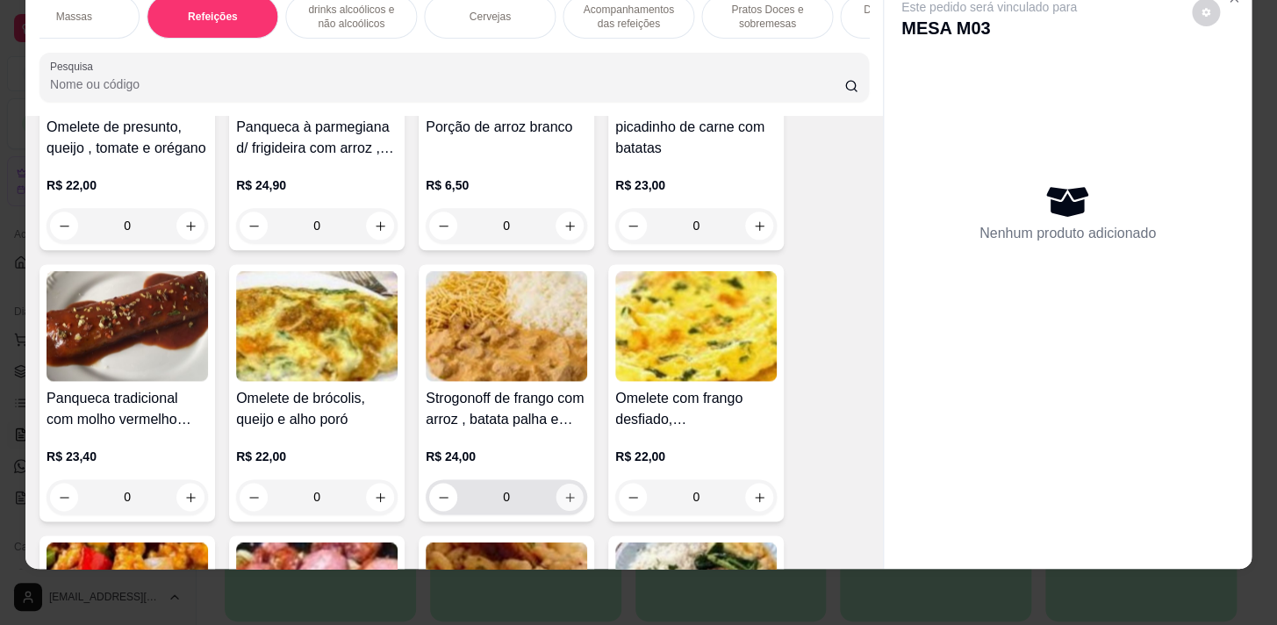
click at [559, 484] on button "increase-product-quantity" at bounding box center [569, 497] width 27 height 27
type input "1"
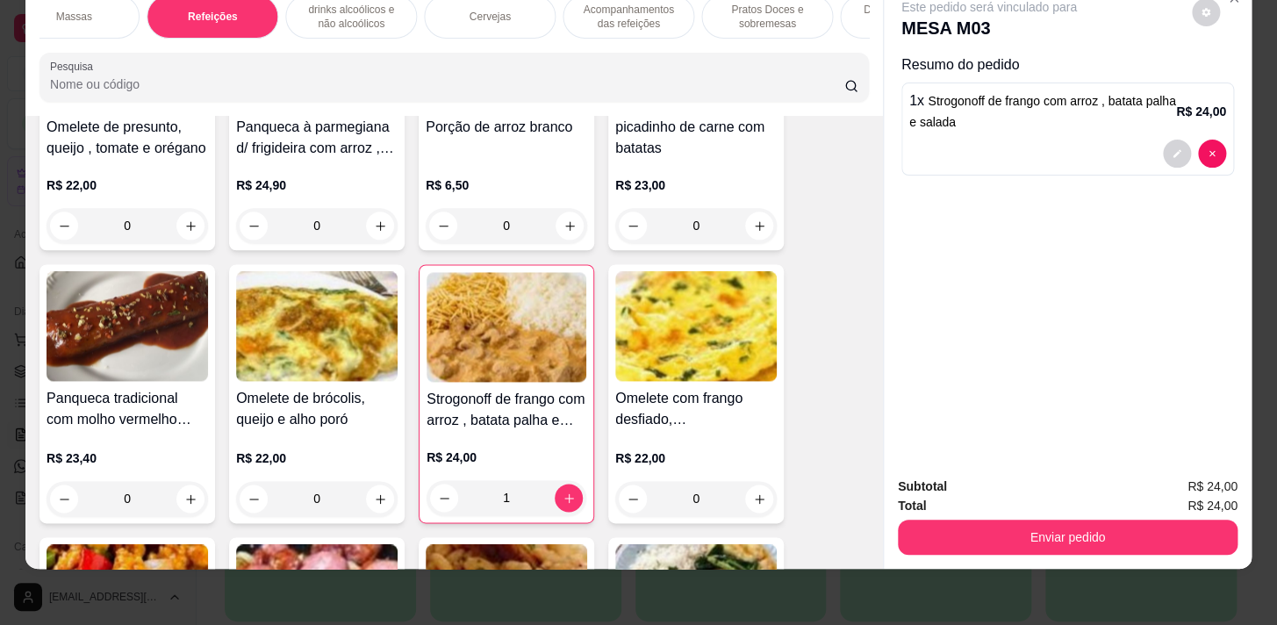
click at [369, 16] on p "drinks alcoólicos e não alcoólicos" at bounding box center [351, 17] width 102 height 28
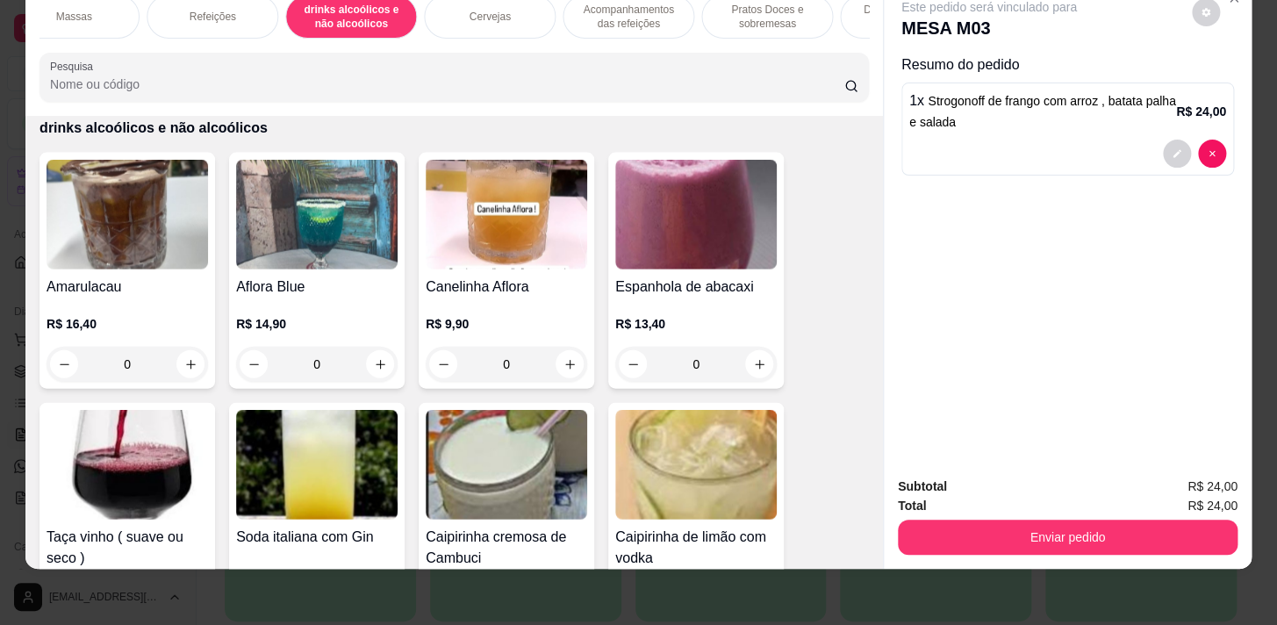
scroll to position [0, 0]
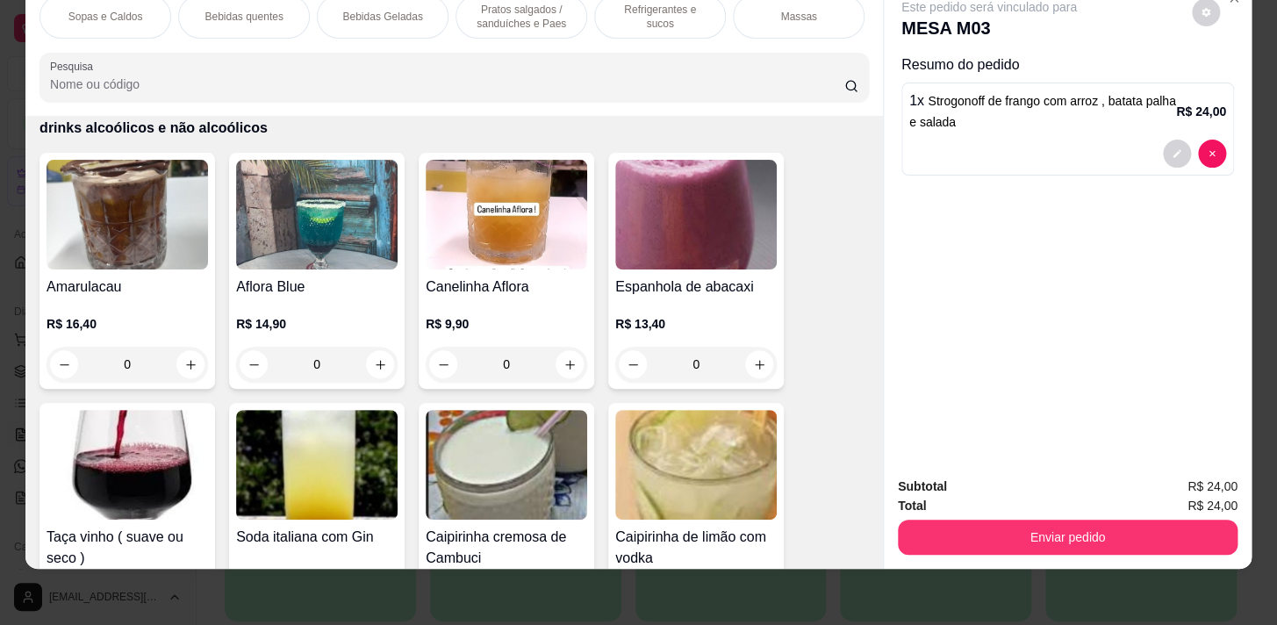
click at [649, 4] on p "Refrigerantes e sucos" at bounding box center [660, 17] width 102 height 28
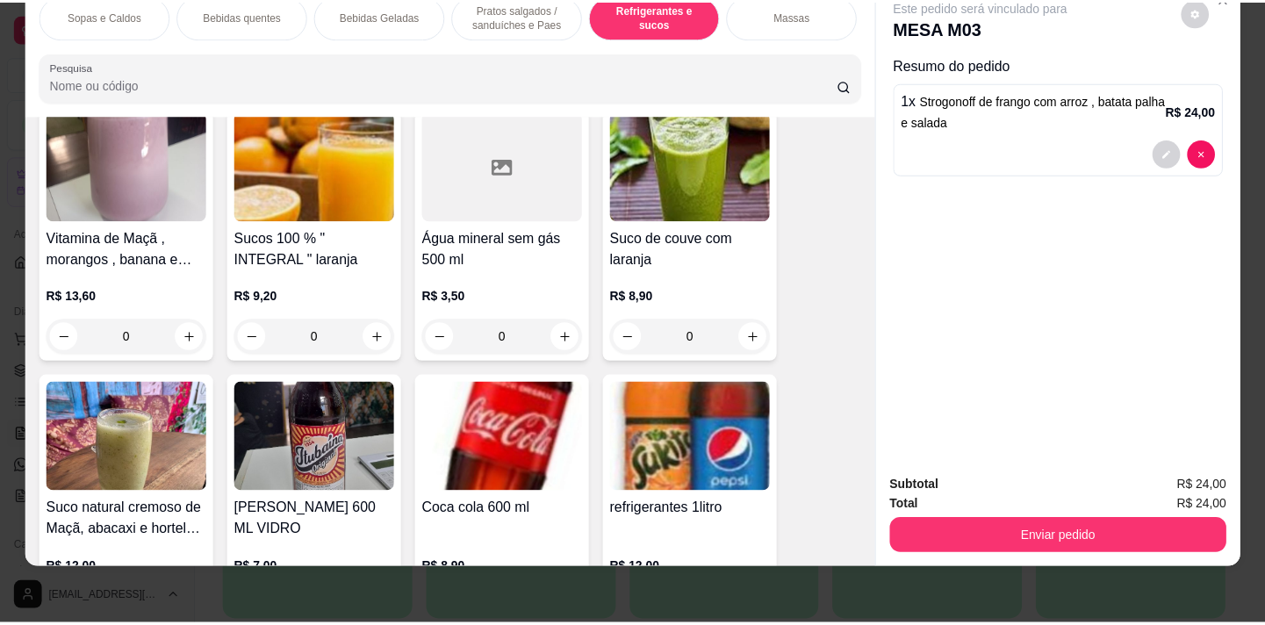
scroll to position [7434, 0]
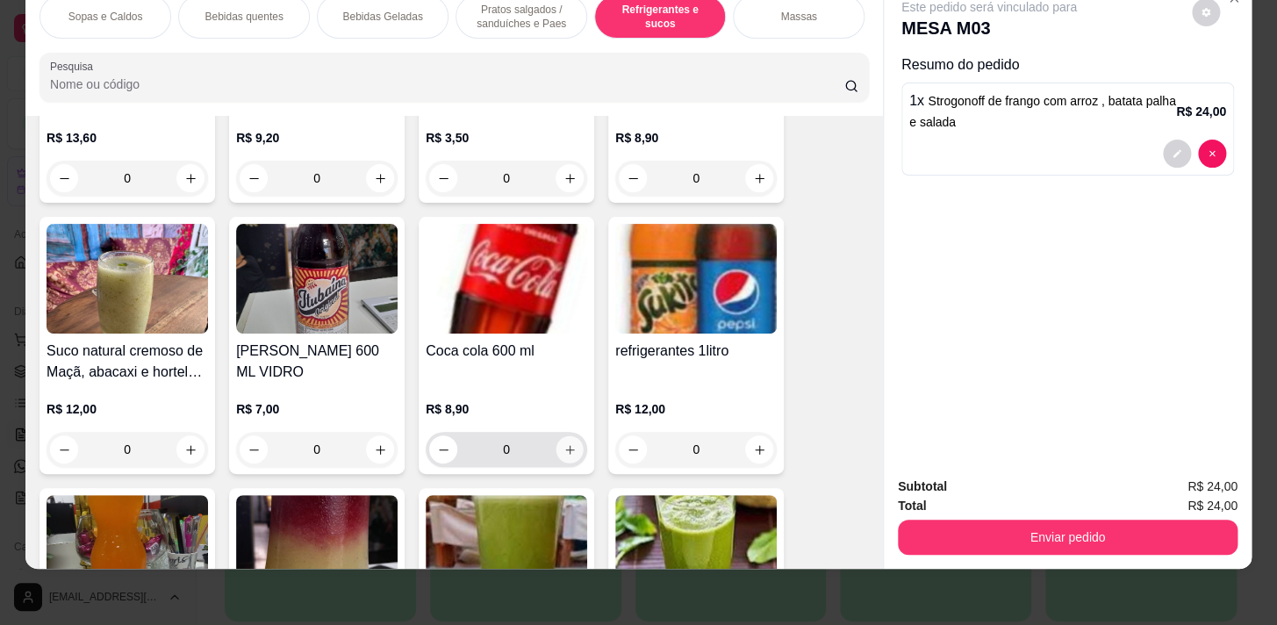
click at [563, 458] on button "increase-product-quantity" at bounding box center [569, 449] width 27 height 27
type input "1"
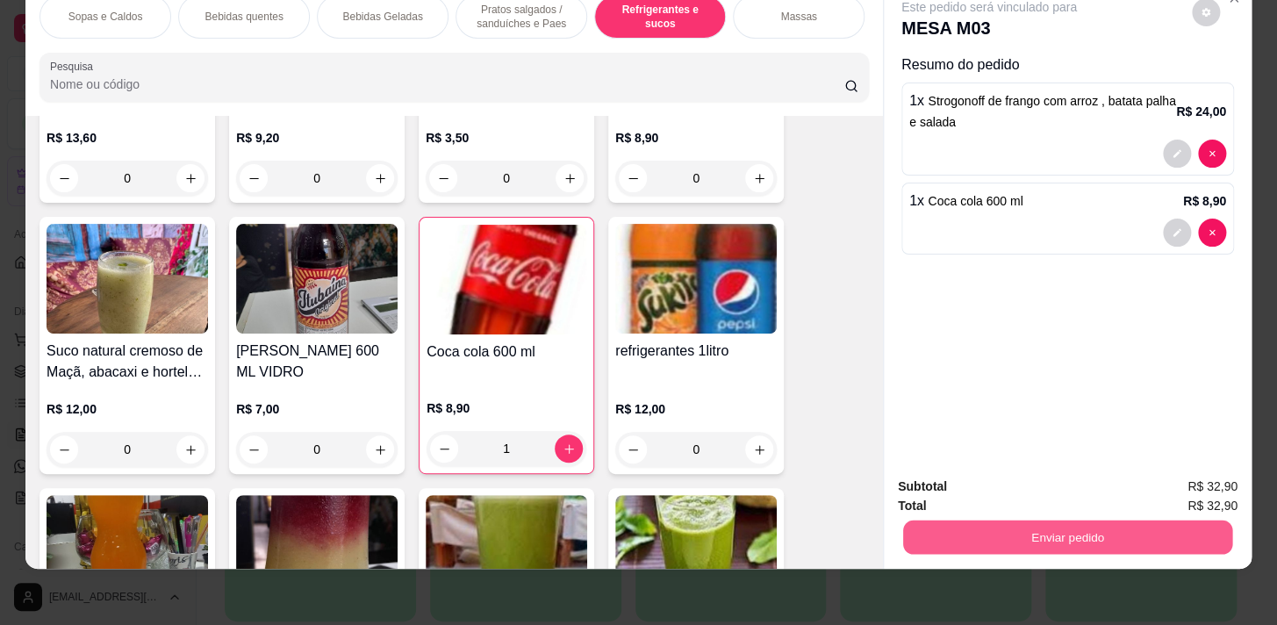
click at [960, 520] on button "Enviar pedido" at bounding box center [1067, 537] width 329 height 34
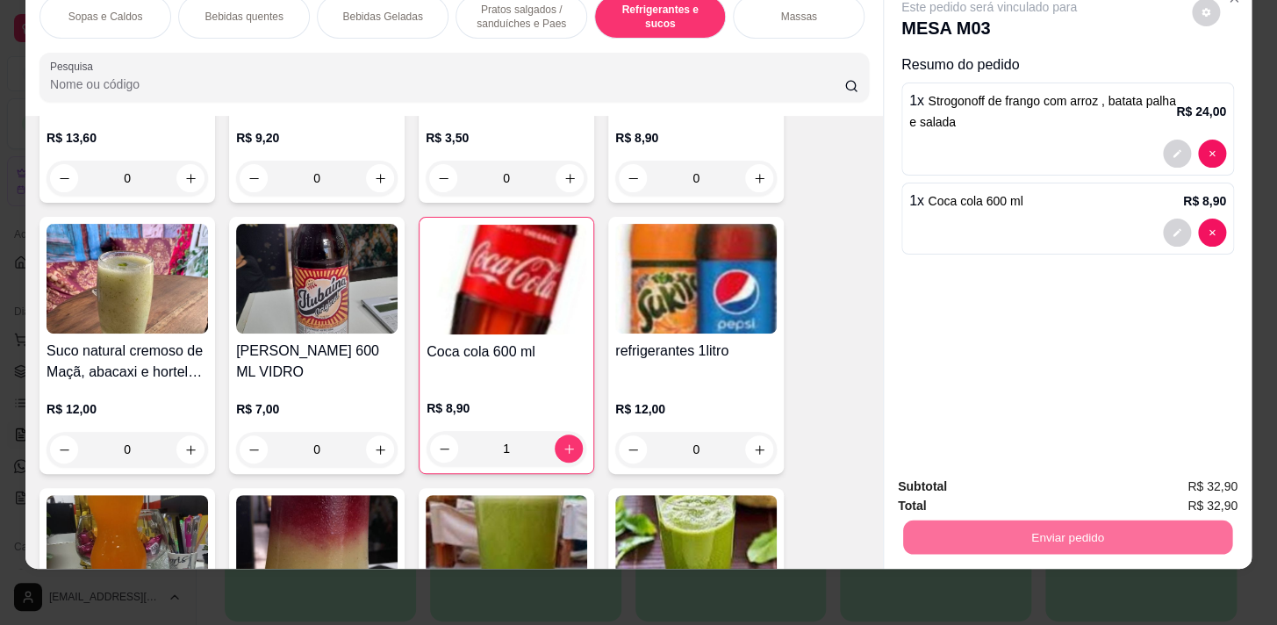
click at [977, 483] on button "Não registrar e enviar pedido" at bounding box center [1009, 482] width 183 height 33
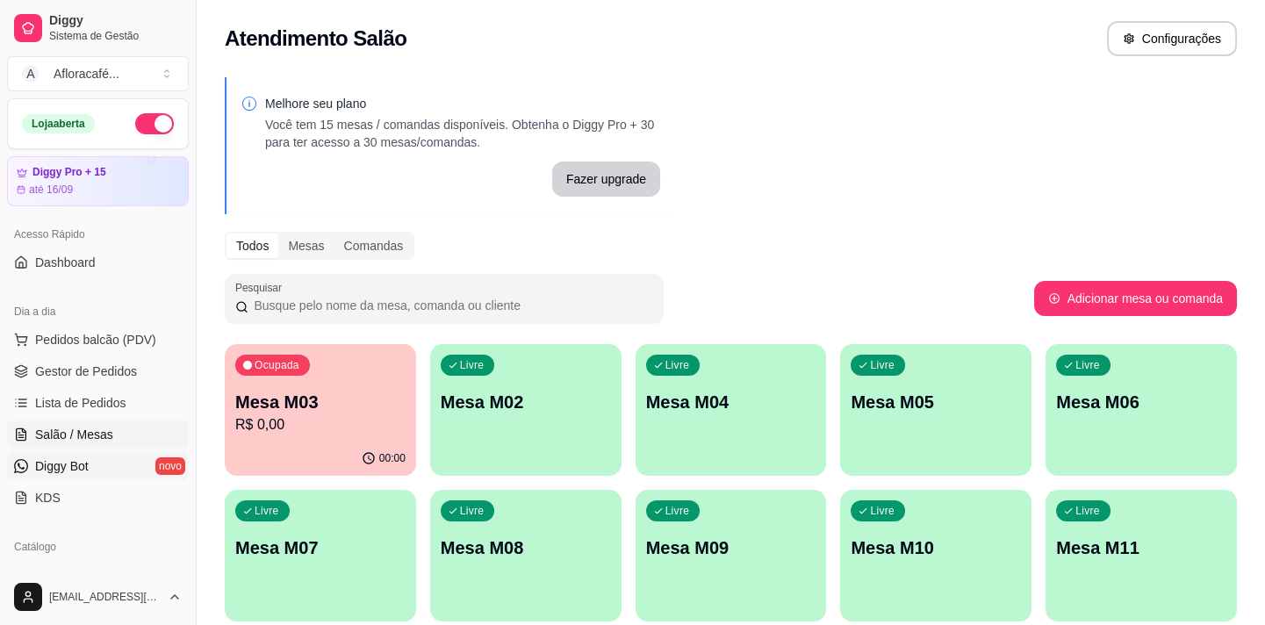
scroll to position [159, 0]
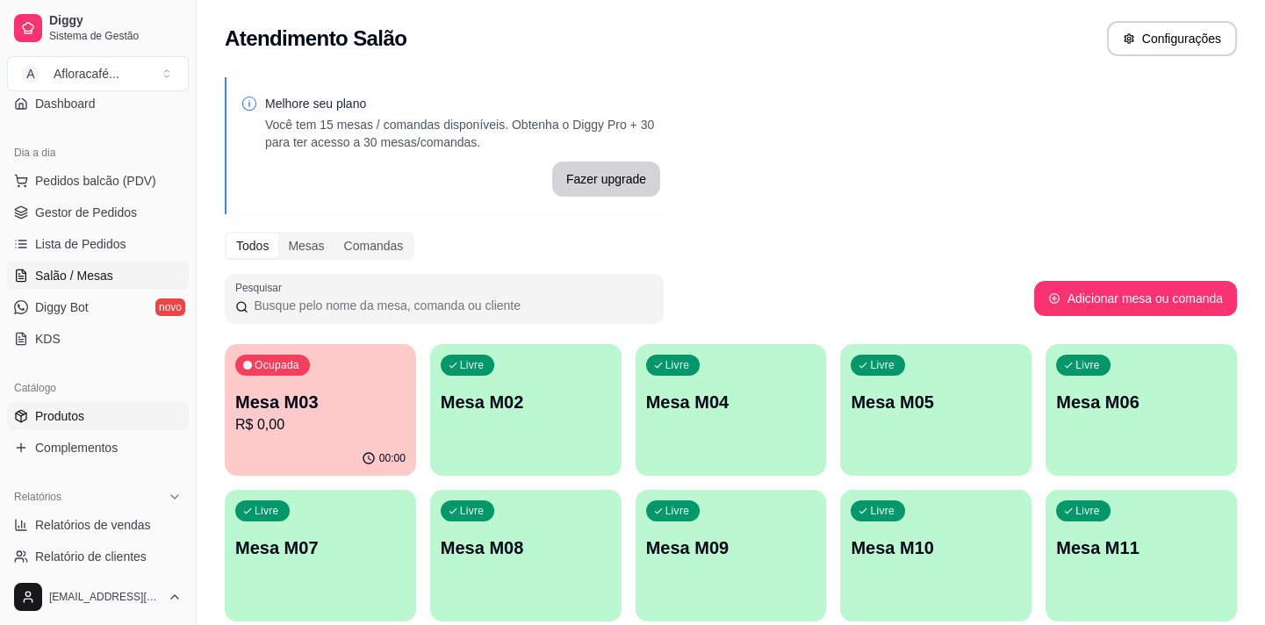
click at [87, 424] on link "Produtos" at bounding box center [98, 416] width 182 height 28
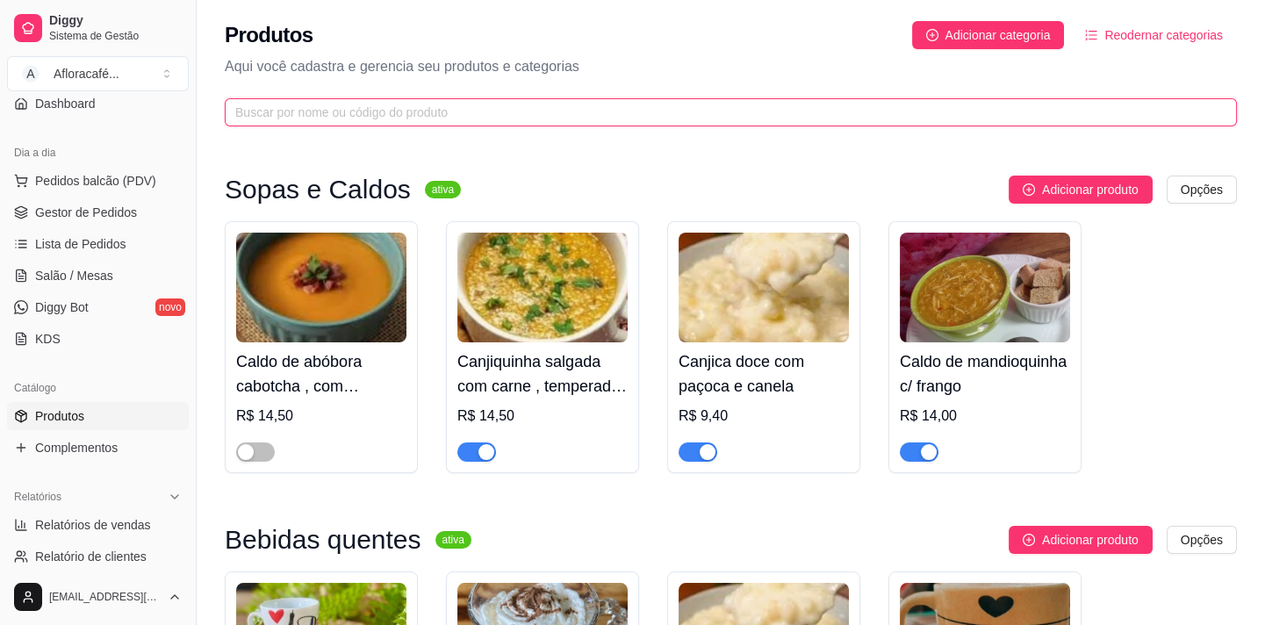
click at [532, 118] on input "text" at bounding box center [723, 112] width 977 height 19
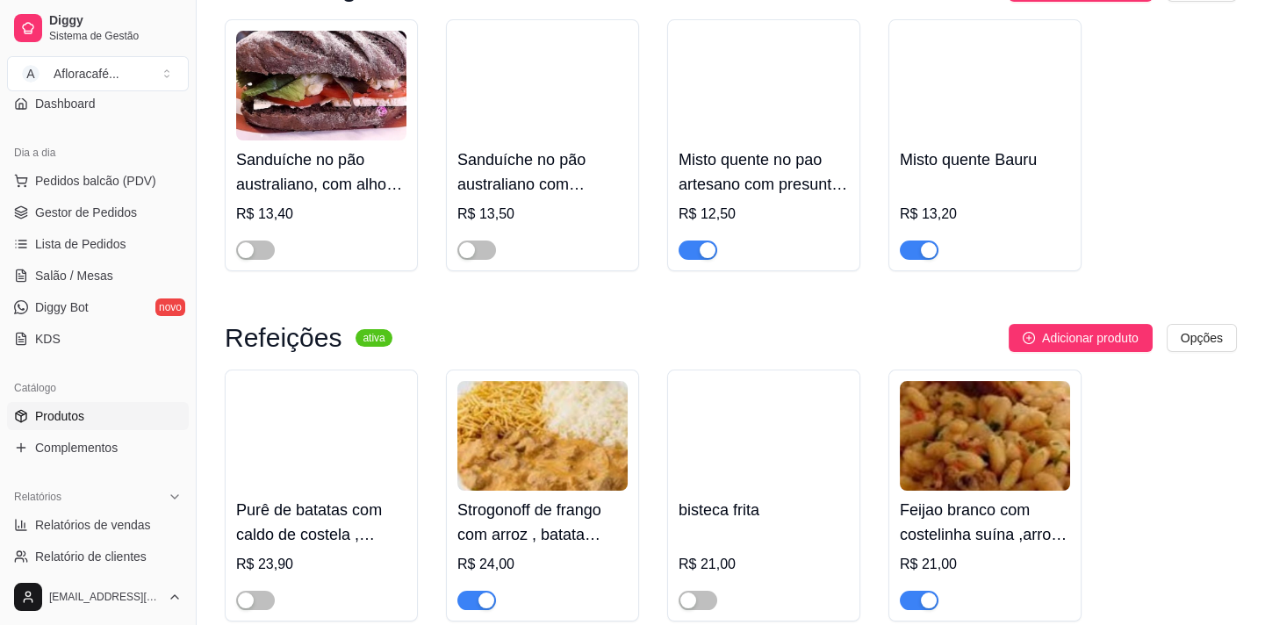
scroll to position [1196, 0]
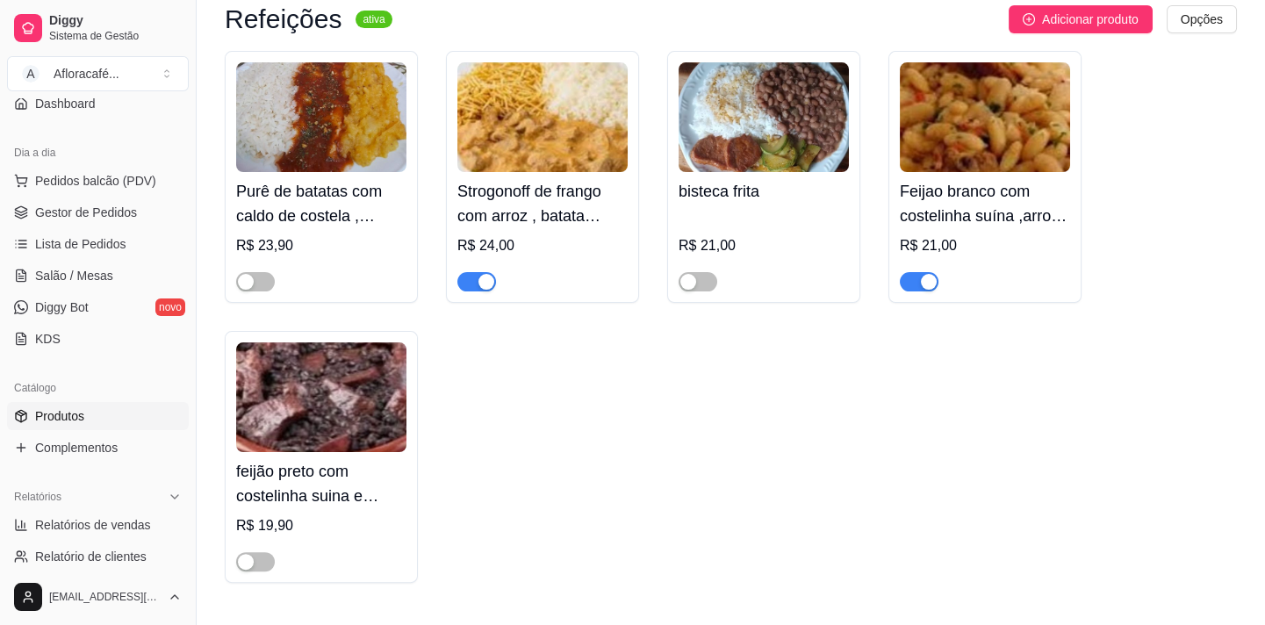
type input "st"
click at [483, 282] on div "button" at bounding box center [486, 282] width 16 height 16
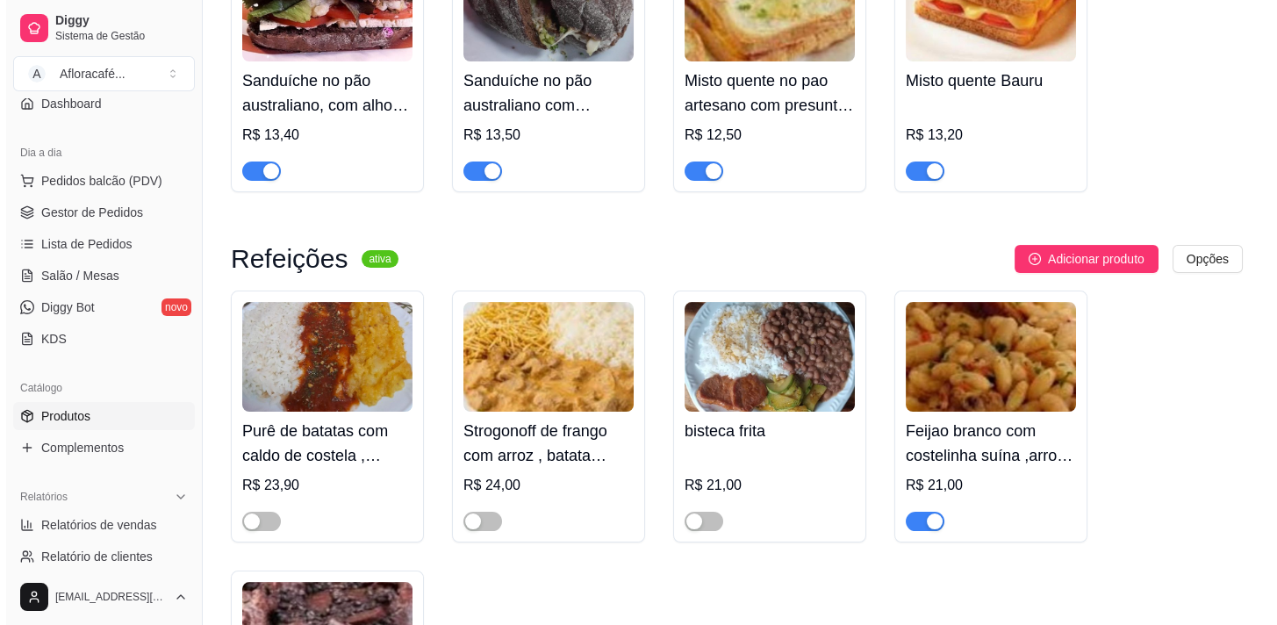
scroll to position [1036, 0]
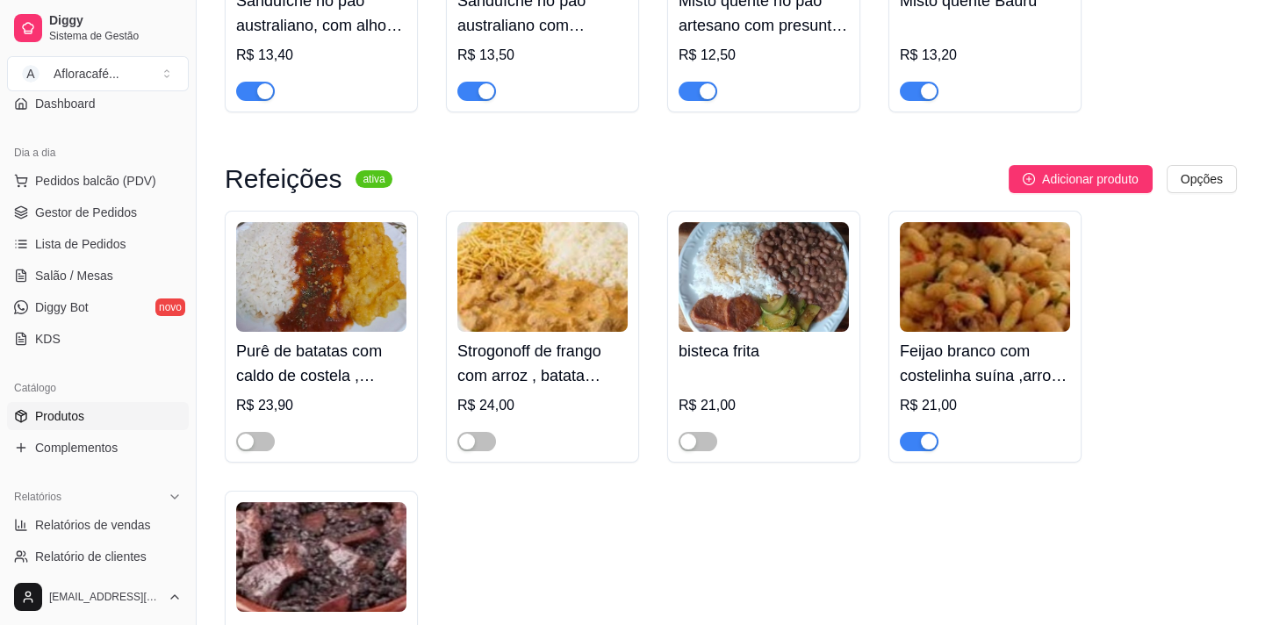
click at [777, 374] on div "R$ 21,00" at bounding box center [763, 410] width 170 height 81
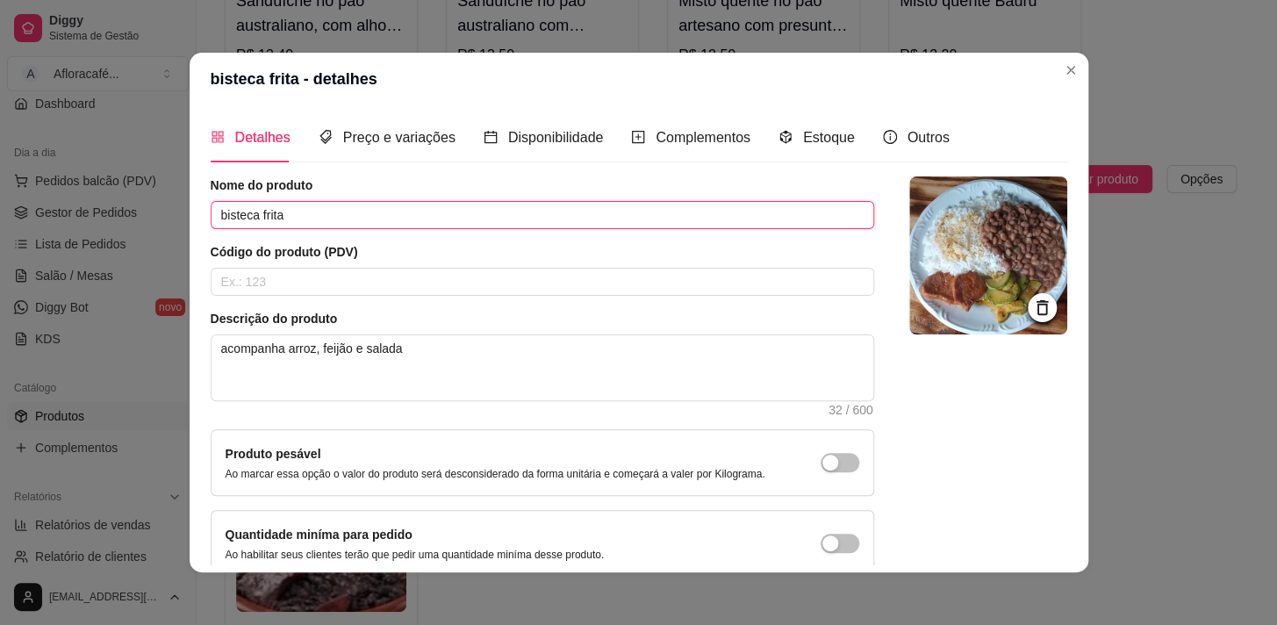
click at [289, 217] on input "bisteca frita" at bounding box center [542, 215] width 663 height 28
type input "bisteca ao molho"
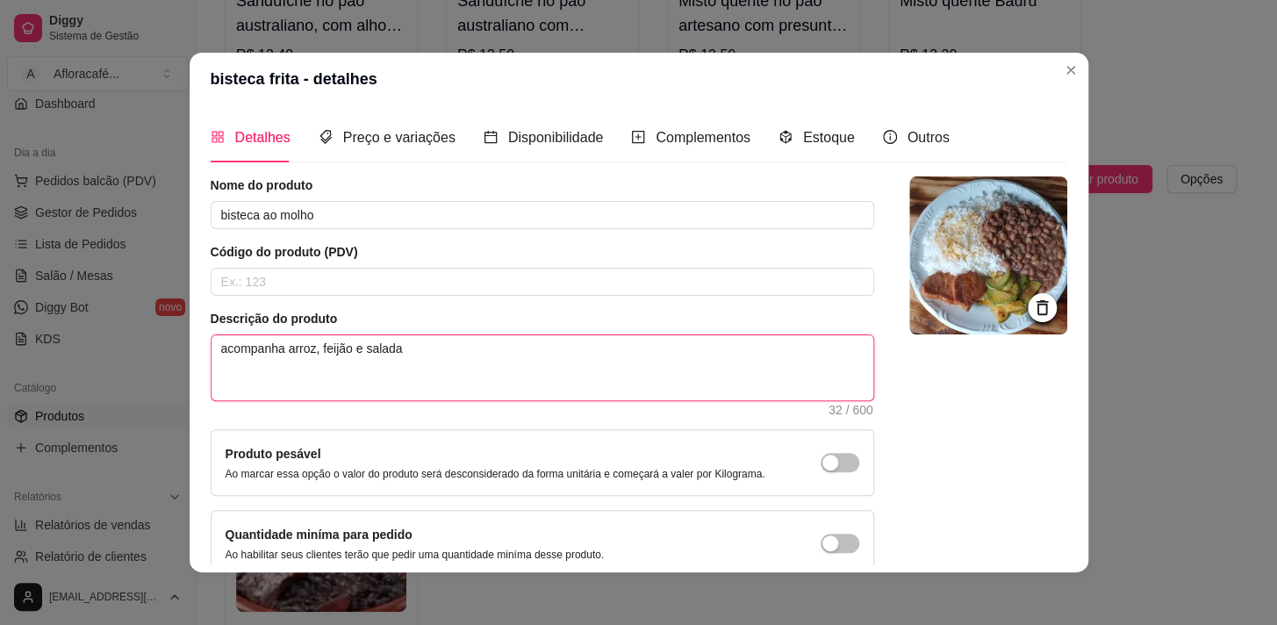
click at [396, 350] on textarea "acompanha arroz, feijão e salada" at bounding box center [543, 367] width 662 height 65
click at [345, 349] on textarea "acompanha arroz, feijão e salada" at bounding box center [543, 367] width 662 height 65
type textarea "acompanha arroz, feijão ,e salada"
type textarea "acompanha arroz, feijão , e salada"
type textarea "acompanha arroz, feijão , fe salada"
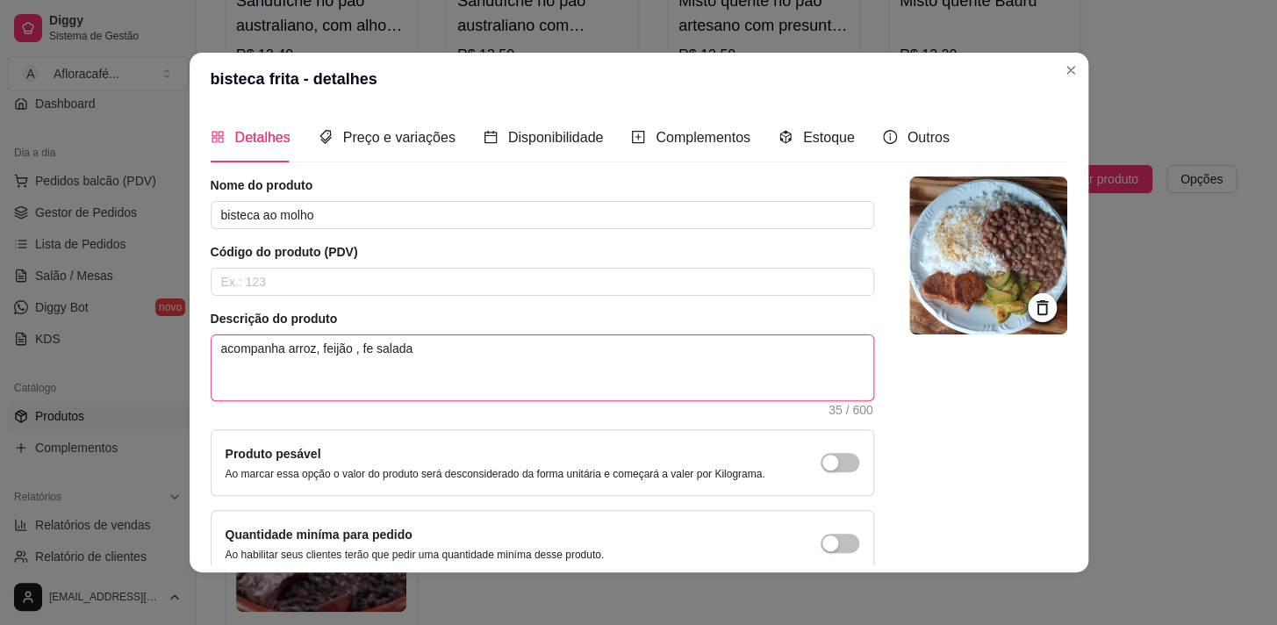
type textarea "acompanha arroz, feijão , fae salada"
type textarea "acompanha arroz, feijão , fare salada"
type textarea "acompanha arroz, feijão , faroe salada"
type textarea "acompanha arroz, feijão , farofe salada"
type textarea "acompanha arroz, feijão , farofae salada"
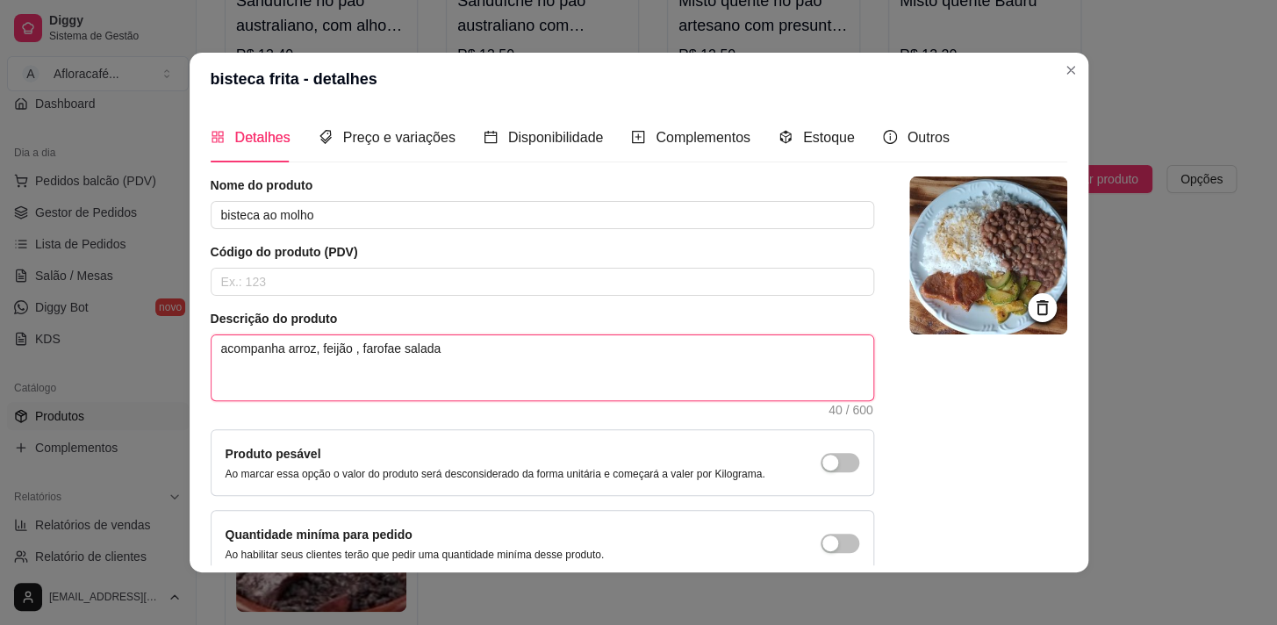
type textarea "acompanha arroz, feijão , farofa e salada"
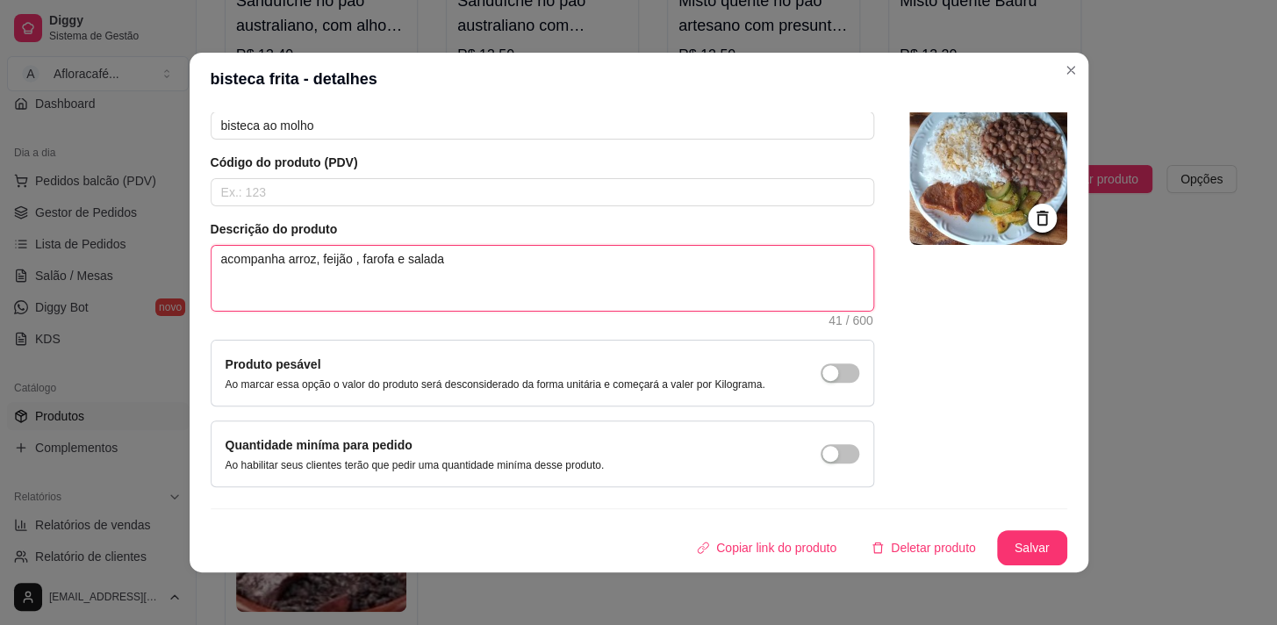
scroll to position [3, 0]
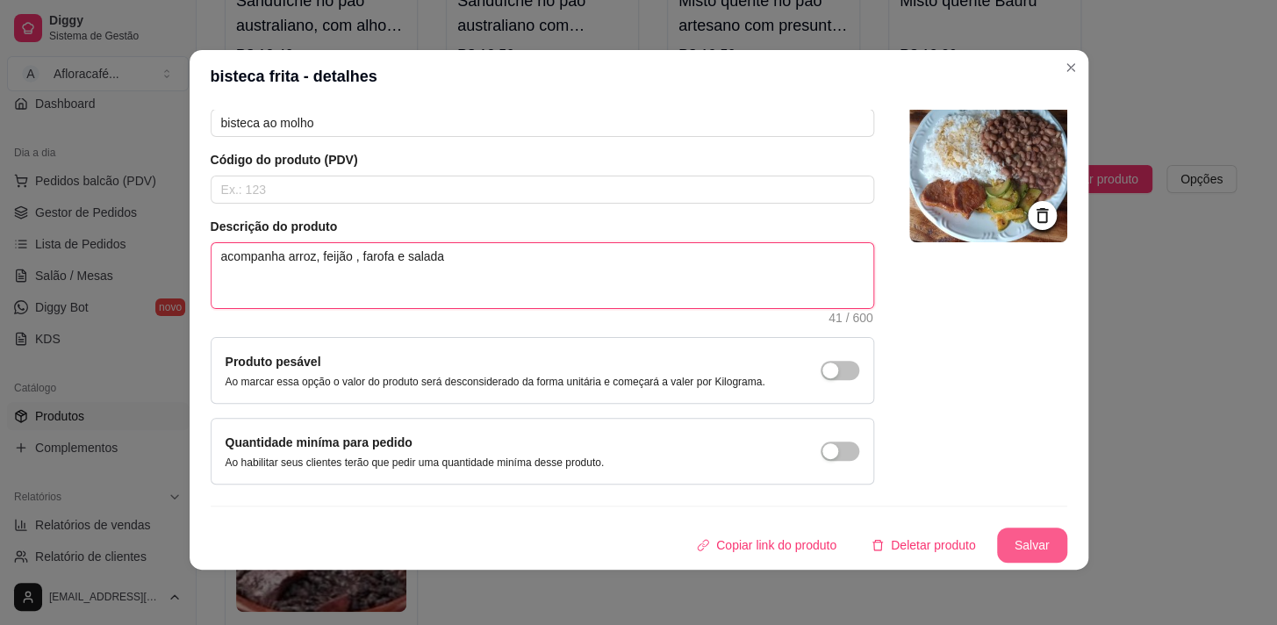
type textarea "acompanha arroz, feijão , farofa e salada"
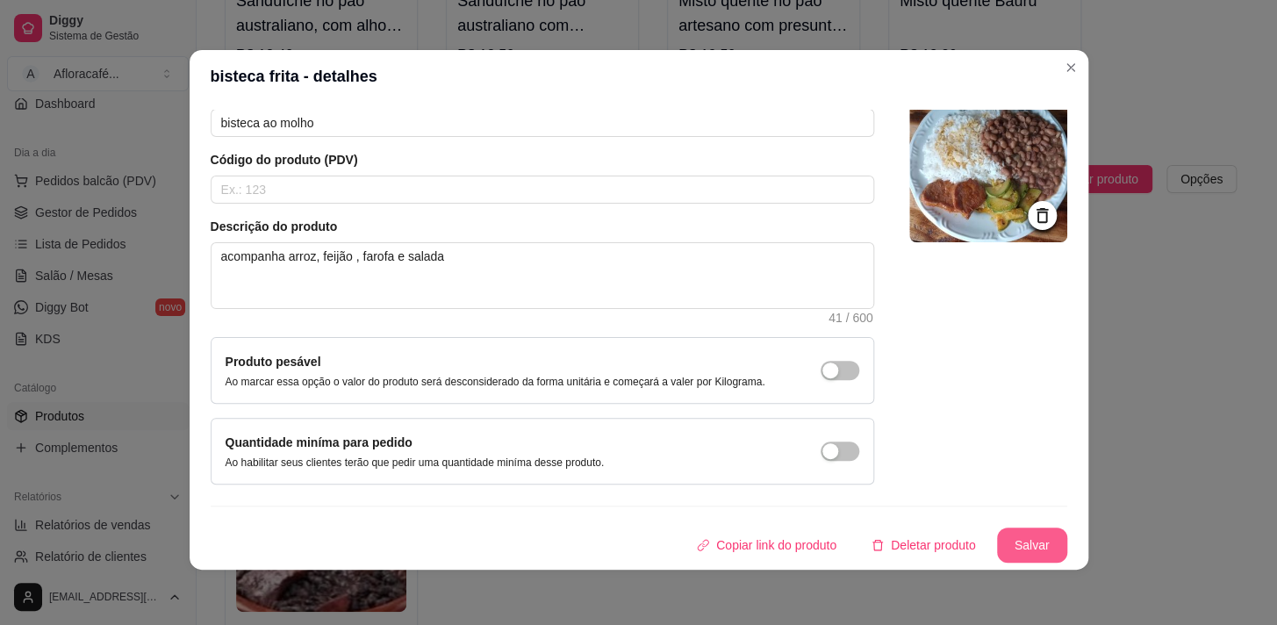
click at [999, 549] on button "Salvar" at bounding box center [1032, 544] width 70 height 35
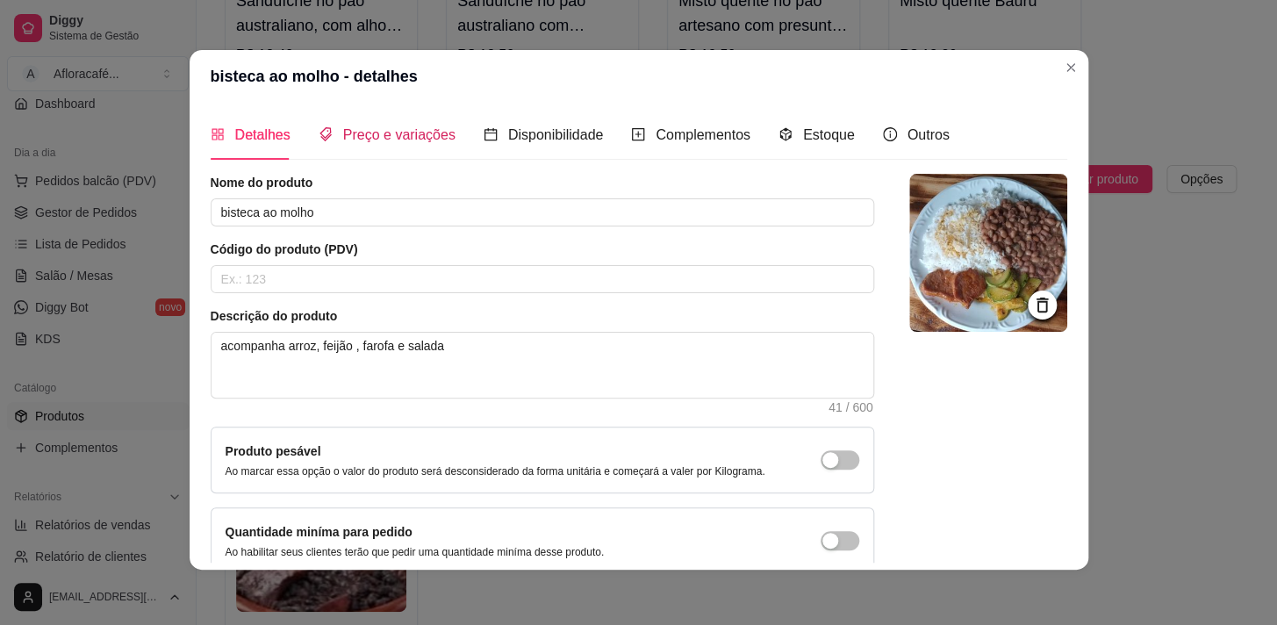
click at [394, 142] on span "Preço e variações" at bounding box center [399, 134] width 112 height 15
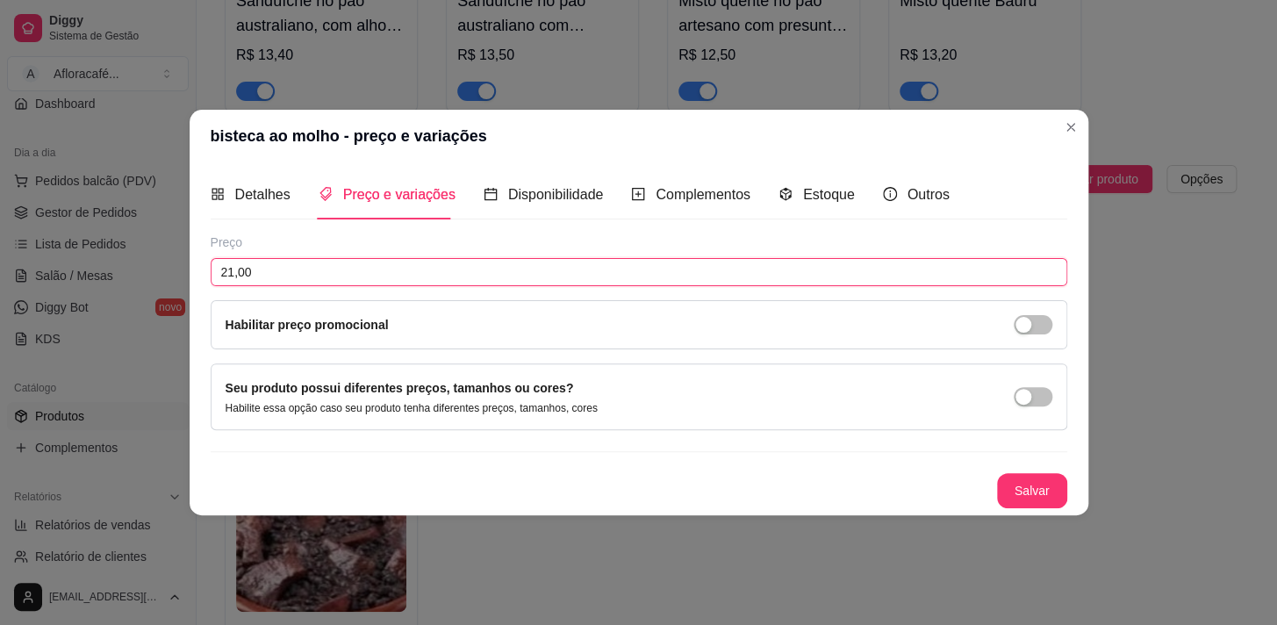
click at [344, 264] on input "21,00" at bounding box center [639, 272] width 857 height 28
type input "23,00"
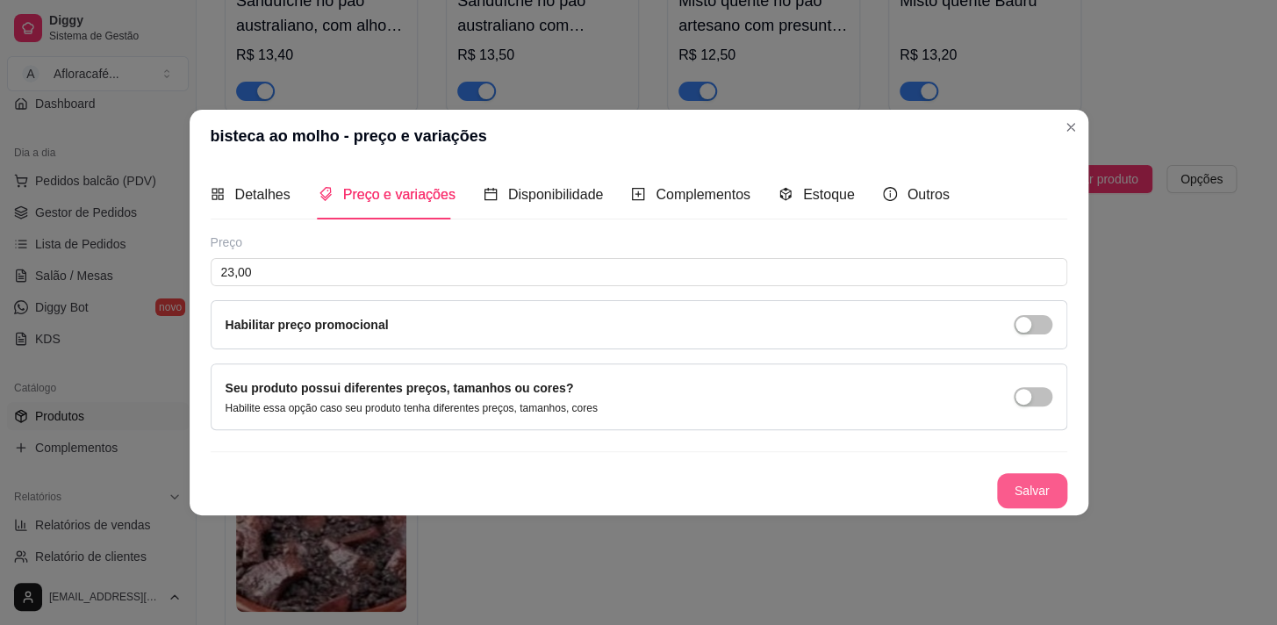
click at [1019, 479] on button "Salvar" at bounding box center [1032, 490] width 70 height 35
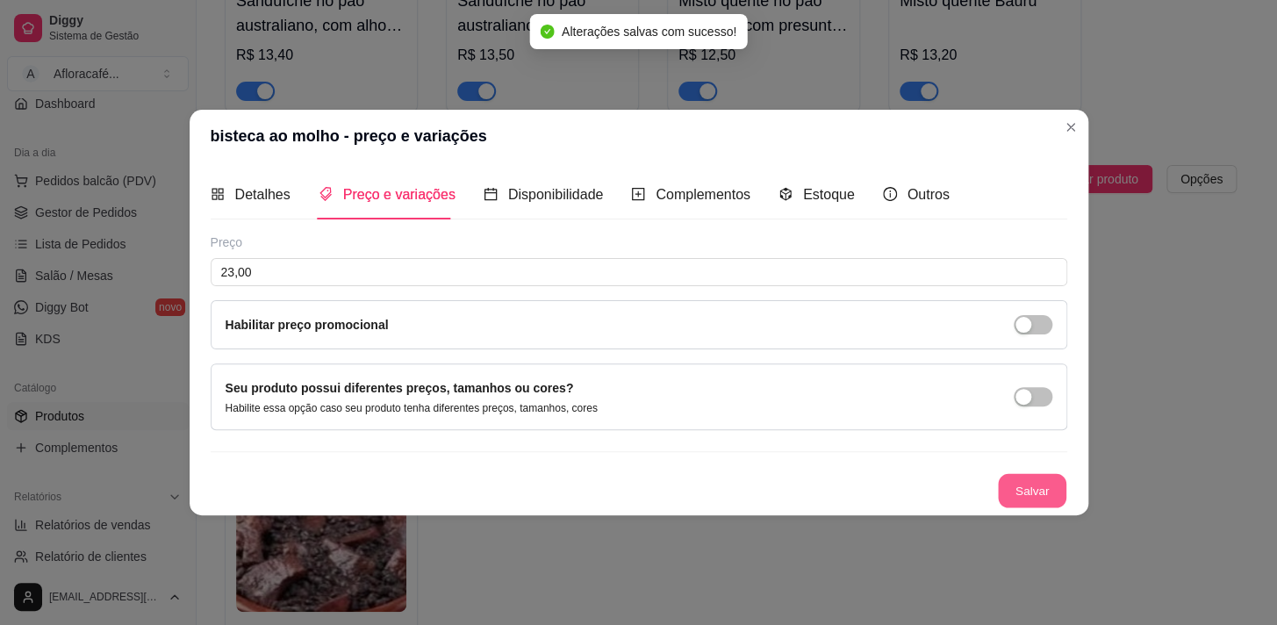
click at [1017, 480] on button "Salvar" at bounding box center [1032, 491] width 68 height 34
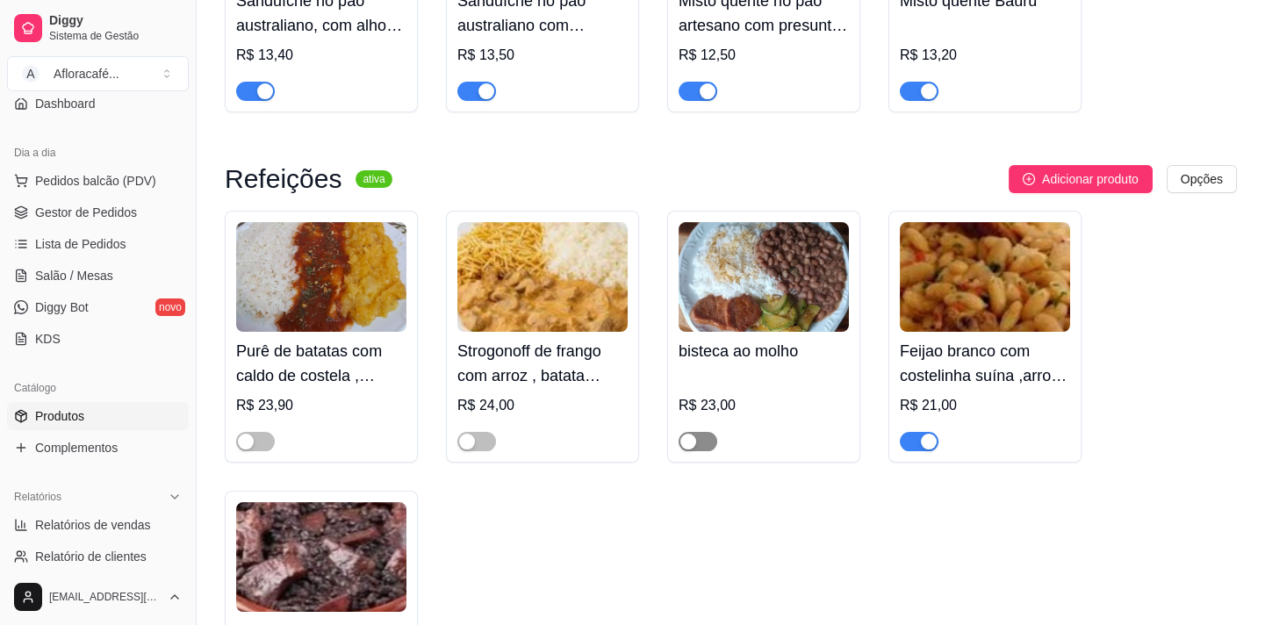
click at [709, 438] on span "button" at bounding box center [697, 441] width 39 height 19
click at [973, 414] on div "R$ 21,00" at bounding box center [985, 405] width 170 height 21
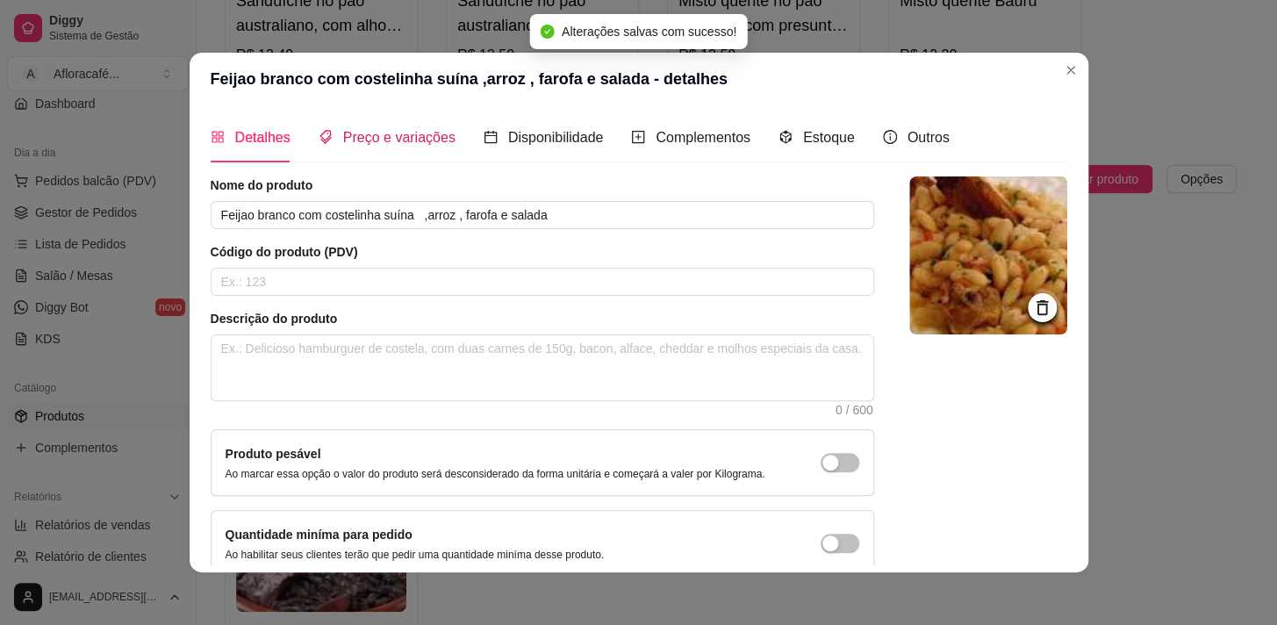
drag, startPoint x: 384, startPoint y: 133, endPoint x: 393, endPoint y: 147, distance: 17.3
click at [384, 133] on span "Preço e variações" at bounding box center [399, 137] width 112 height 15
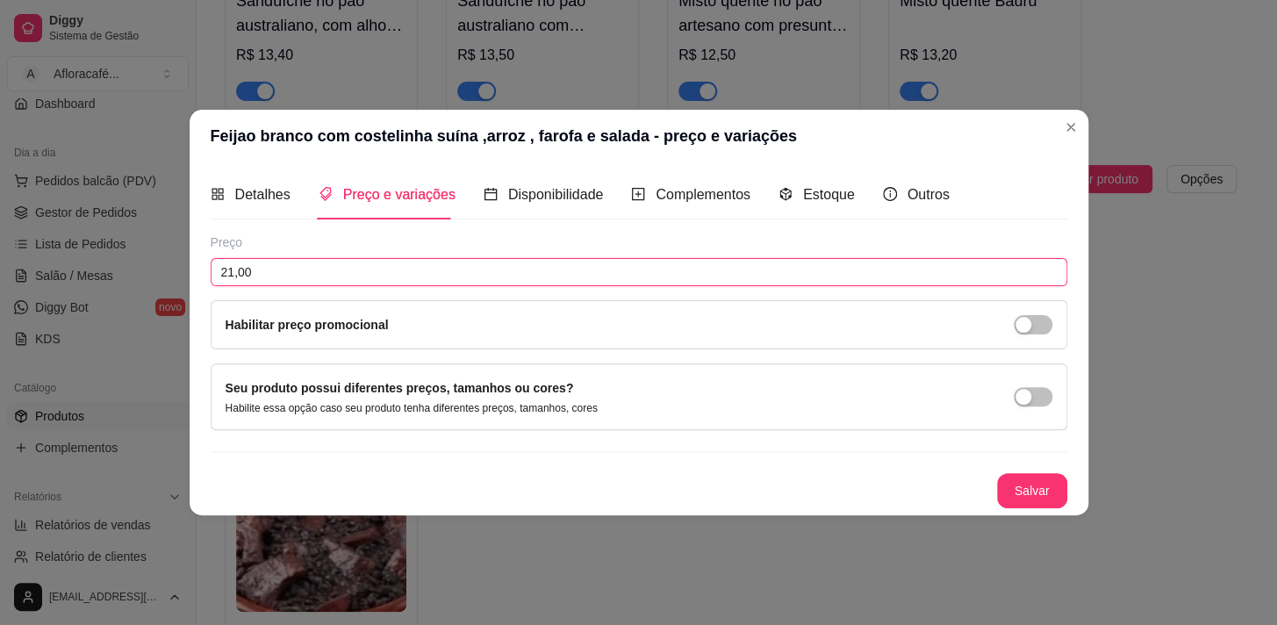
click at [465, 274] on input "21,00" at bounding box center [639, 272] width 857 height 28
type input "23,50"
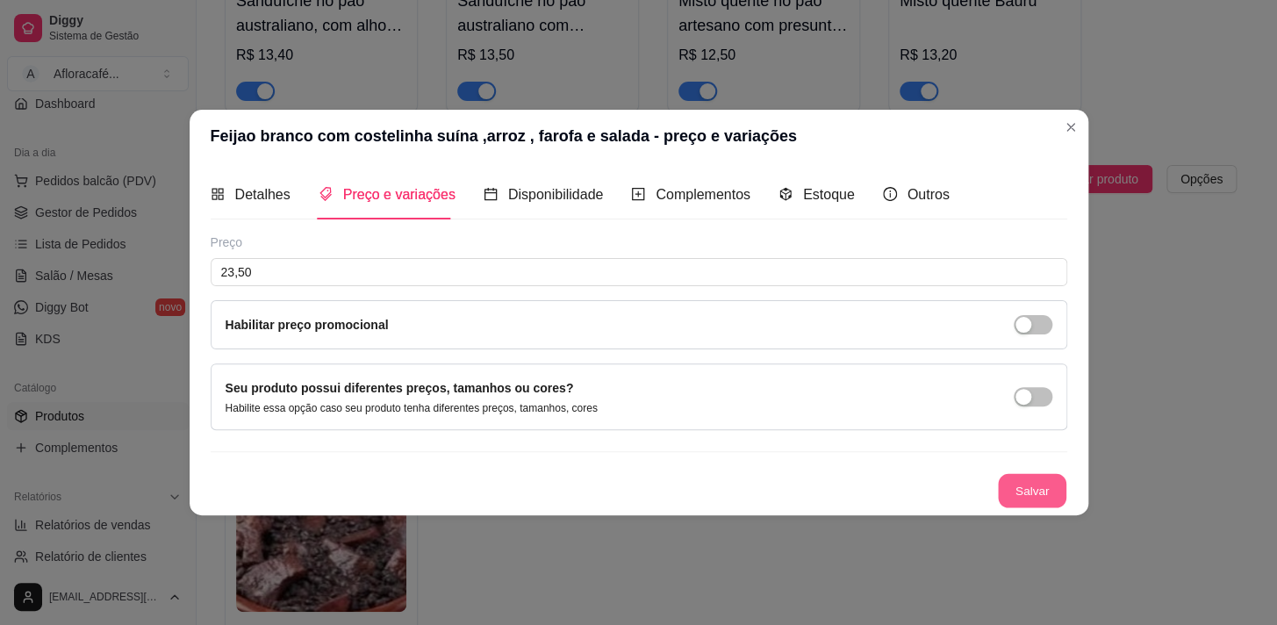
click at [1036, 480] on button "Salvar" at bounding box center [1032, 491] width 68 height 34
click at [1022, 483] on button "Salvar" at bounding box center [1032, 491] width 68 height 34
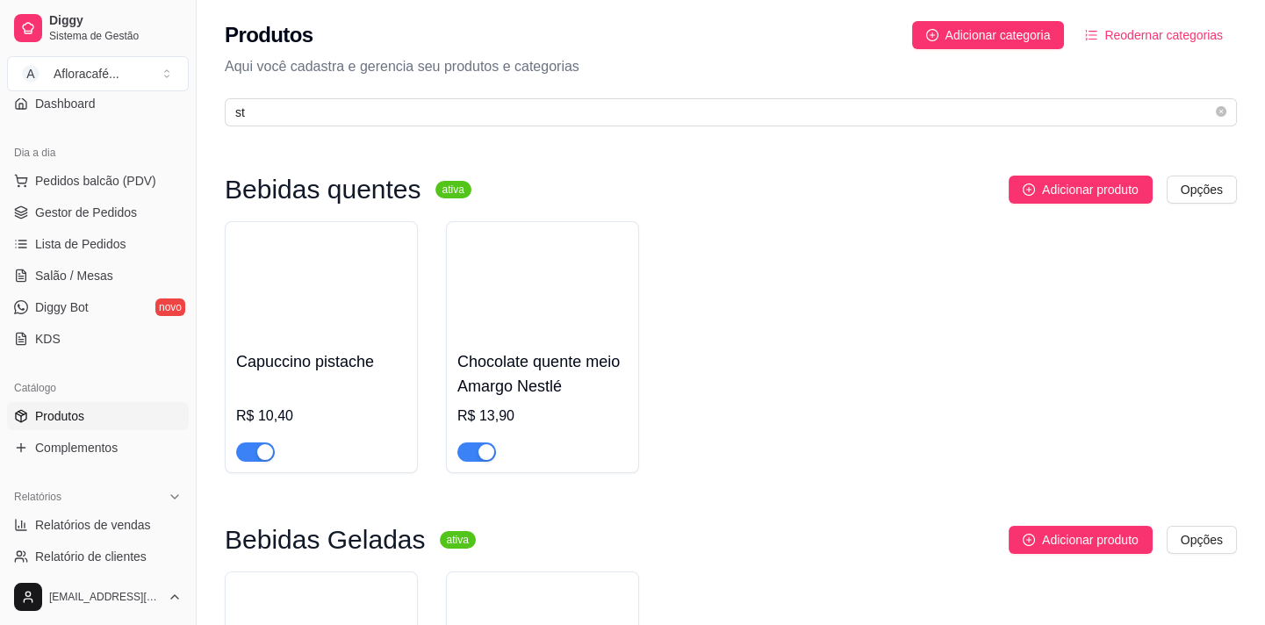
scroll to position [239, 0]
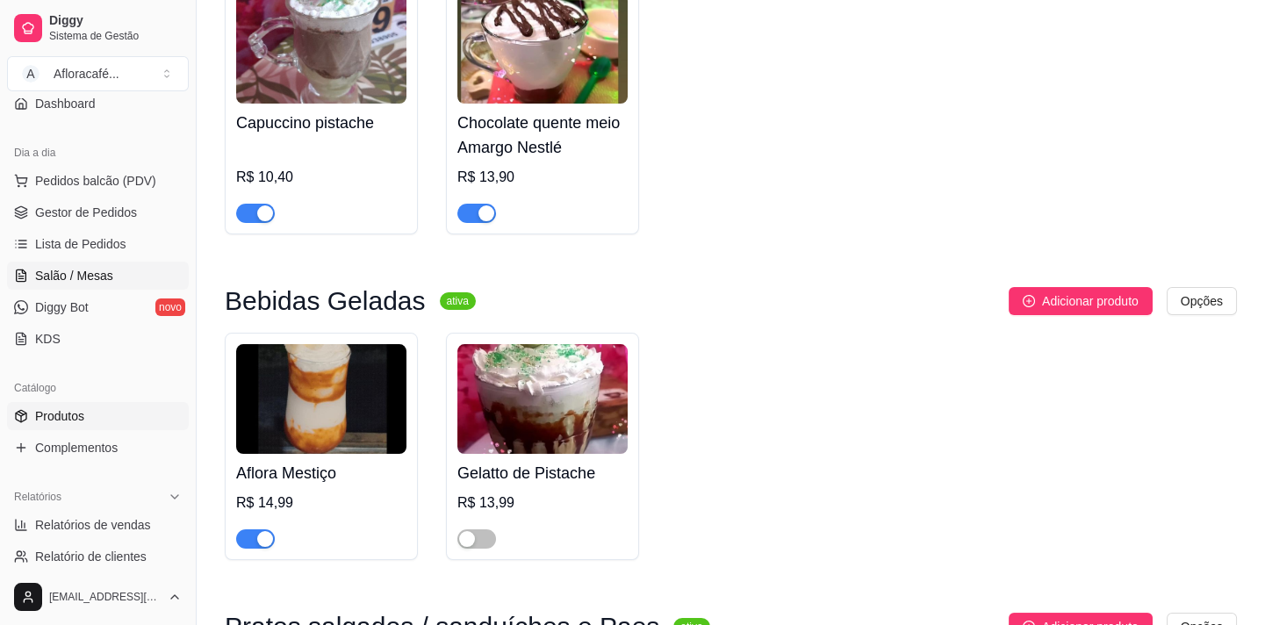
click at [61, 273] on span "Salão / Mesas" at bounding box center [74, 276] width 78 height 18
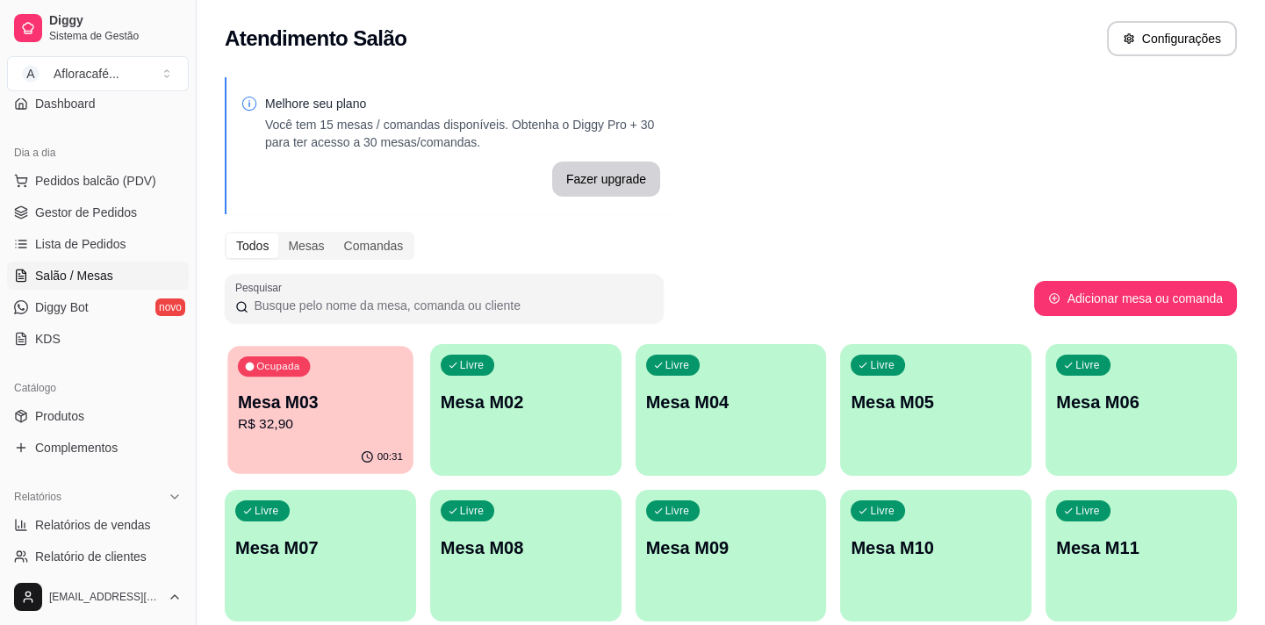
click at [355, 429] on p "R$ 32,90" at bounding box center [320, 424] width 165 height 20
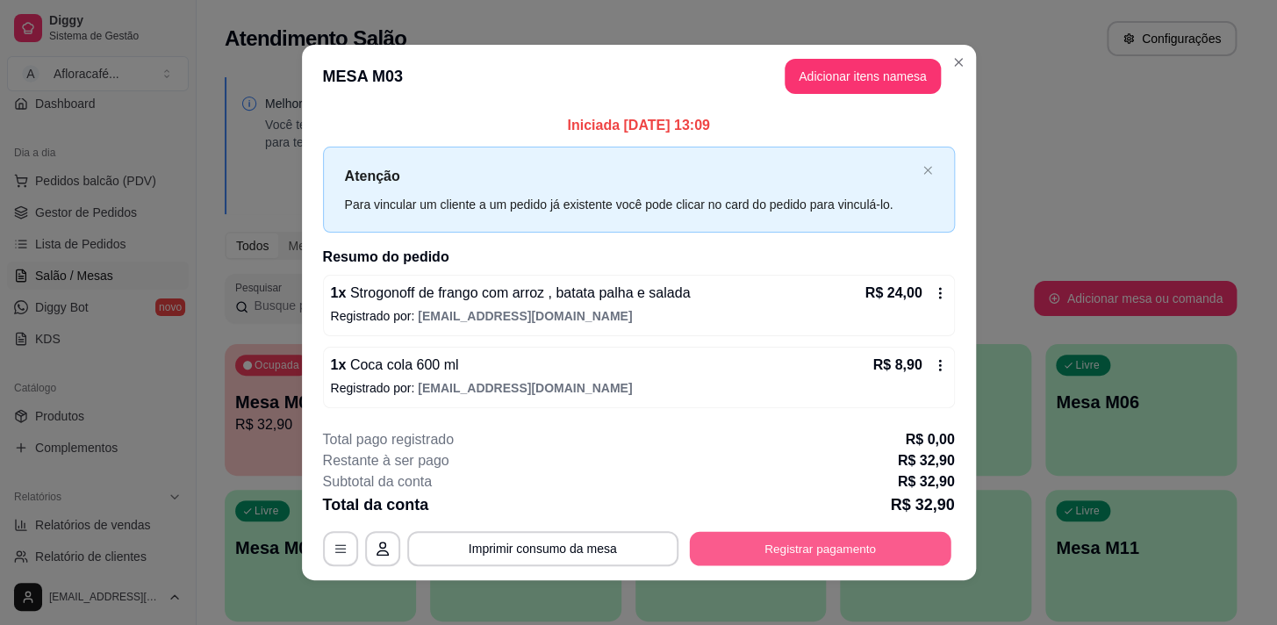
click at [835, 557] on button "Registrar pagamento" at bounding box center [820, 548] width 262 height 34
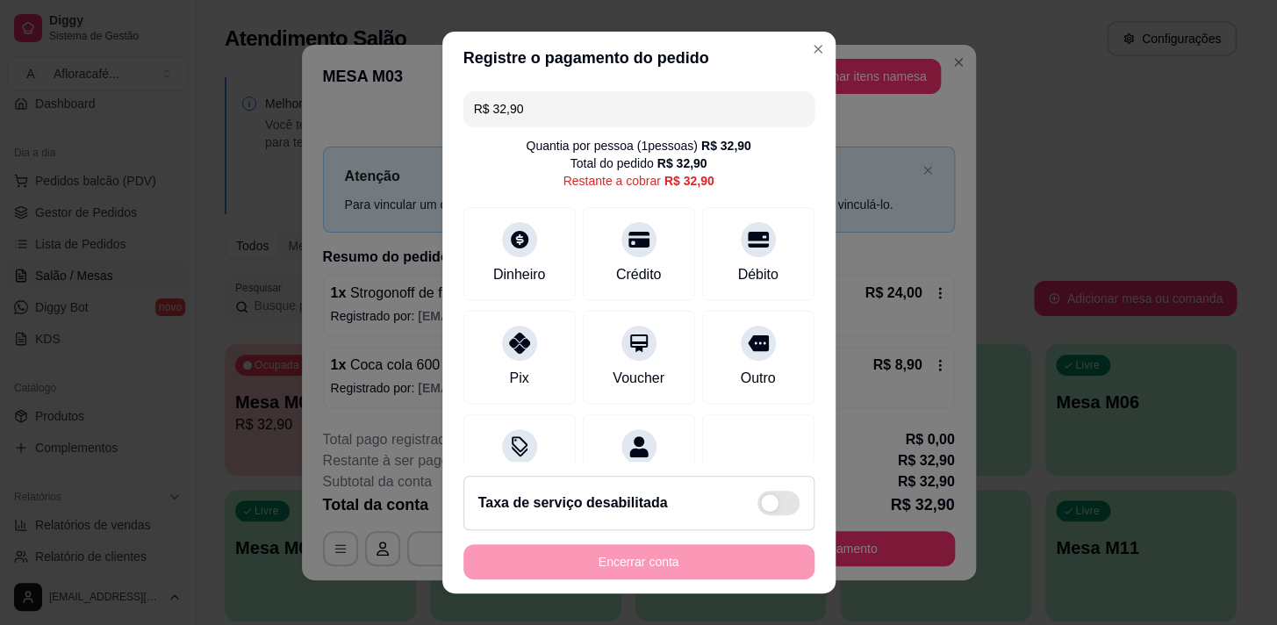
drag, startPoint x: 607, startPoint y: 557, endPoint x: 607, endPoint y: 547, distance: 10.5
click at [606, 557] on div "Encerrar conta" at bounding box center [638, 561] width 351 height 35
click at [507, 263] on div "Dinheiro" at bounding box center [520, 273] width 58 height 23
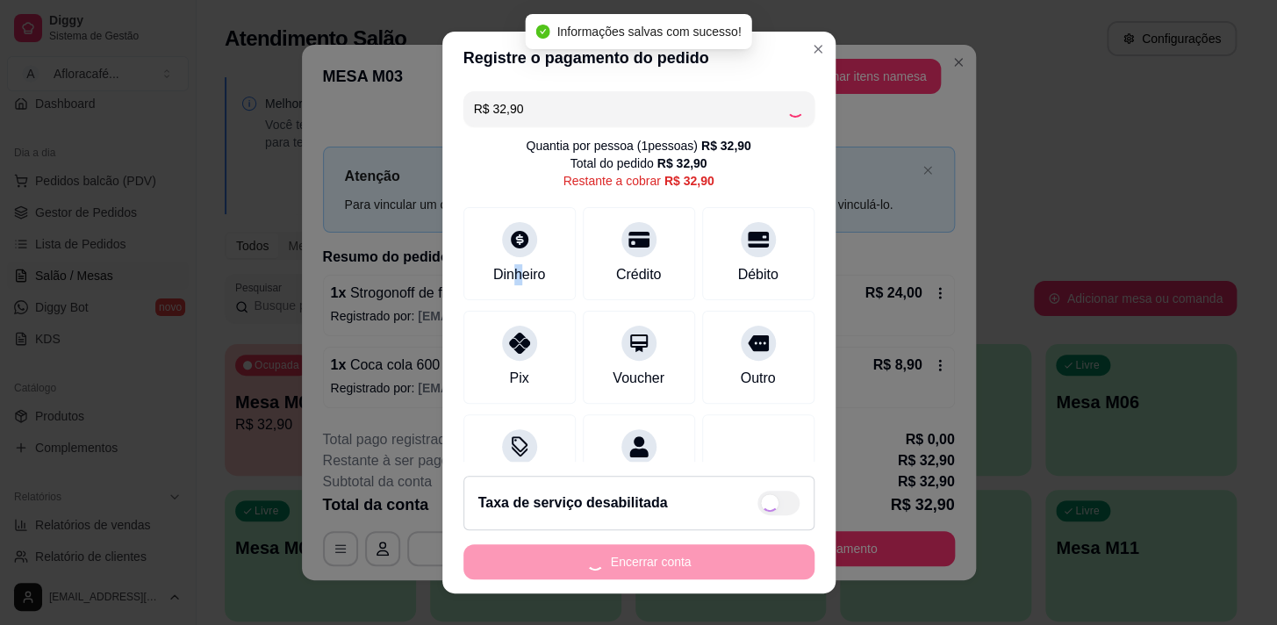
type input "R$ 0,00"
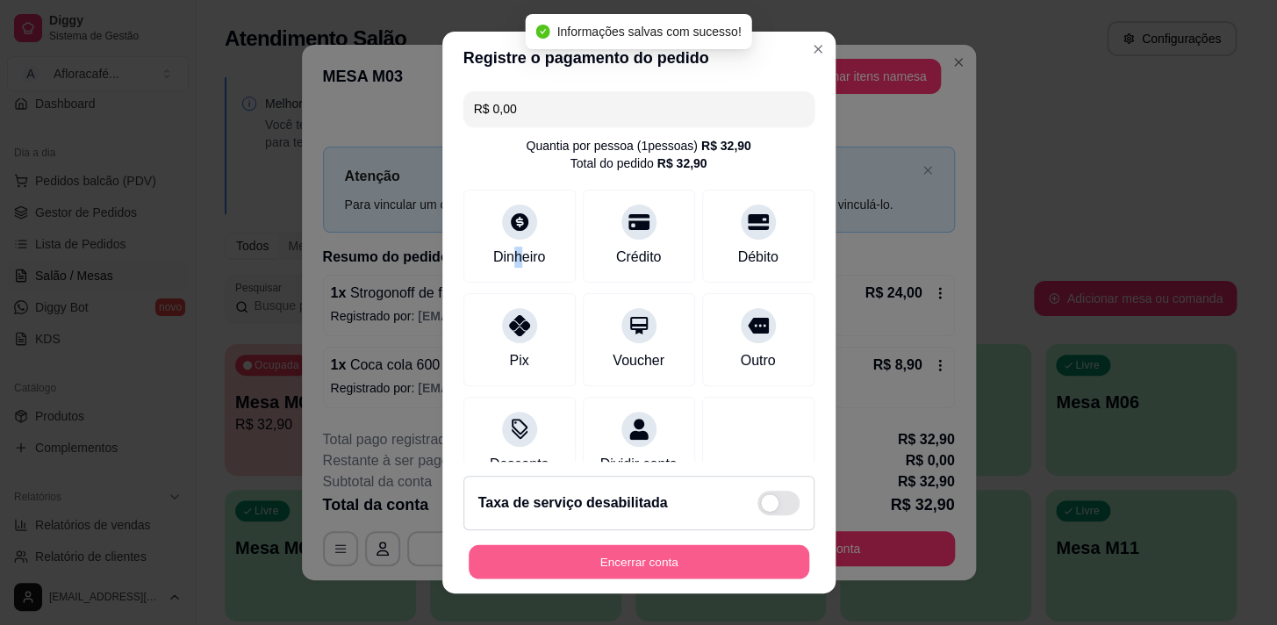
click at [645, 554] on button "Encerrar conta" at bounding box center [639, 562] width 341 height 34
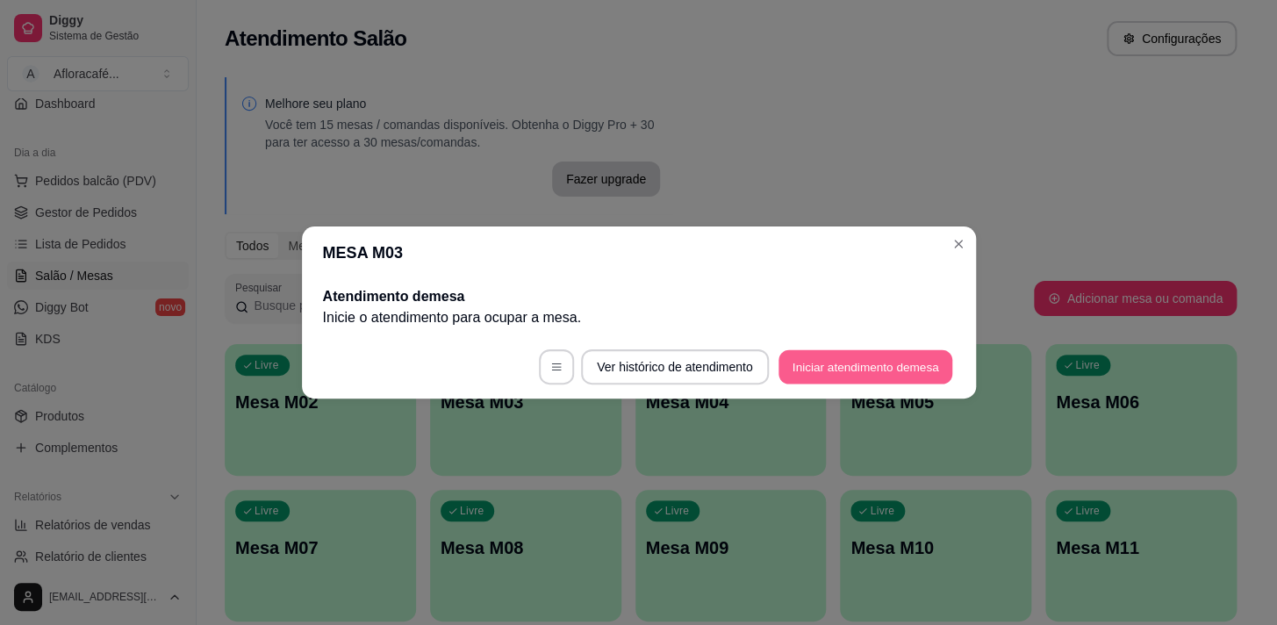
click at [904, 360] on button "Iniciar atendimento de mesa" at bounding box center [865, 367] width 174 height 34
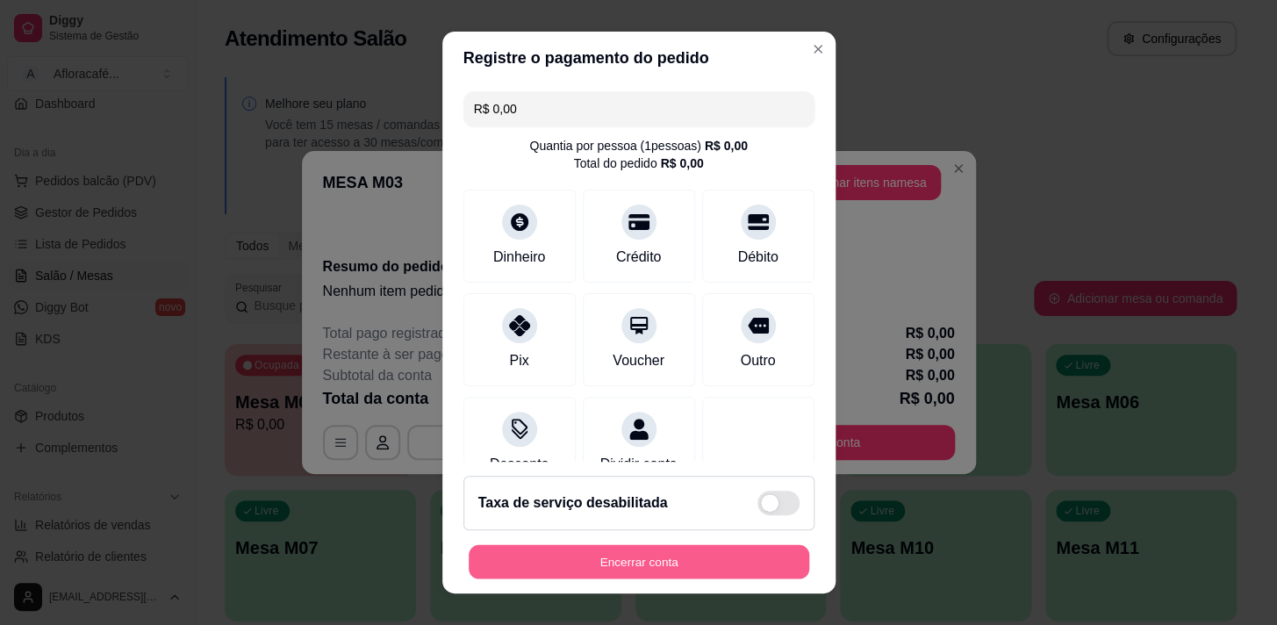
click at [623, 560] on button "Encerrar conta" at bounding box center [639, 562] width 341 height 34
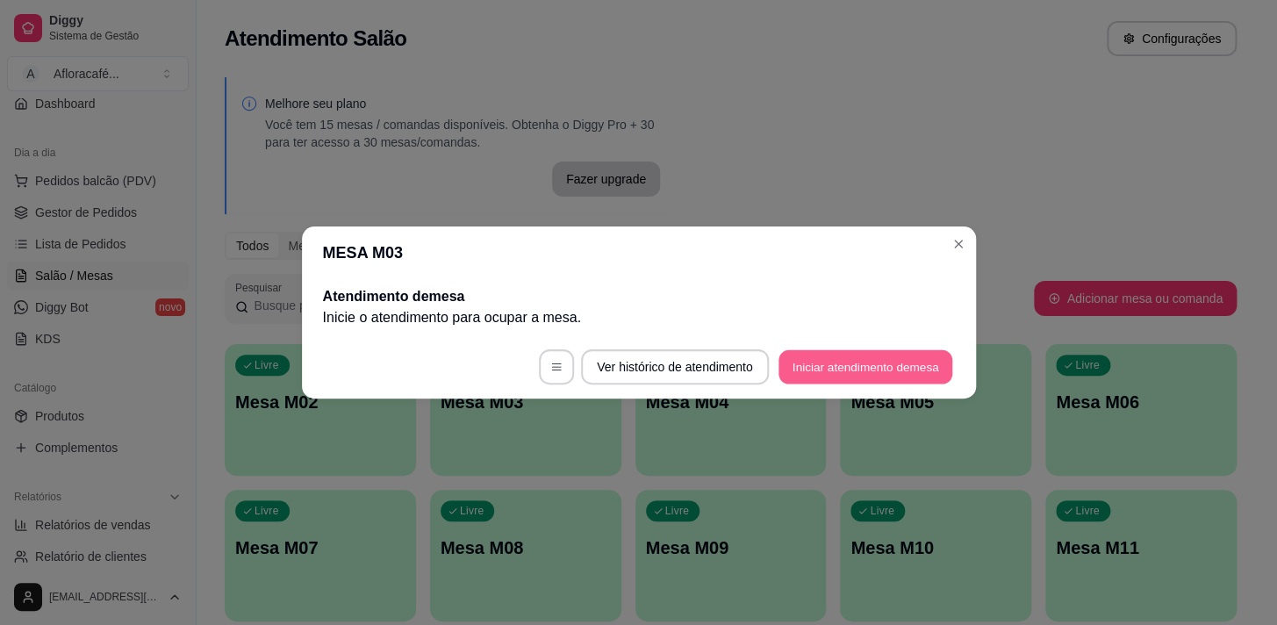
click at [829, 365] on button "Iniciar atendimento de mesa" at bounding box center [865, 367] width 174 height 34
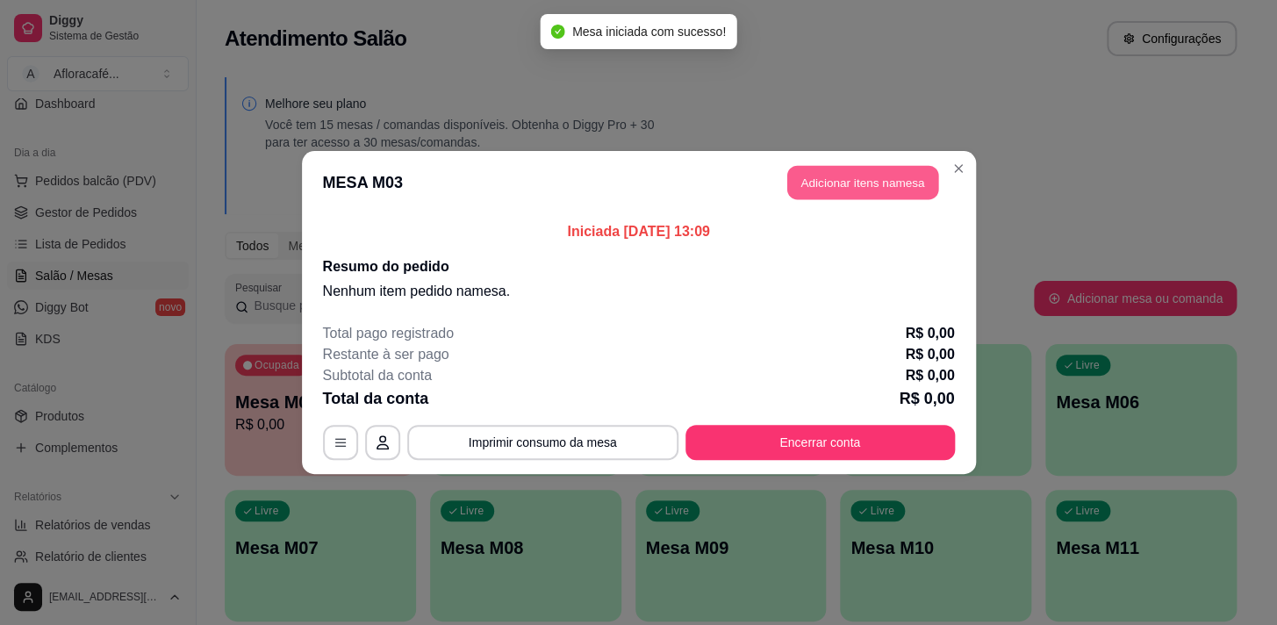
click at [851, 192] on button "Adicionar itens na mesa" at bounding box center [862, 183] width 151 height 34
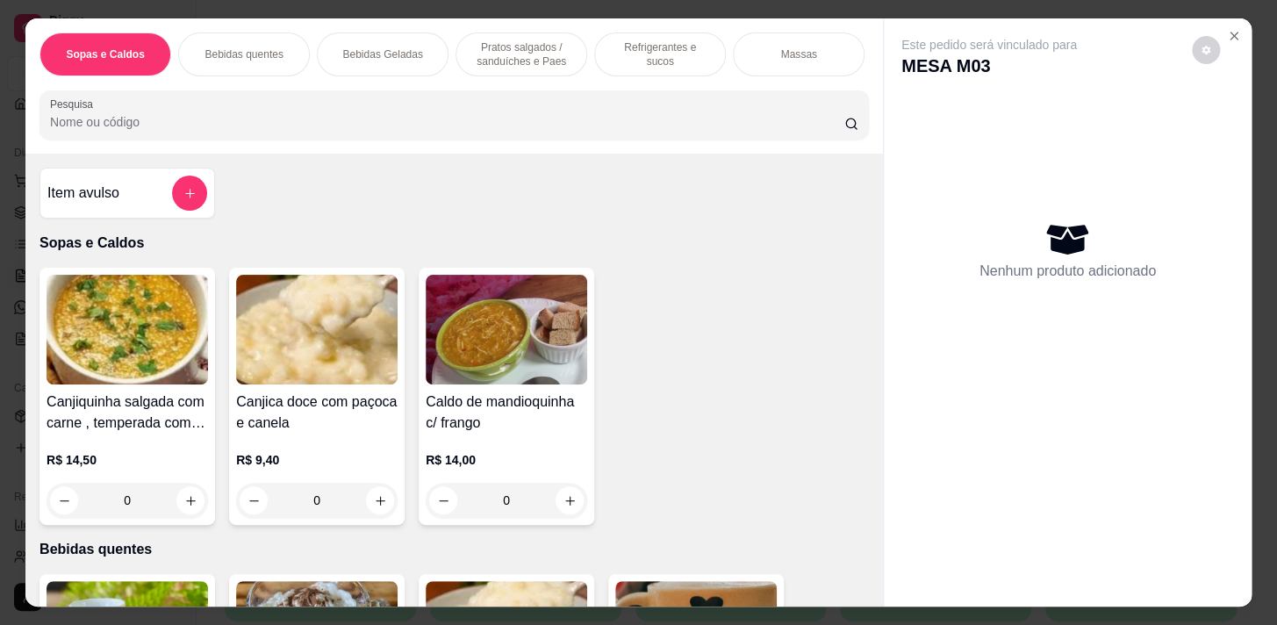
click at [404, 129] on input "Pesquisa" at bounding box center [447, 122] width 794 height 18
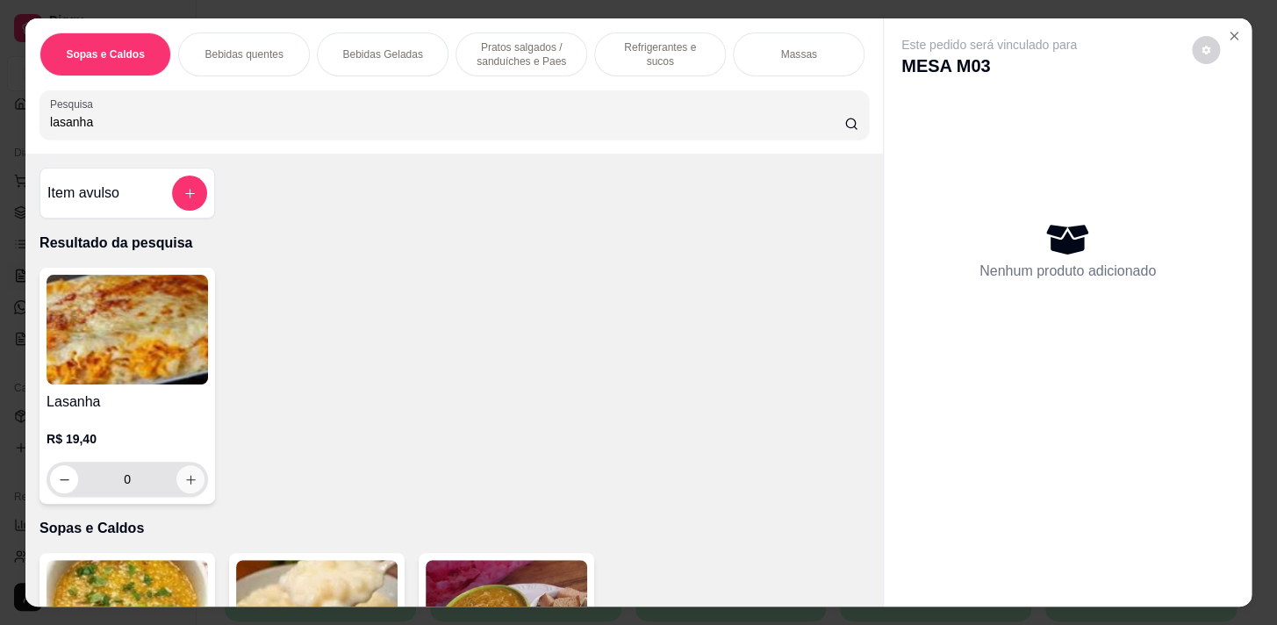
type input "lasanha"
click at [192, 485] on button "increase-product-quantity" at bounding box center [190, 479] width 27 height 27
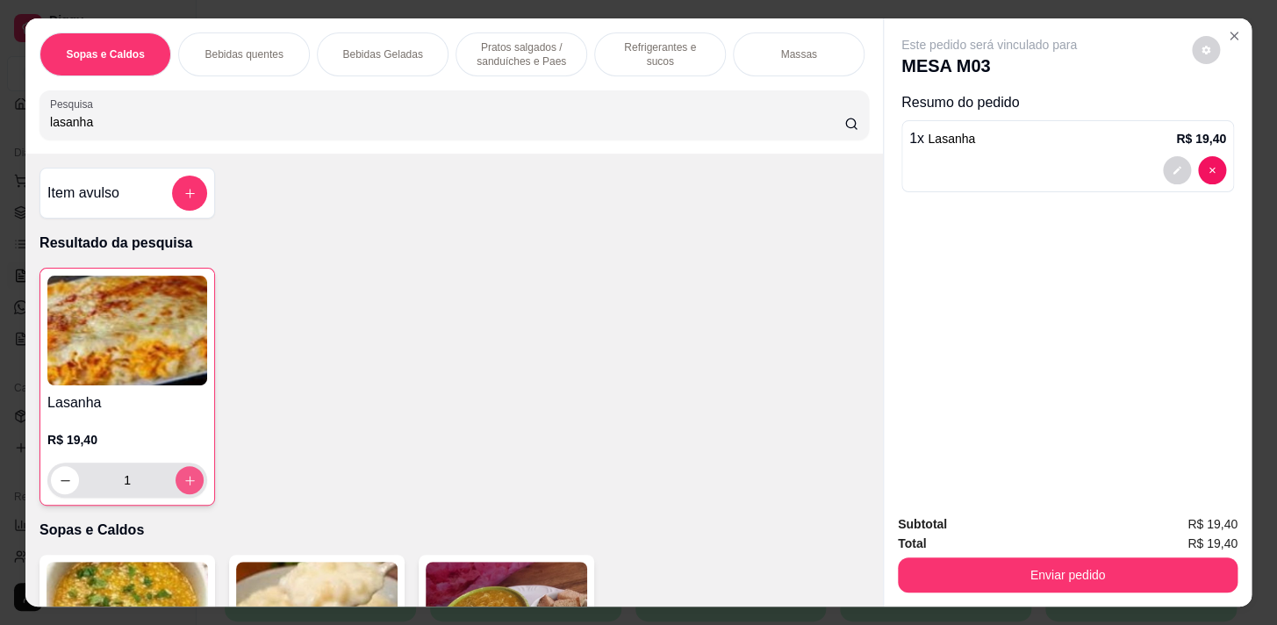
type input "1"
click at [622, 56] on div "Refrigerantes e sucos" at bounding box center [660, 54] width 132 height 44
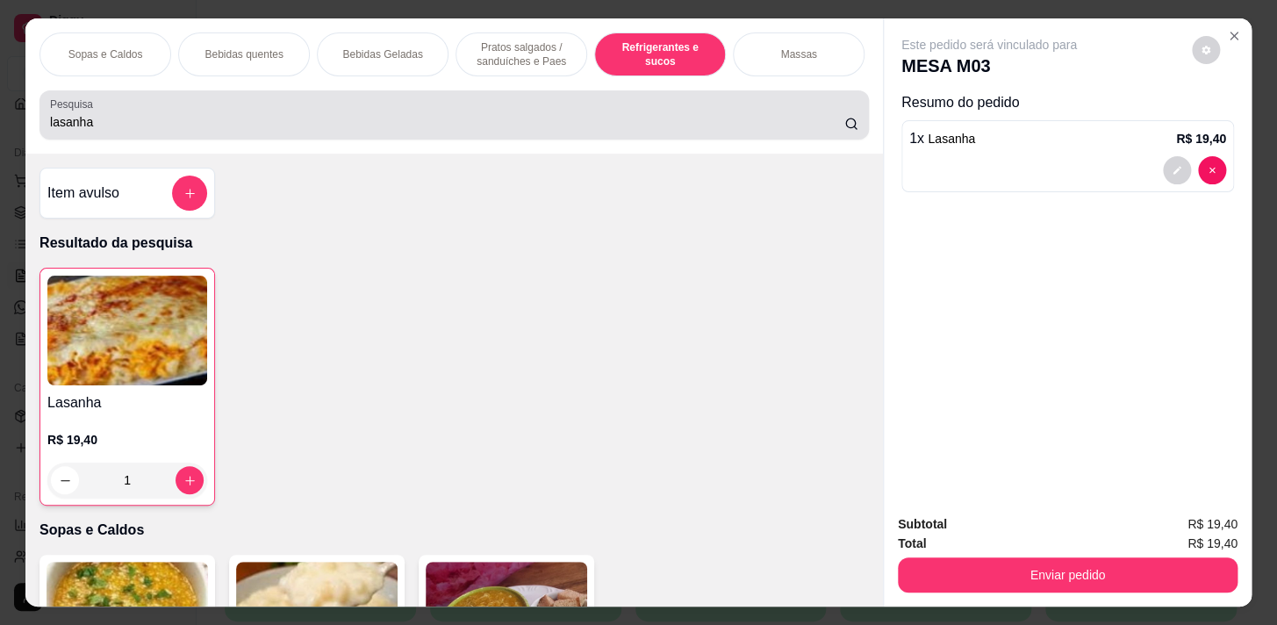
scroll to position [43, 0]
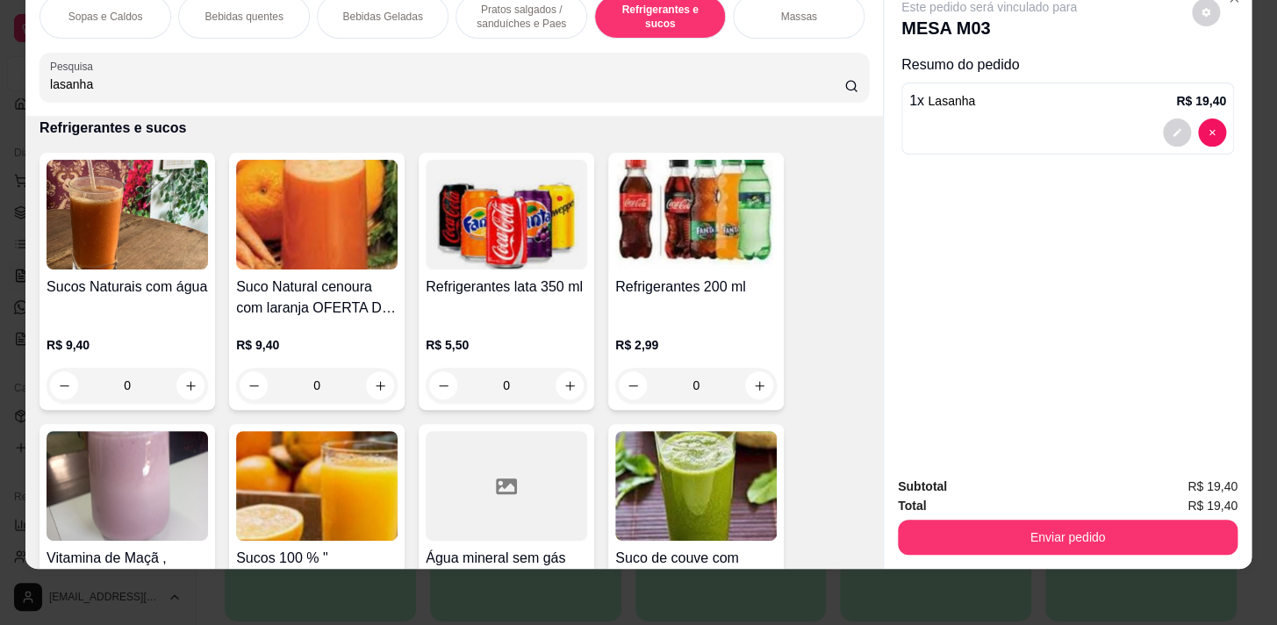
click at [178, 380] on div "0" at bounding box center [127, 385] width 161 height 35
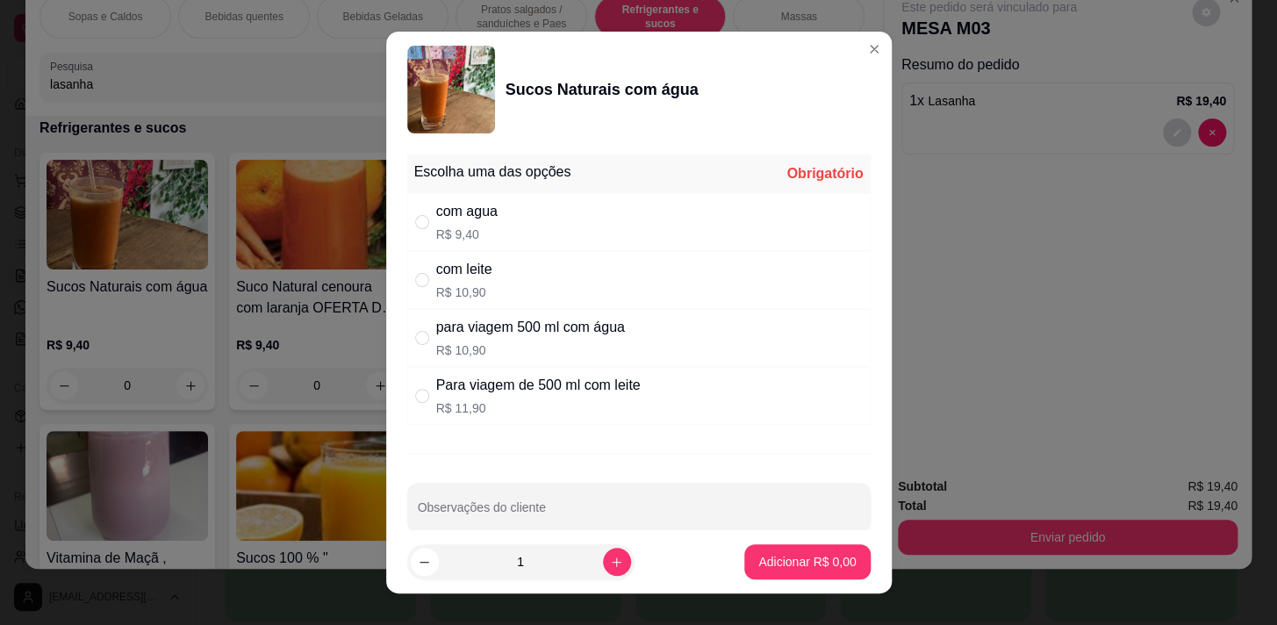
scroll to position [25, 0]
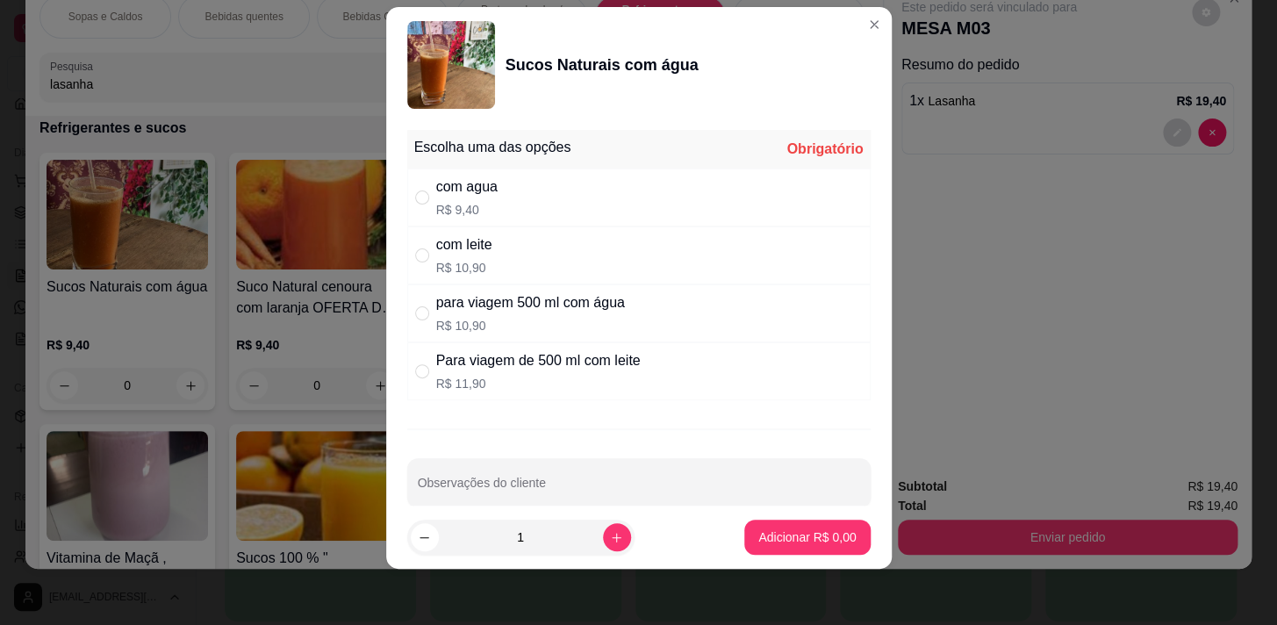
drag, startPoint x: 419, startPoint y: 201, endPoint x: 442, endPoint y: 290, distance: 91.8
click at [419, 219] on div "com agua R$ 9,40" at bounding box center [638, 198] width 463 height 58
radio input "true"
click at [771, 533] on p "Adicionar R$ 9,40" at bounding box center [807, 537] width 95 height 17
type input "1"
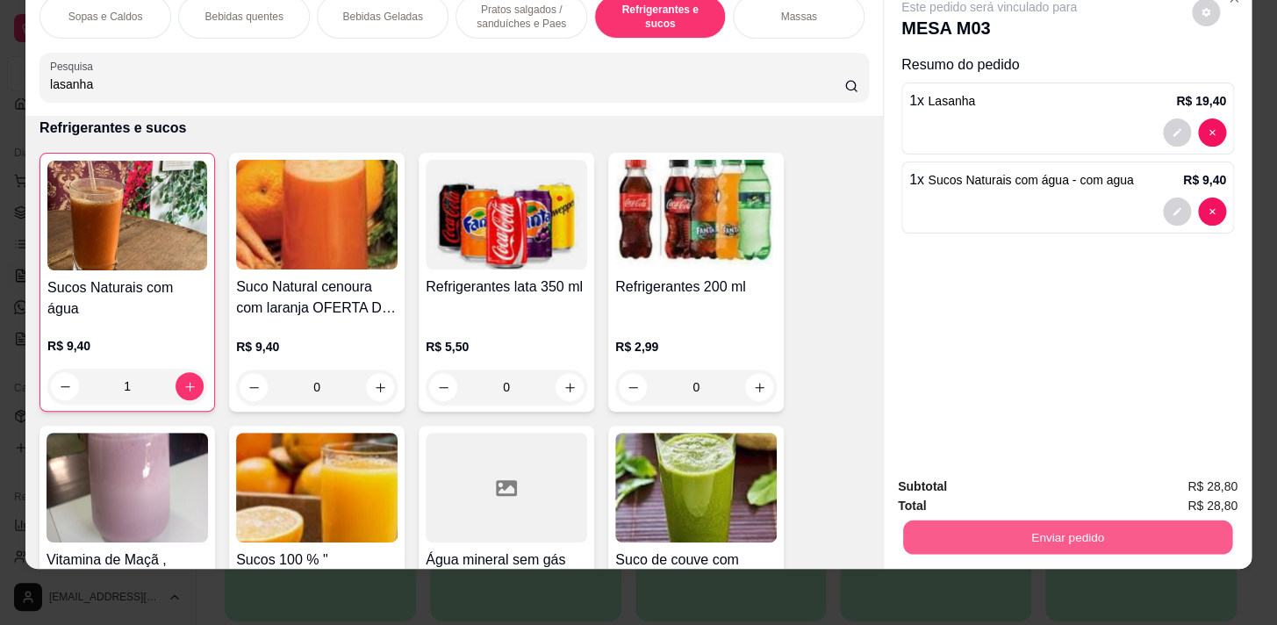
click at [1078, 528] on button "Enviar pedido" at bounding box center [1067, 537] width 329 height 34
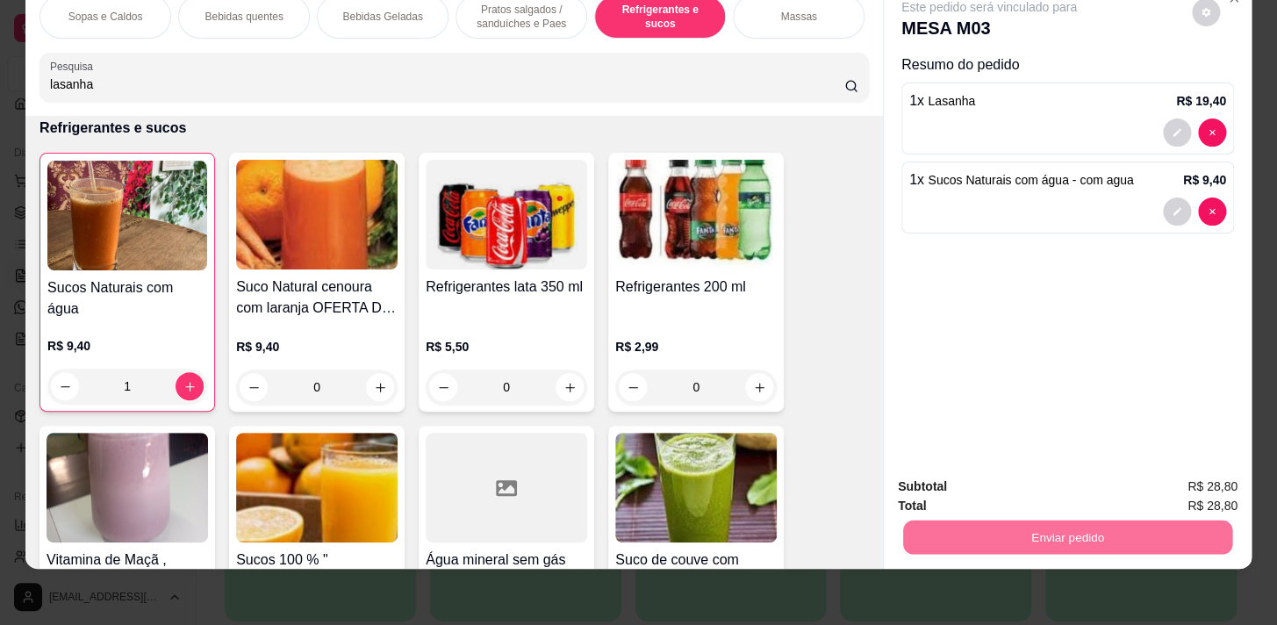
click at [1002, 484] on button "Não registrar e enviar pedido" at bounding box center [1009, 482] width 183 height 33
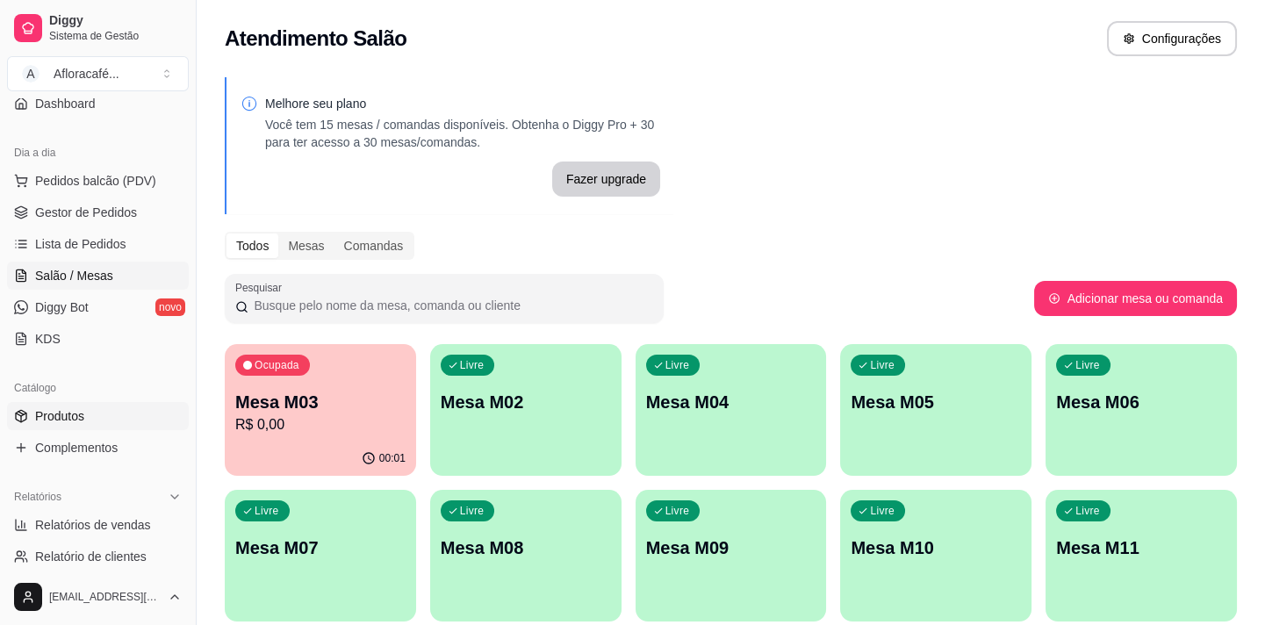
click at [36, 420] on span "Produtos" at bounding box center [59, 416] width 49 height 18
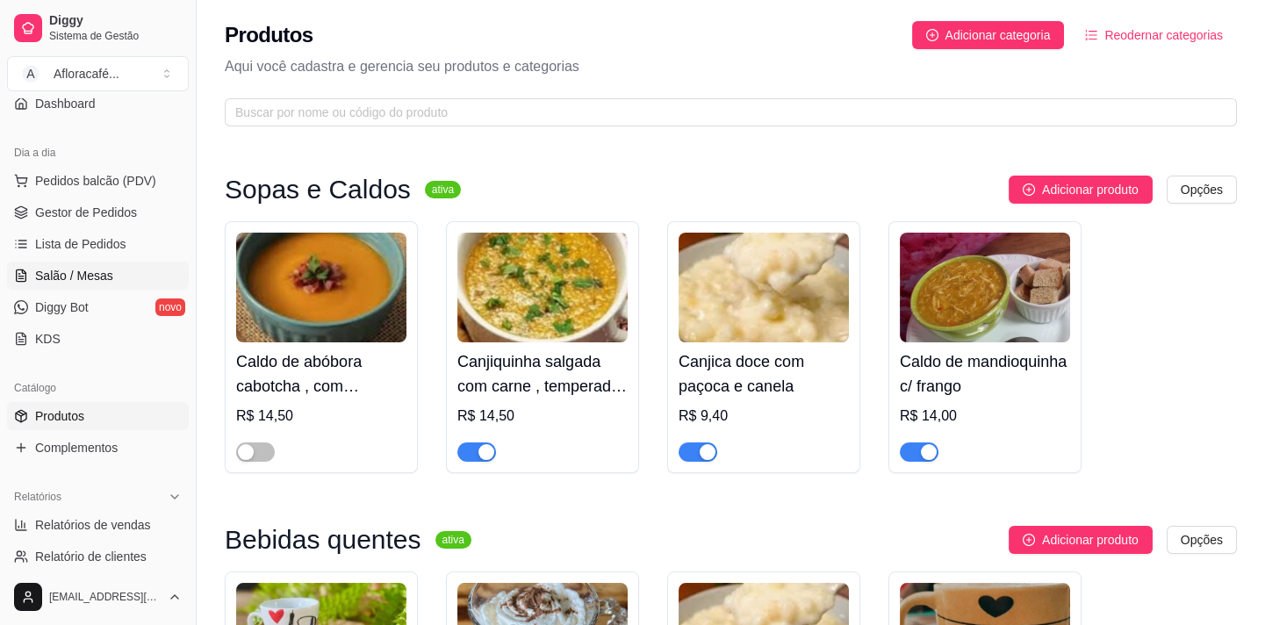
click at [73, 283] on link "Salão / Mesas" at bounding box center [98, 276] width 182 height 28
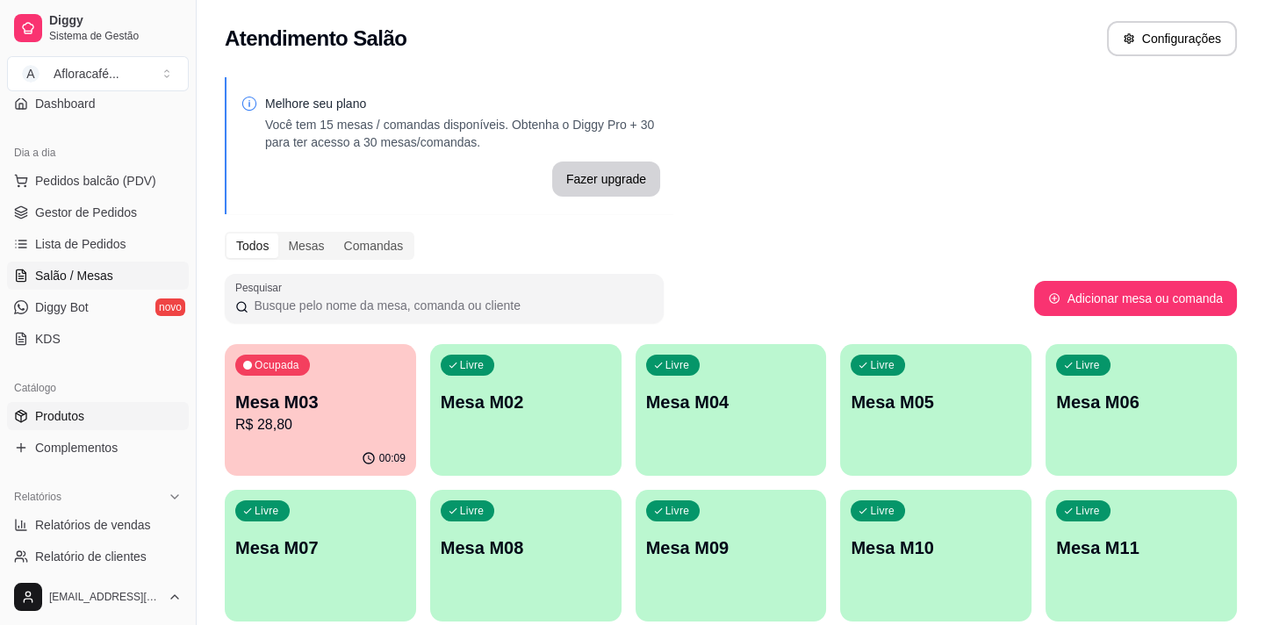
click at [81, 407] on span "Produtos" at bounding box center [59, 416] width 49 height 18
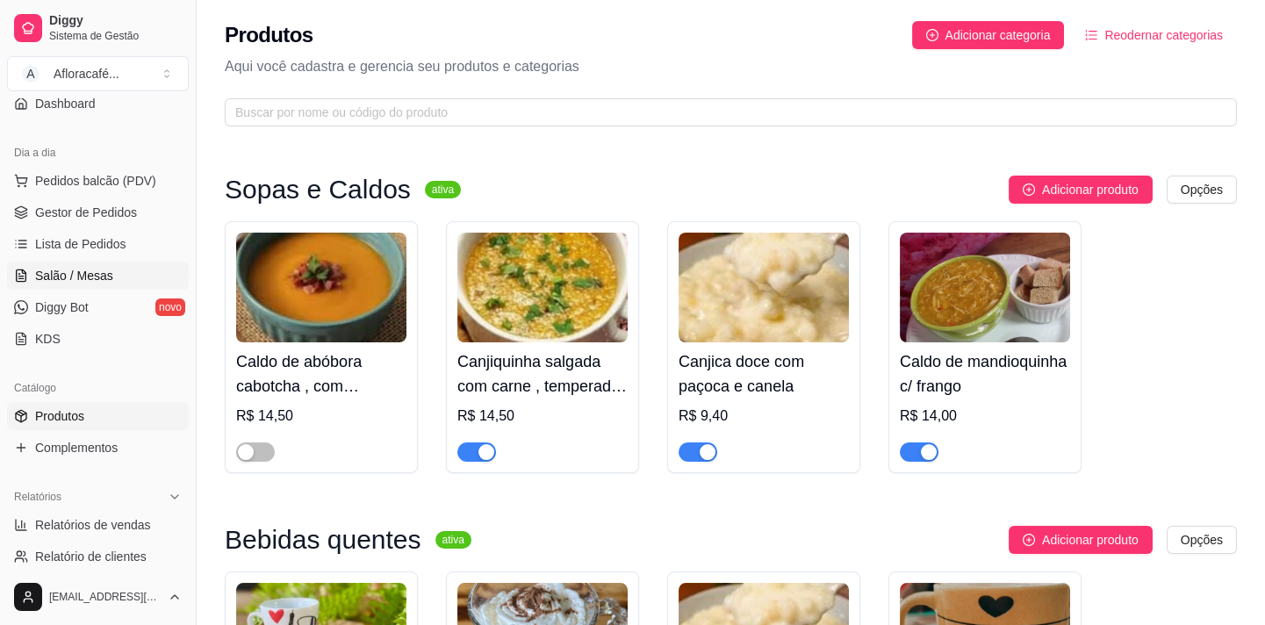
drag, startPoint x: 73, startPoint y: 271, endPoint x: 96, endPoint y: 263, distance: 24.1
click at [73, 272] on span "Salão / Mesas" at bounding box center [74, 276] width 78 height 18
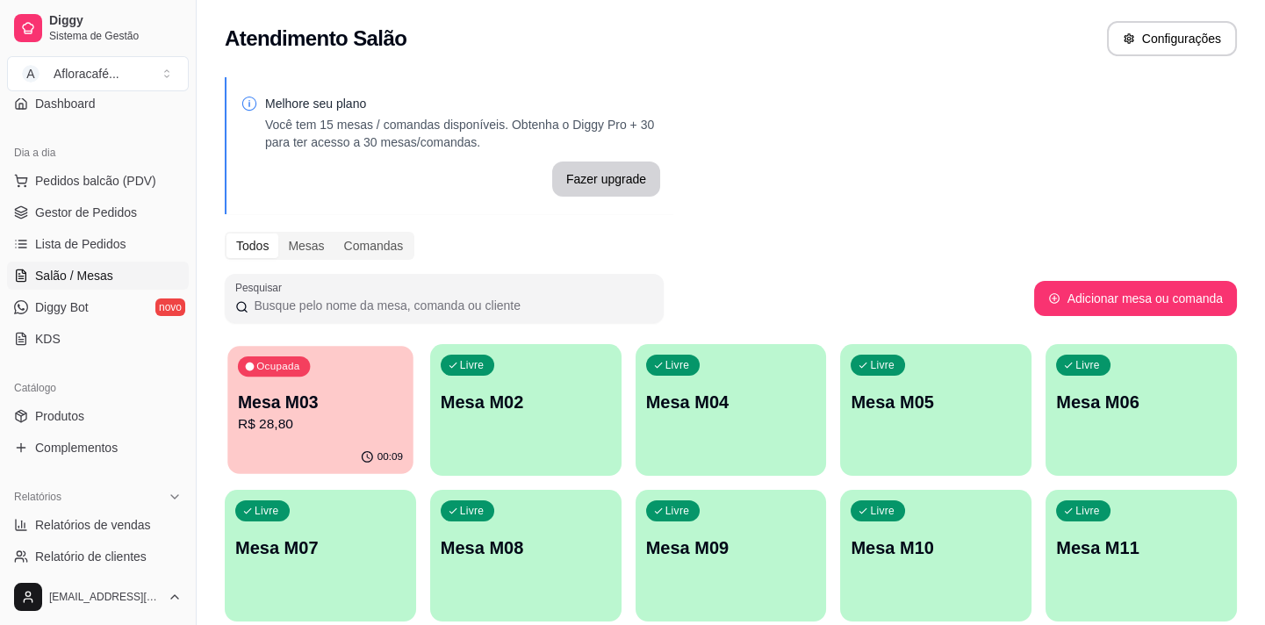
click at [323, 362] on div "Ocupada Mesa M03 R$ 28,80" at bounding box center [319, 393] width 185 height 95
drag, startPoint x: 70, startPoint y: 420, endPoint x: 130, endPoint y: 374, distance: 75.7
click at [72, 420] on span "Produtos" at bounding box center [59, 416] width 49 height 18
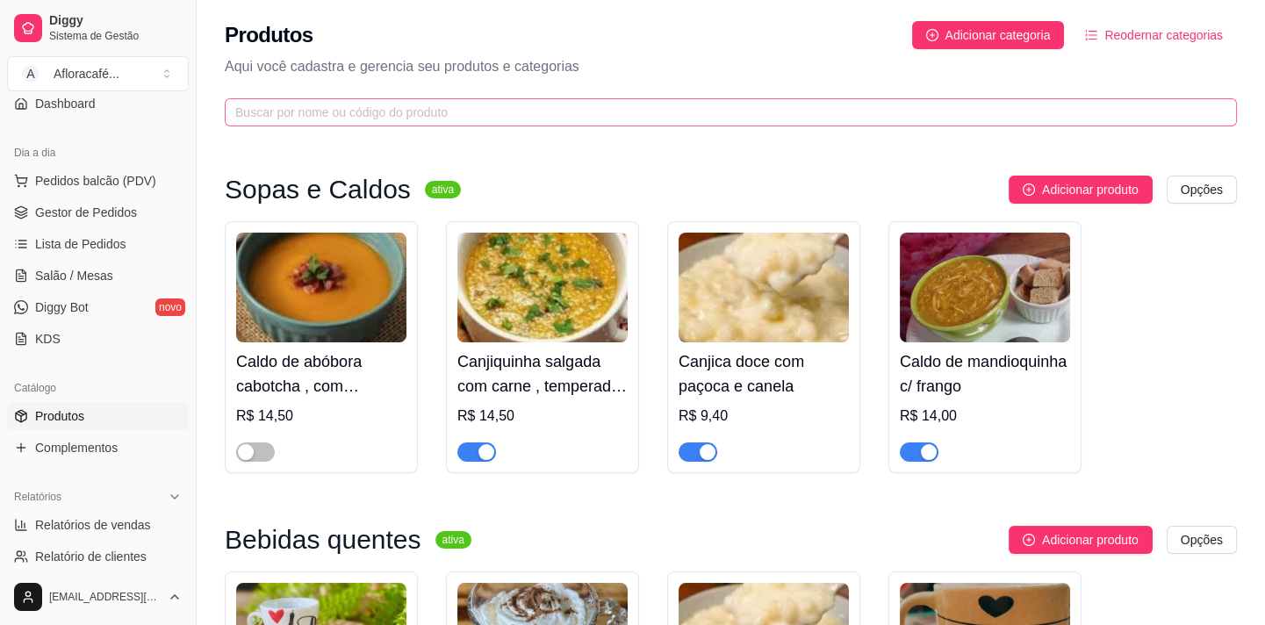
click at [617, 104] on div "Produtos Adicionar categoria Reodernar categorias Aqui você cadastra e gerencia…" at bounding box center [731, 68] width 1068 height 137
click at [653, 114] on input "text" at bounding box center [723, 112] width 977 height 19
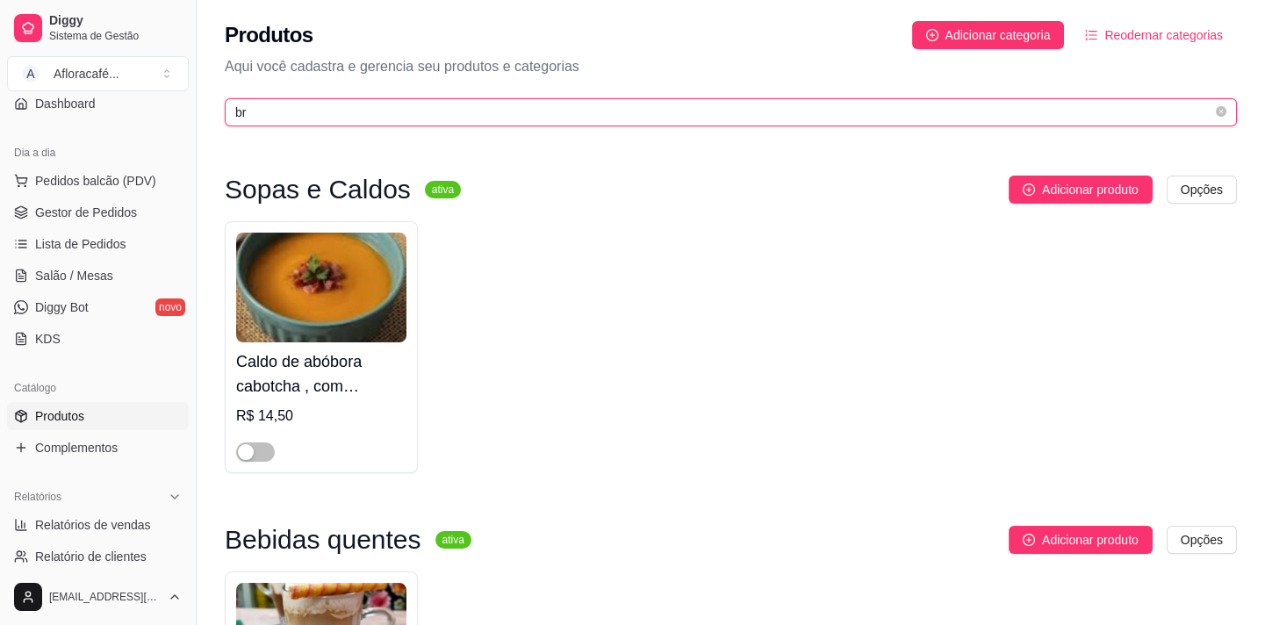
type input "b"
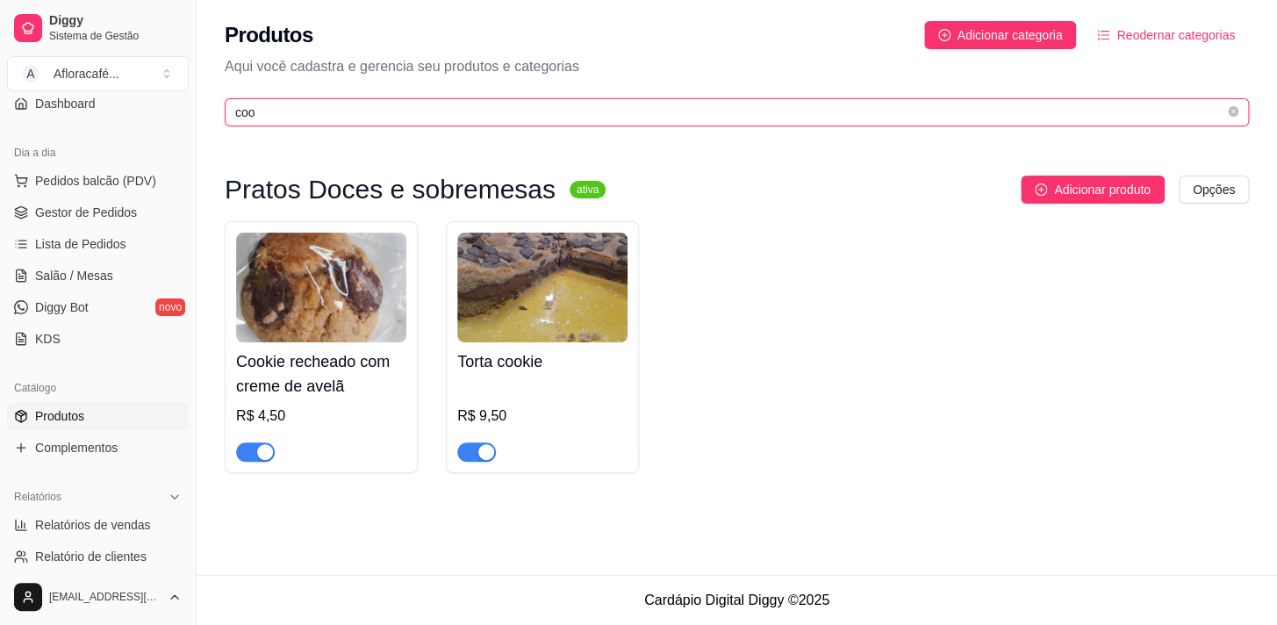
type input "coo"
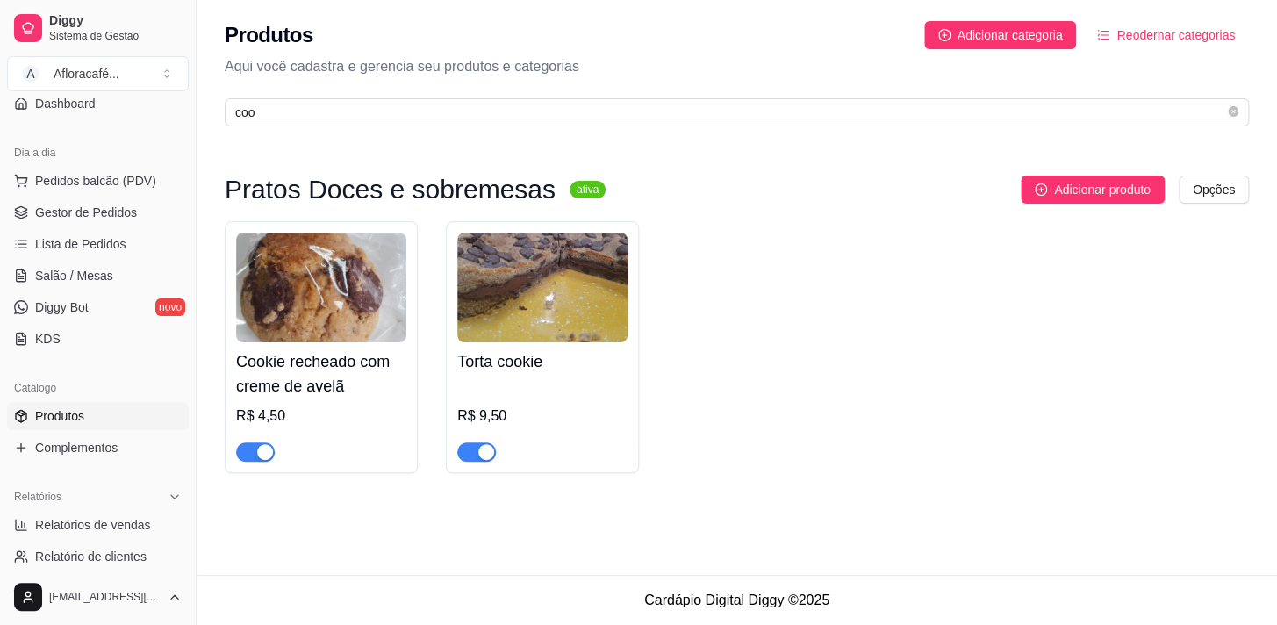
click at [263, 456] on div "button" at bounding box center [265, 452] width 16 height 16
click at [149, 281] on link "Salão / Mesas" at bounding box center [98, 276] width 182 height 28
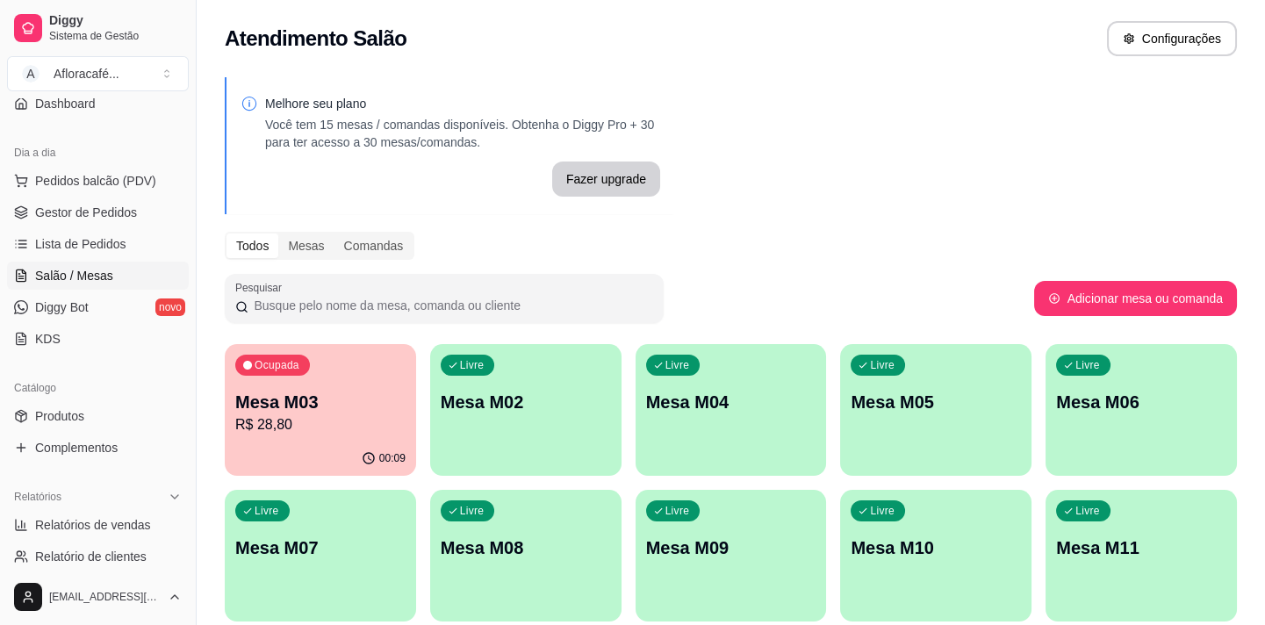
click at [342, 354] on div "Ocupada Mesa M03 R$ 28,80" at bounding box center [320, 392] width 191 height 97
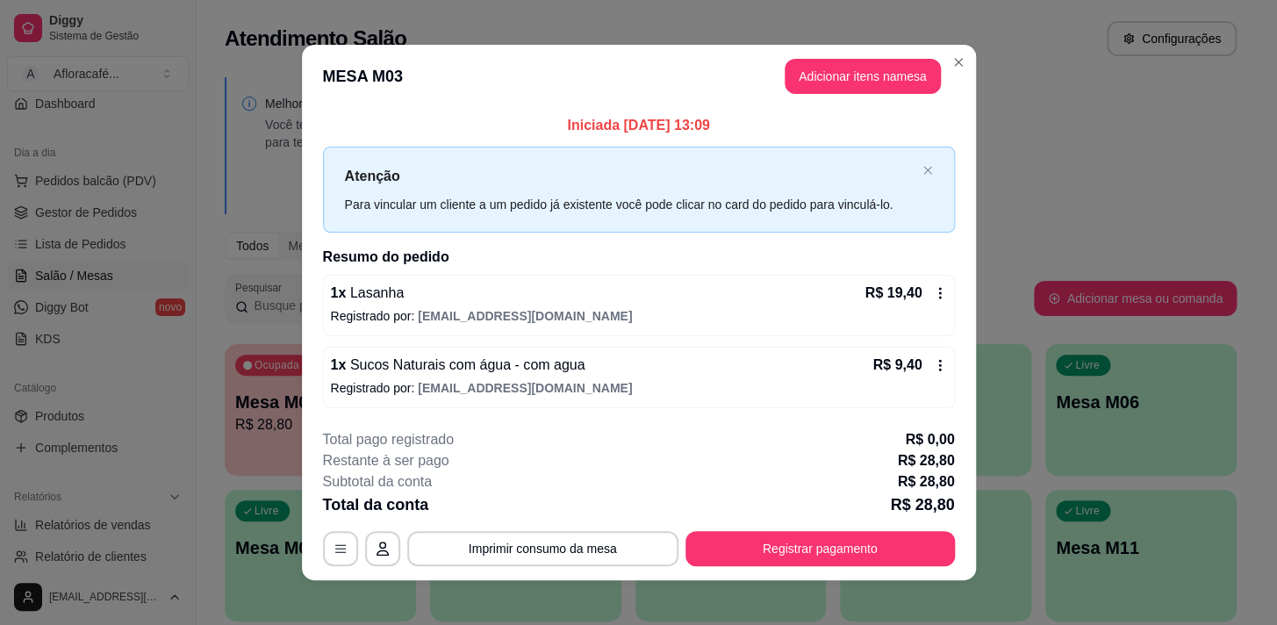
scroll to position [11, 0]
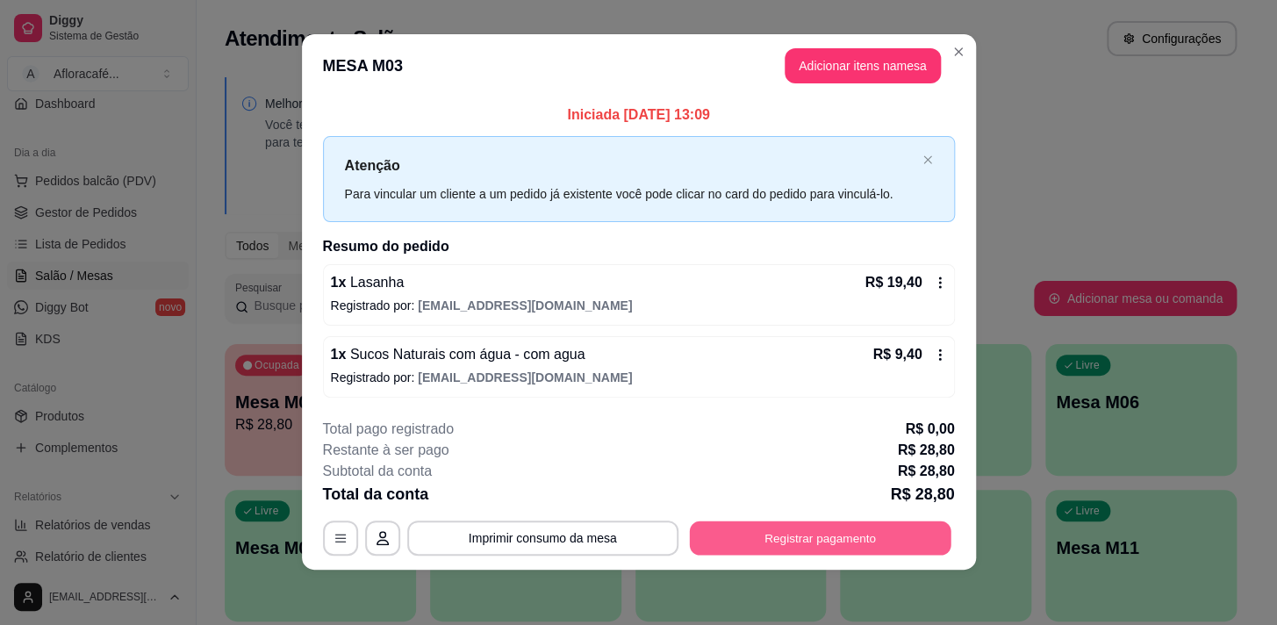
click at [806, 520] on button "Registrar pagamento" at bounding box center [820, 537] width 262 height 34
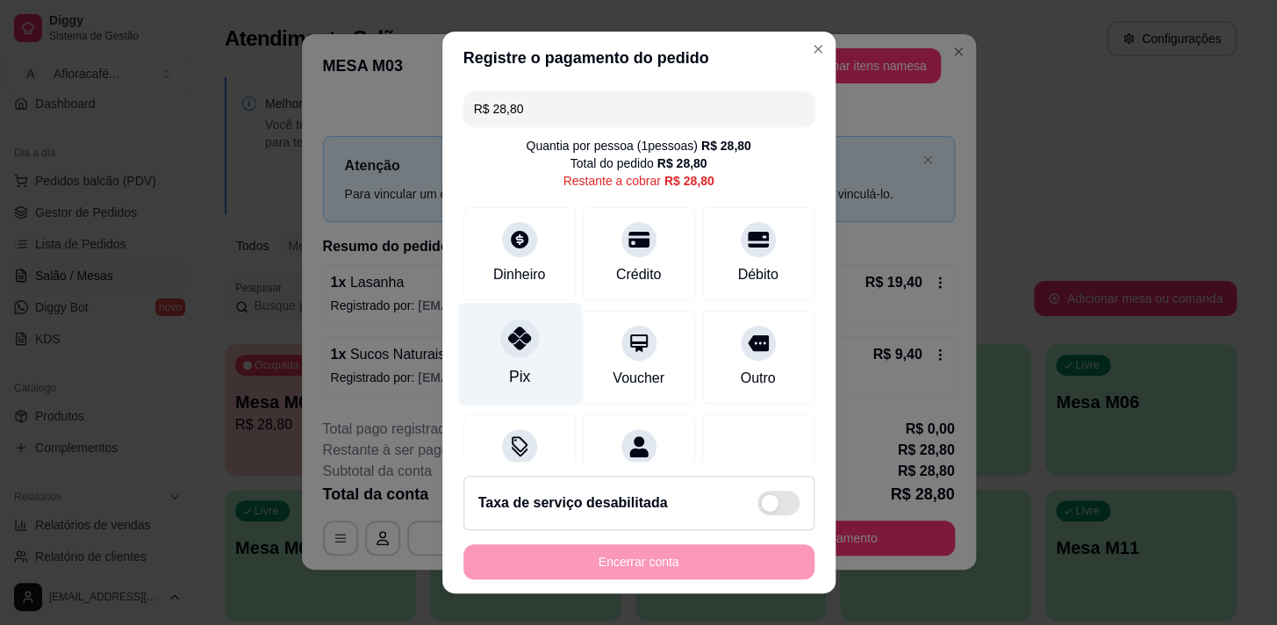
click at [507, 342] on icon at bounding box center [518, 337] width 23 height 23
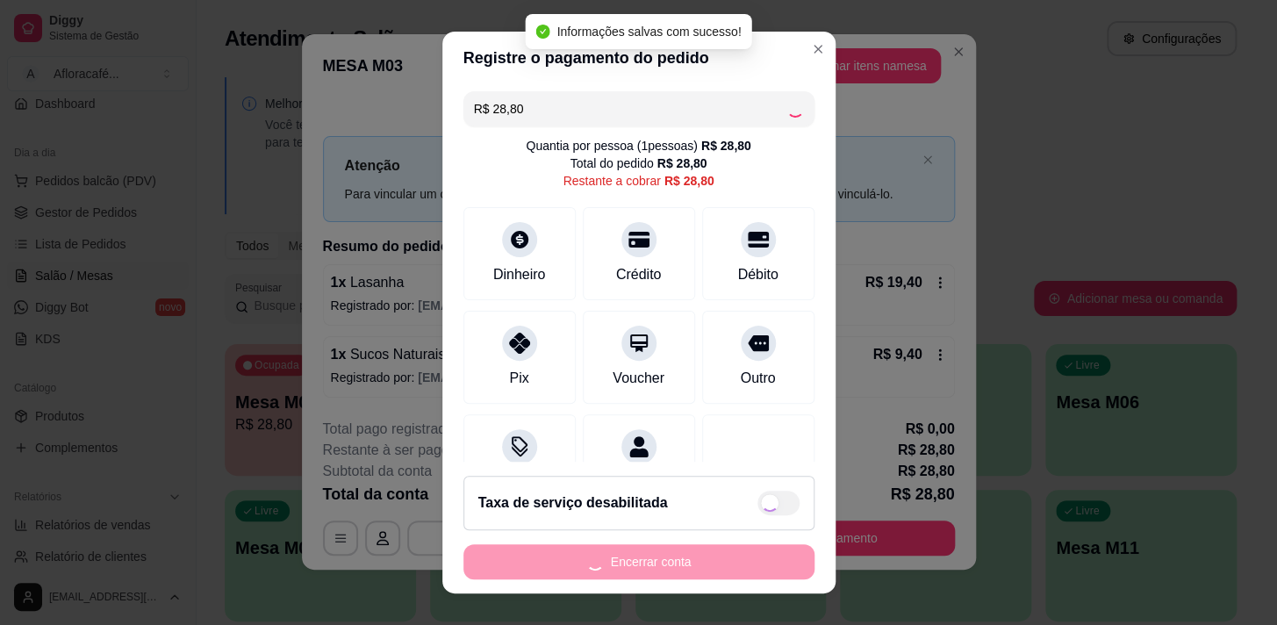
type input "R$ 0,00"
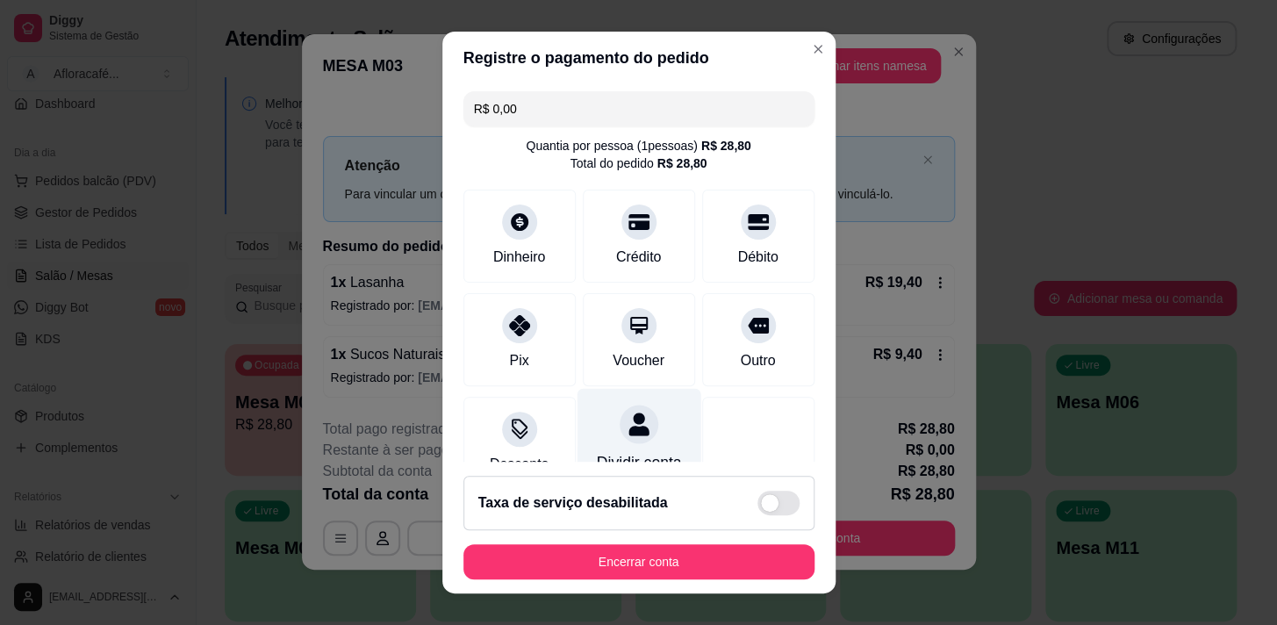
scroll to position [146, 0]
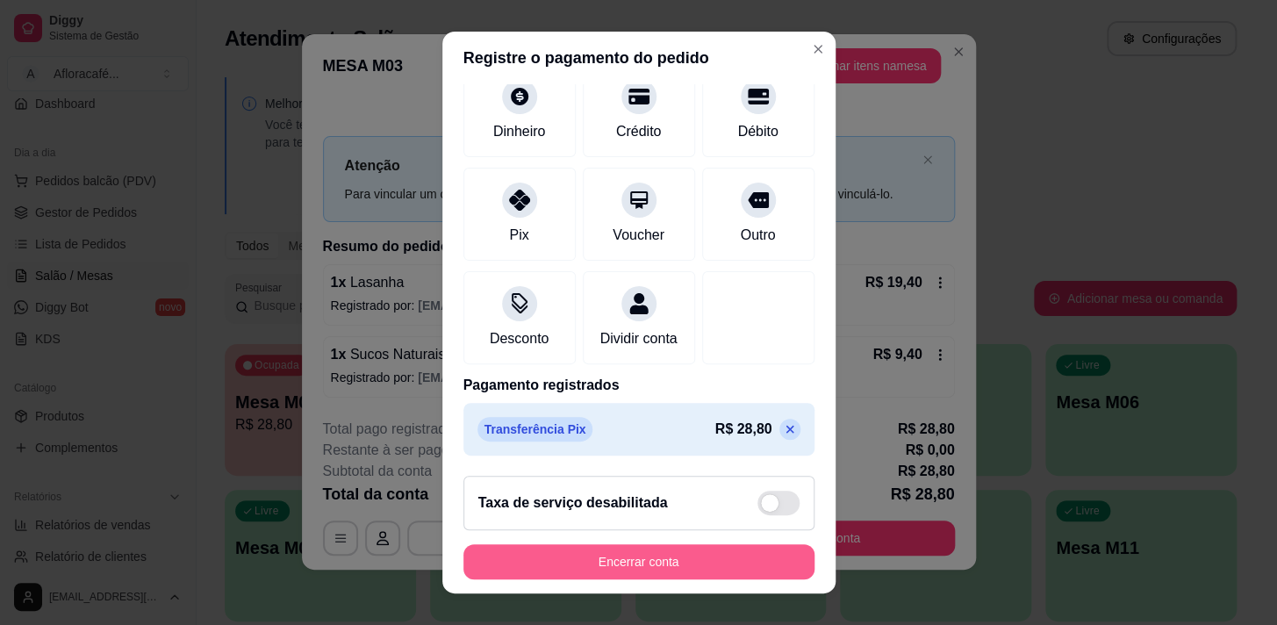
click at [712, 566] on button "Encerrar conta" at bounding box center [638, 561] width 351 height 35
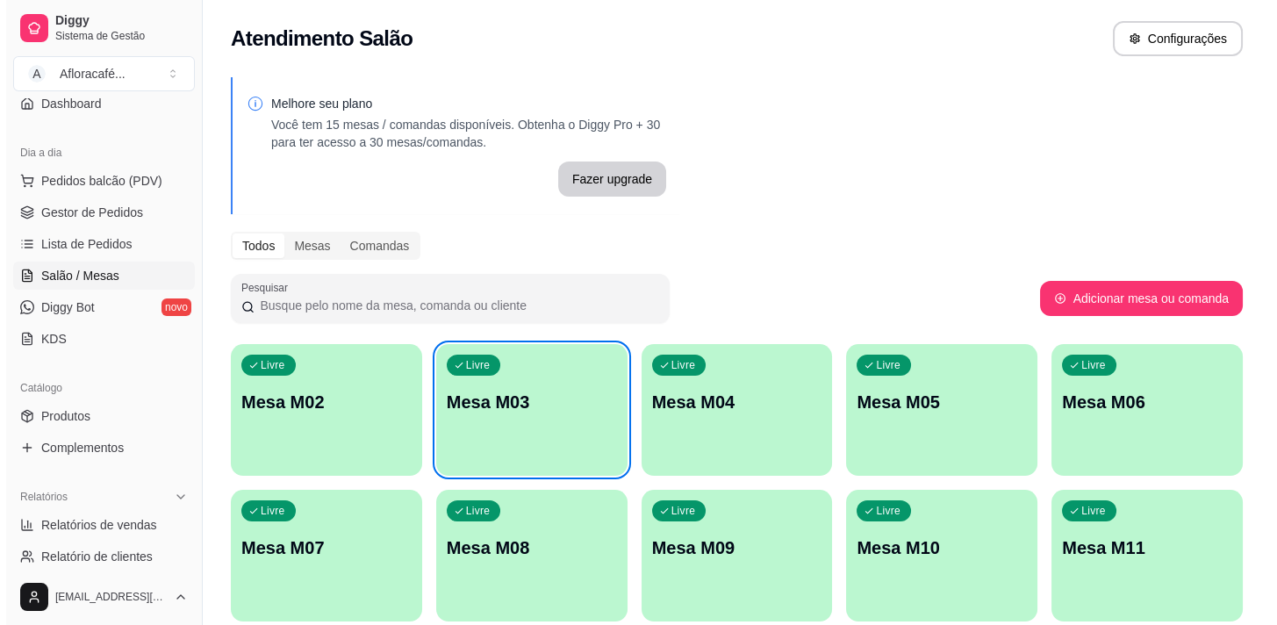
scroll to position [398, 0]
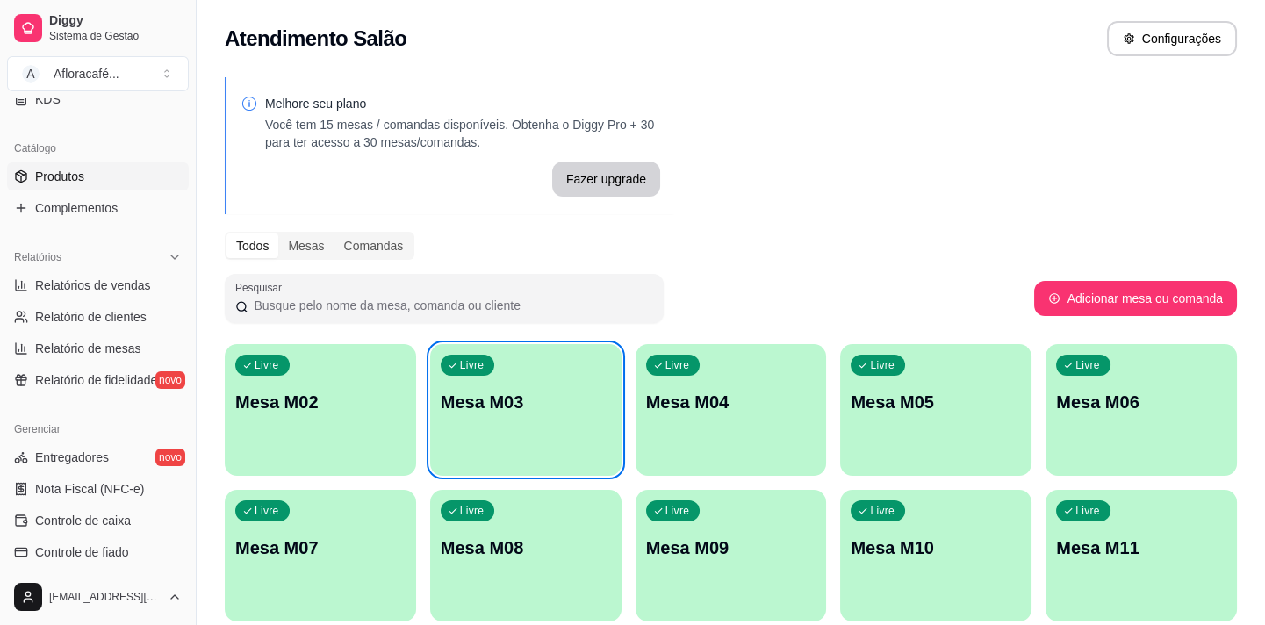
click at [128, 169] on link "Produtos" at bounding box center [98, 176] width 182 height 28
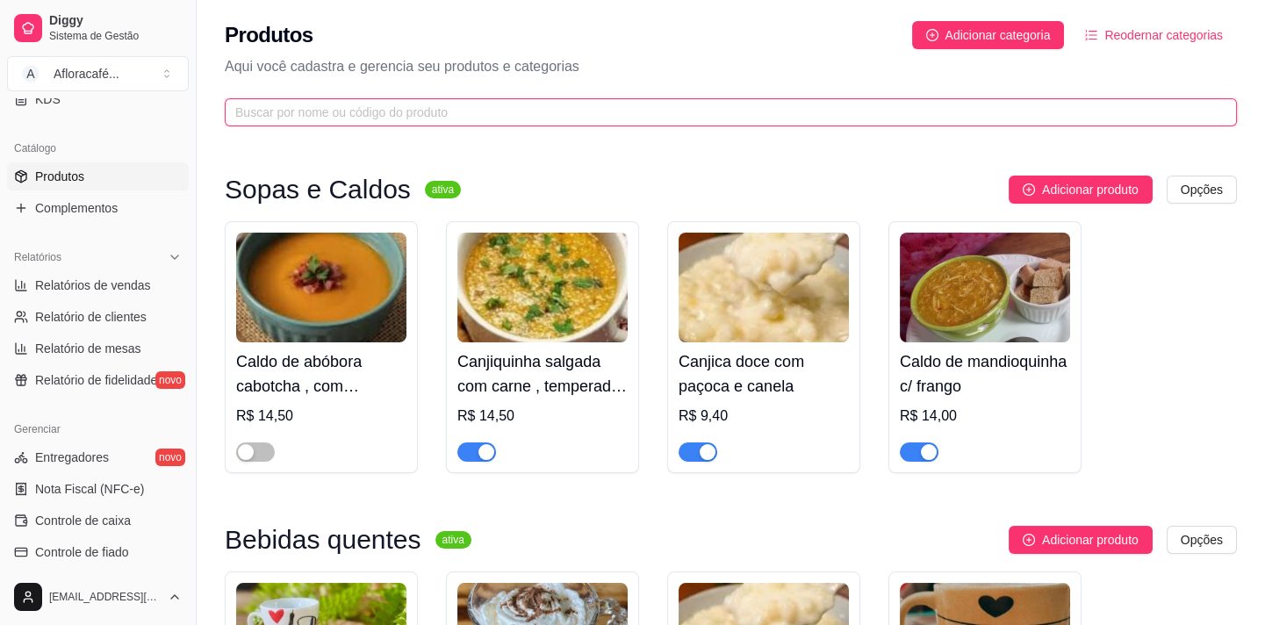
click at [277, 111] on input "text" at bounding box center [723, 112] width 977 height 19
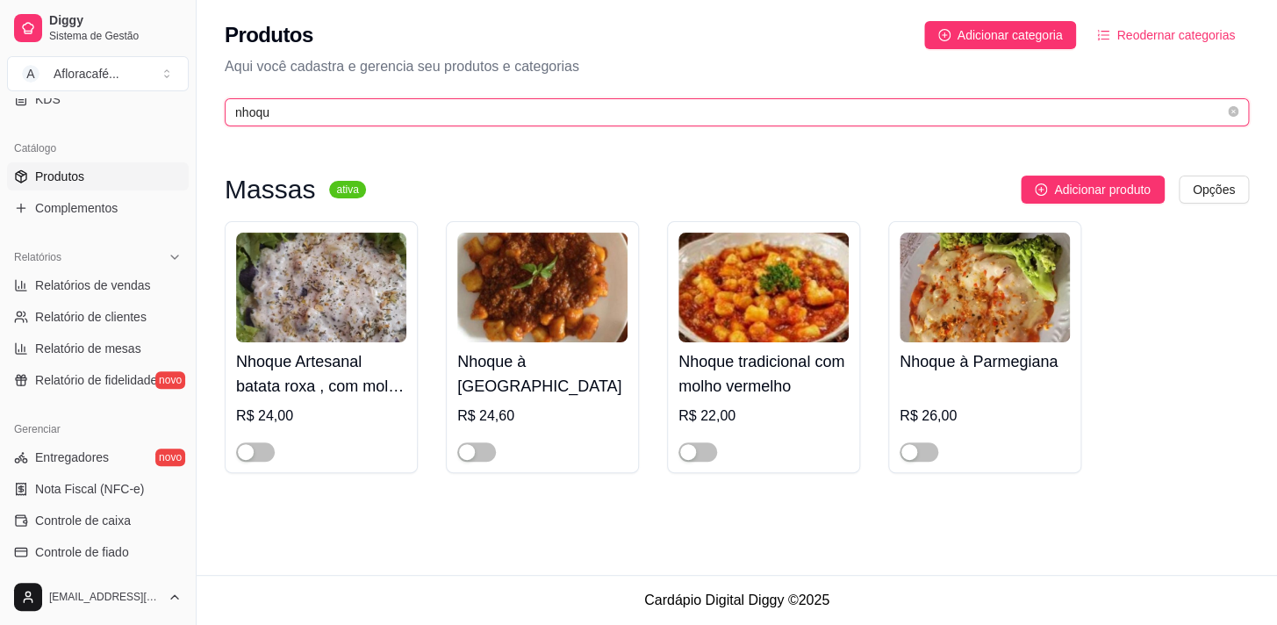
type input "nhoque"
